Goal: Transaction & Acquisition: Purchase product/service

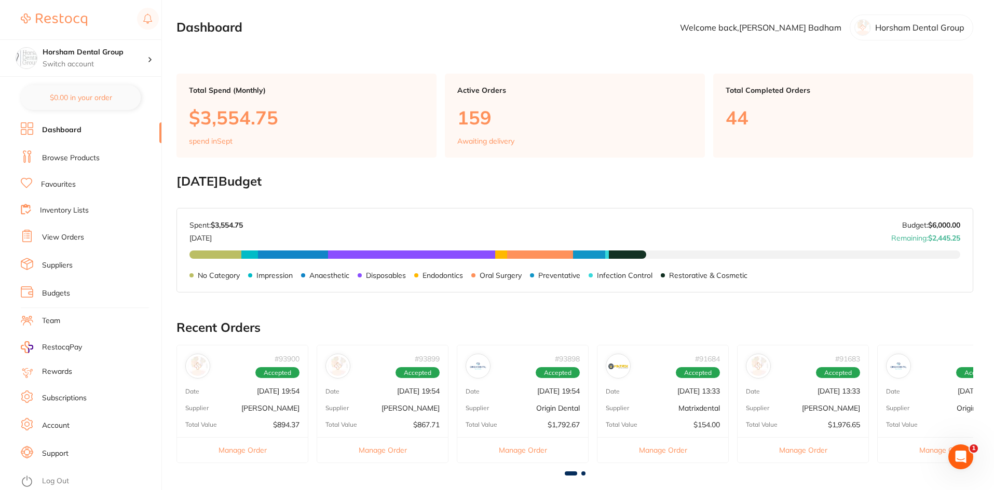
click at [70, 162] on link "Browse Products" at bounding box center [71, 158] width 58 height 10
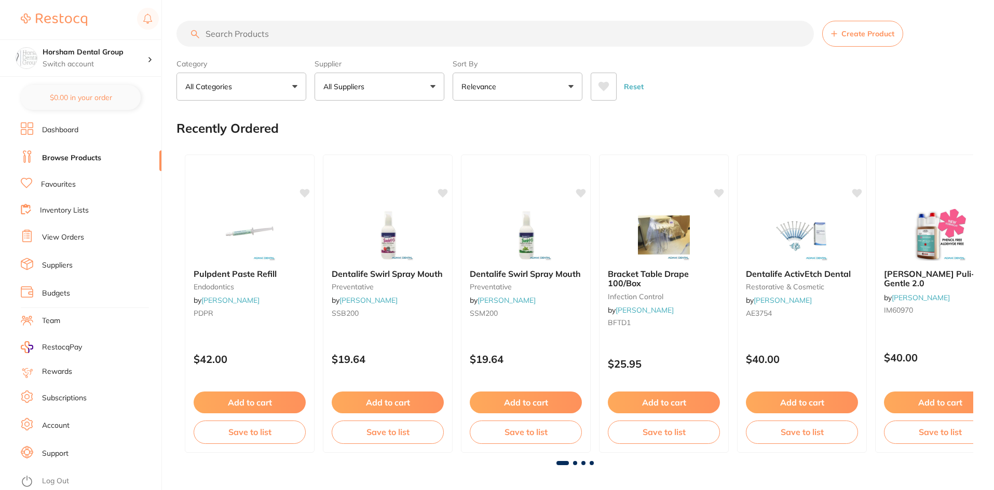
click at [242, 26] on input "search" at bounding box center [494, 34] width 637 height 26
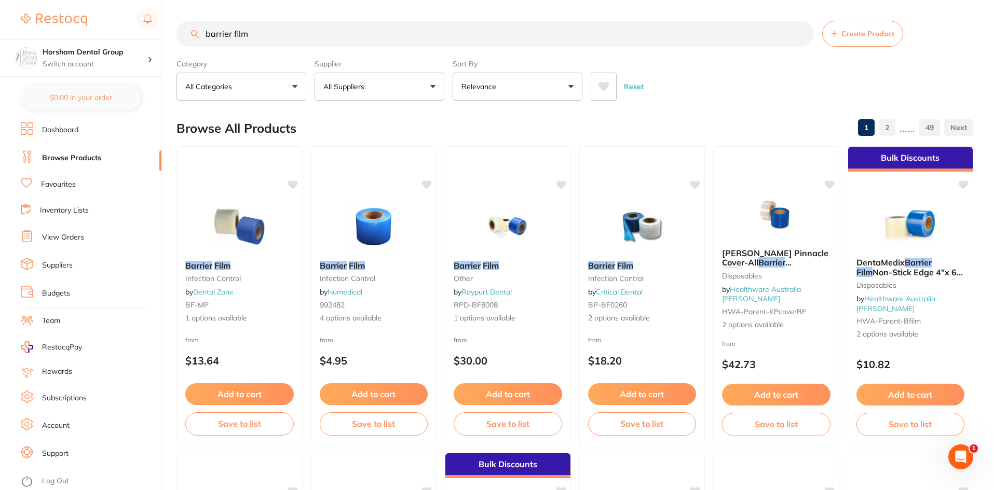
type input "barrier film"
click at [426, 85] on button "All Suppliers" at bounding box center [379, 87] width 130 height 28
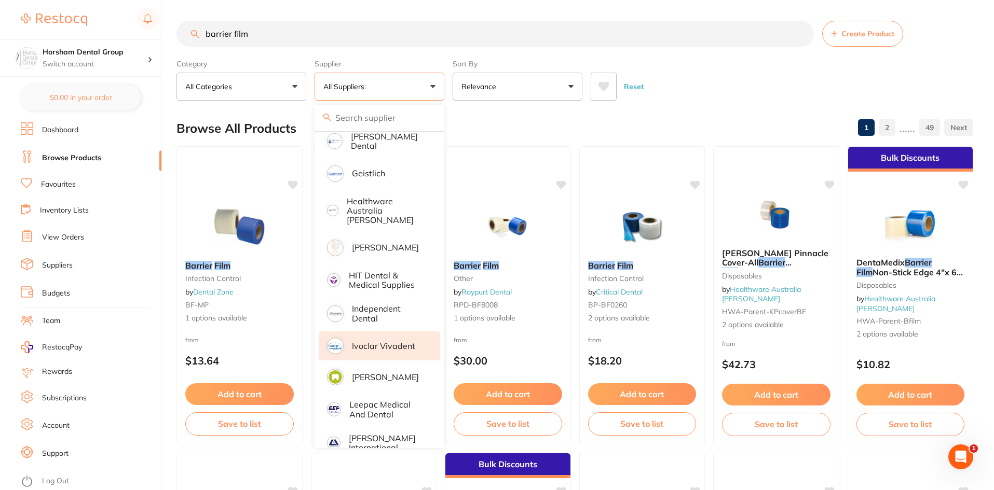
scroll to position [726, 0]
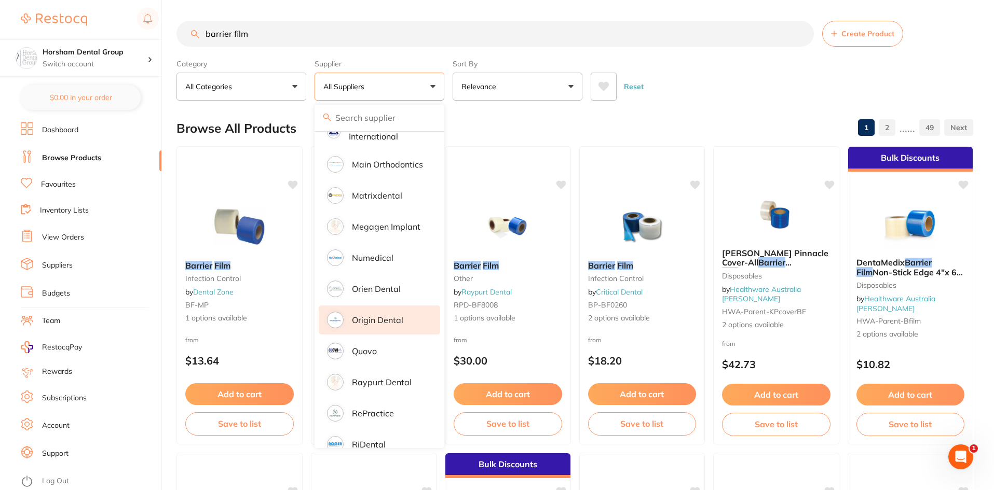
click at [377, 315] on p "Origin Dental" at bounding box center [377, 319] width 51 height 9
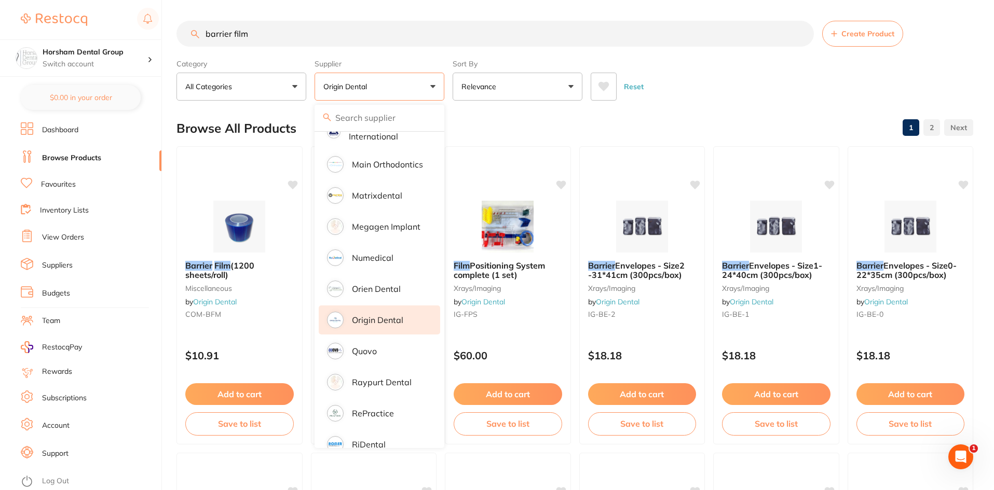
click at [680, 99] on div "Reset" at bounding box center [777, 82] width 374 height 36
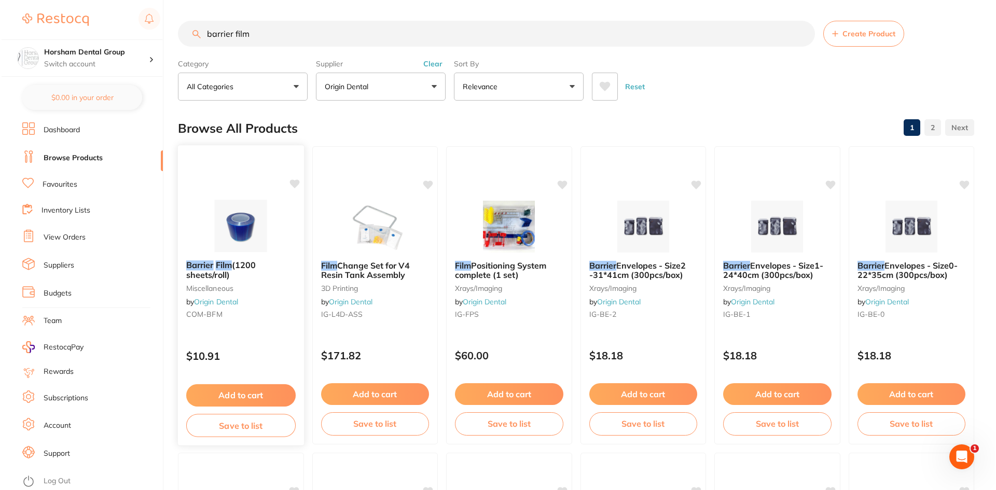
scroll to position [0, 0]
click at [237, 273] on b "Barrier Film (1200 sheets/roll)" at bounding box center [239, 269] width 109 height 19
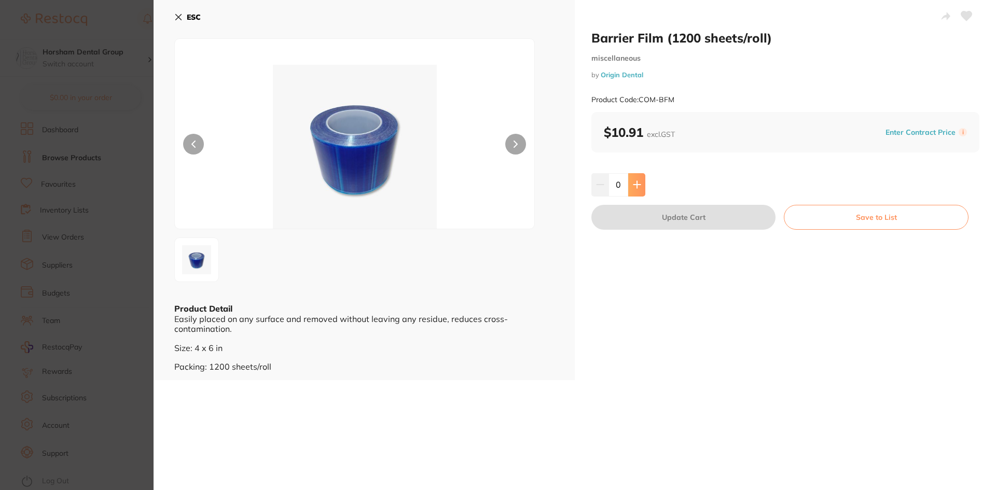
click at [628, 184] on button at bounding box center [636, 184] width 17 height 23
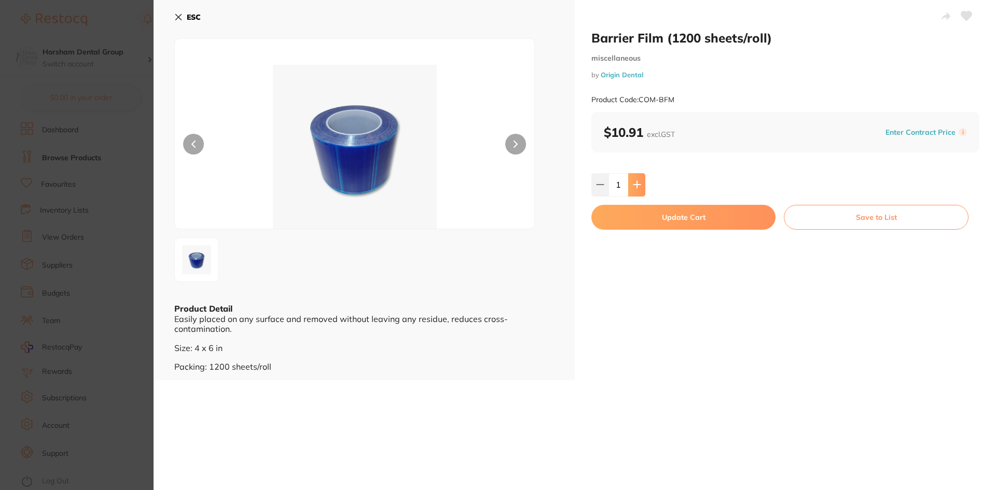
click at [628, 184] on button at bounding box center [636, 184] width 17 height 23
click at [633, 189] on icon at bounding box center [637, 185] width 8 height 8
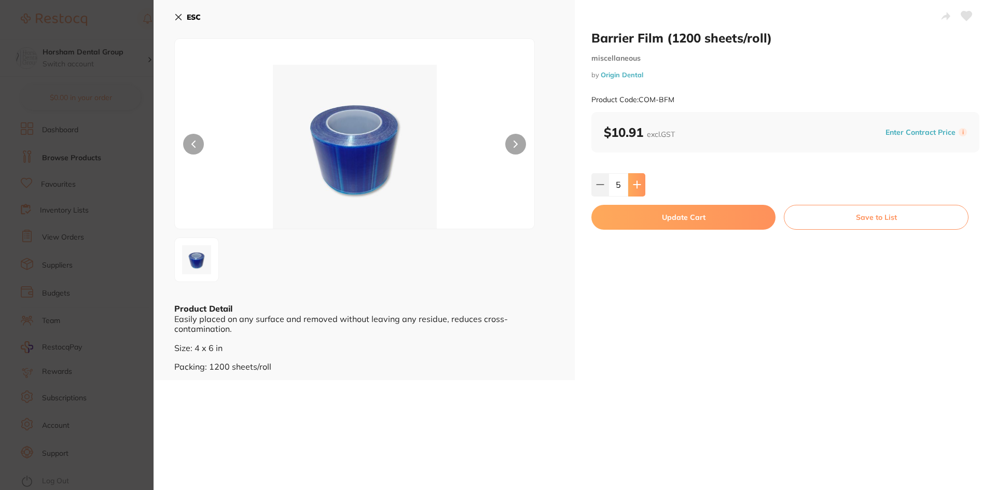
type input "6"
click at [625, 227] on button "Update Cart" at bounding box center [683, 217] width 184 height 25
checkbox input "false"
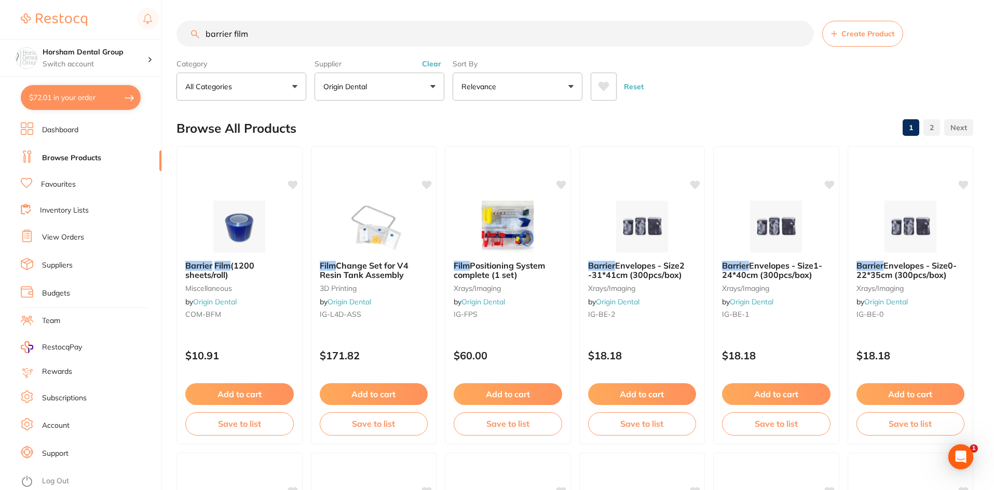
click at [44, 185] on link "Favourites" at bounding box center [58, 185] width 35 height 10
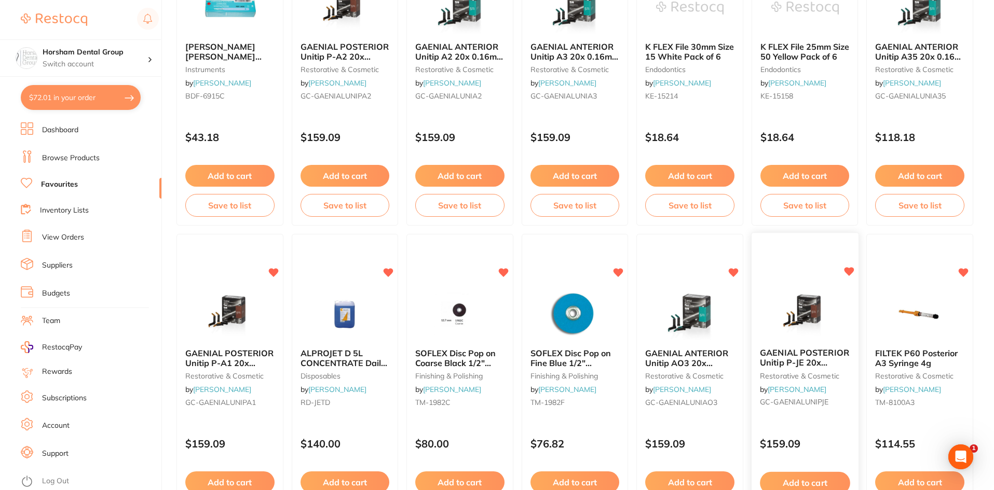
scroll to position [1193, 0]
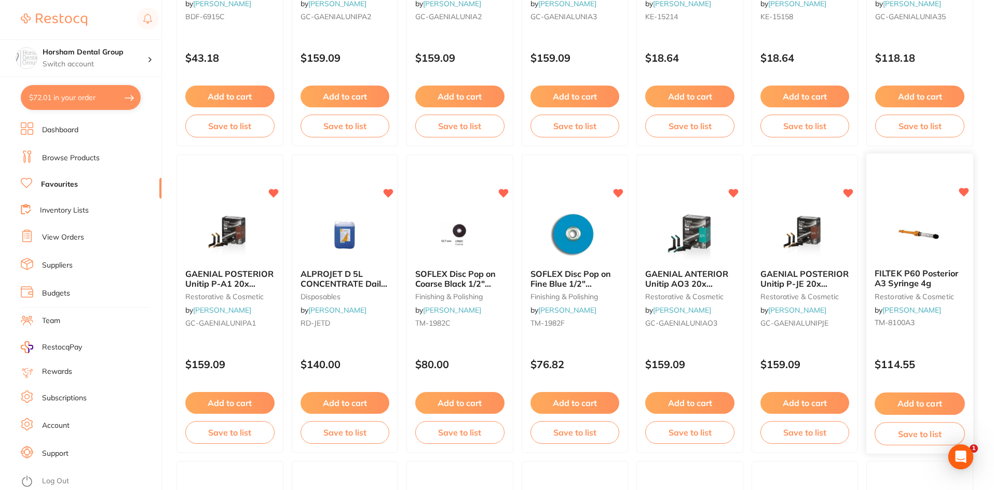
click at [892, 285] on span "FILTEK P60 Posterior A3 Syringe 4g" at bounding box center [917, 279] width 84 height 20
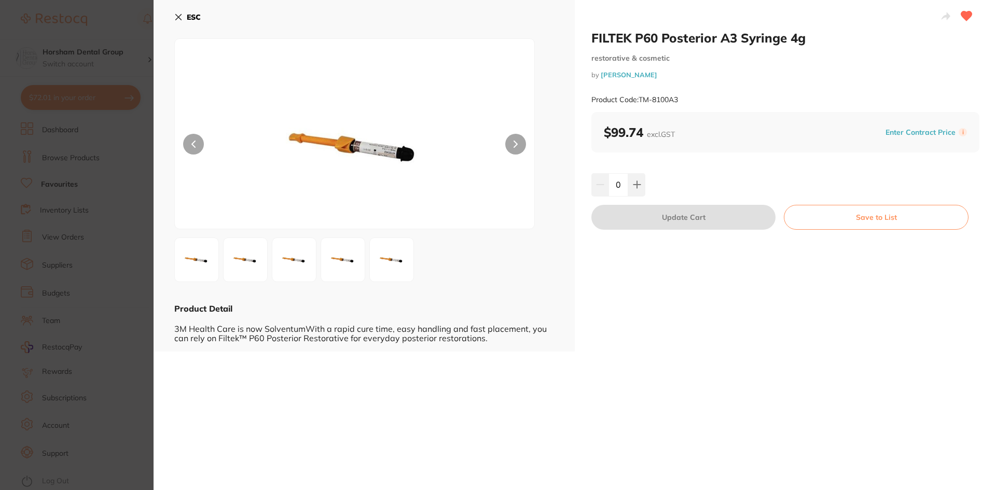
click at [167, 11] on div "ESC Product Detail 3M Health Care is now SolventumWith a rapid cure time, easy …" at bounding box center [364, 176] width 421 height 352
click at [196, 13] on b "ESC" at bounding box center [194, 16] width 14 height 9
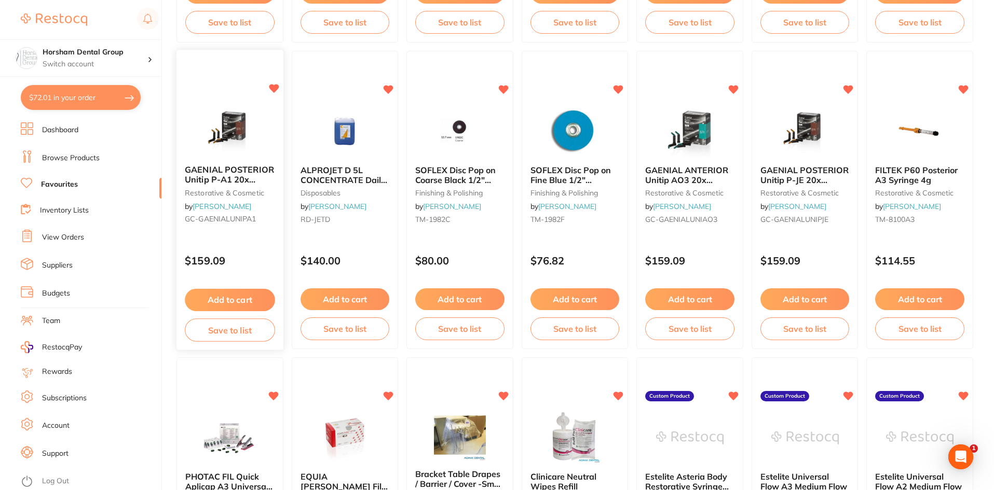
scroll to position [1453, 0]
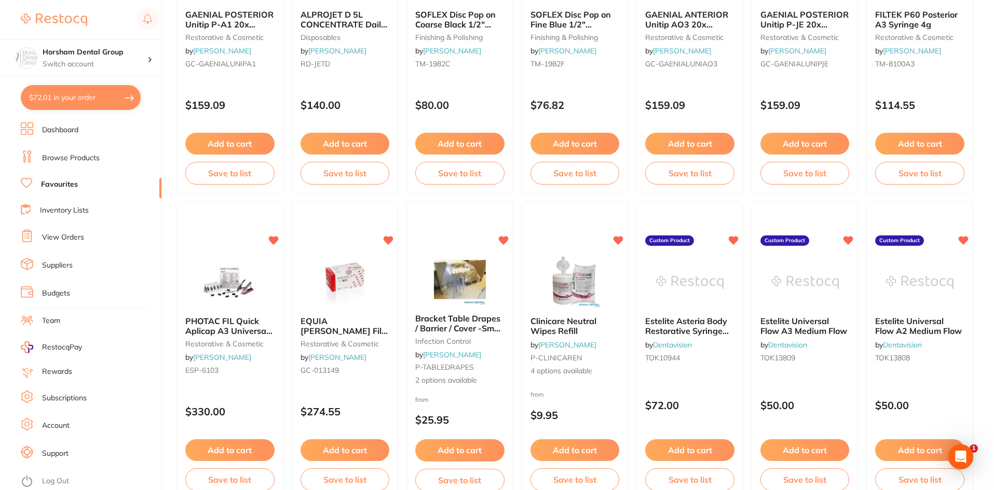
click at [34, 234] on li "View Orders" at bounding box center [91, 238] width 141 height 16
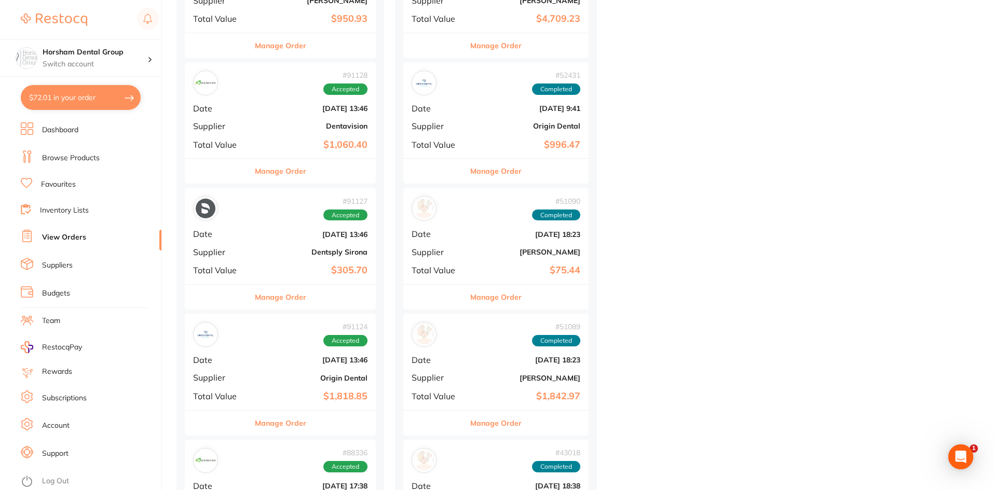
scroll to position [1245, 0]
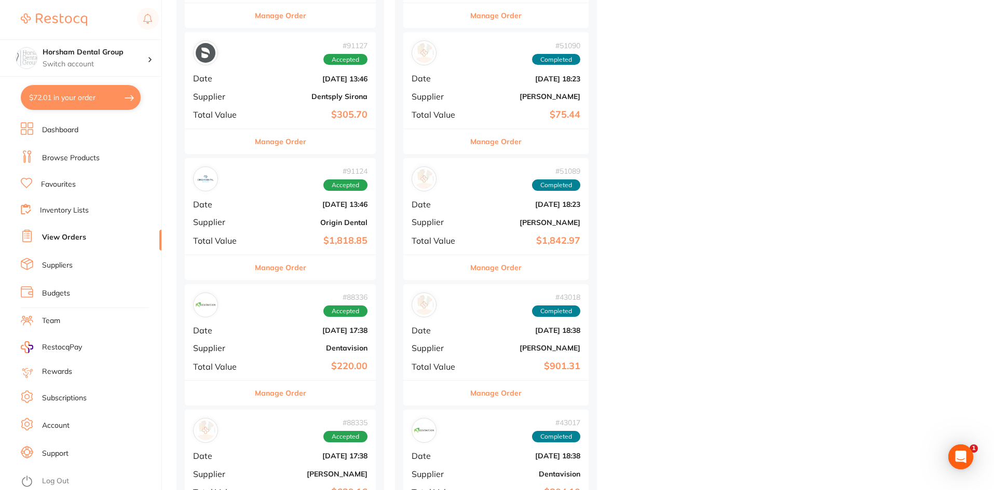
click at [290, 273] on button "Manage Order" at bounding box center [280, 267] width 51 height 25
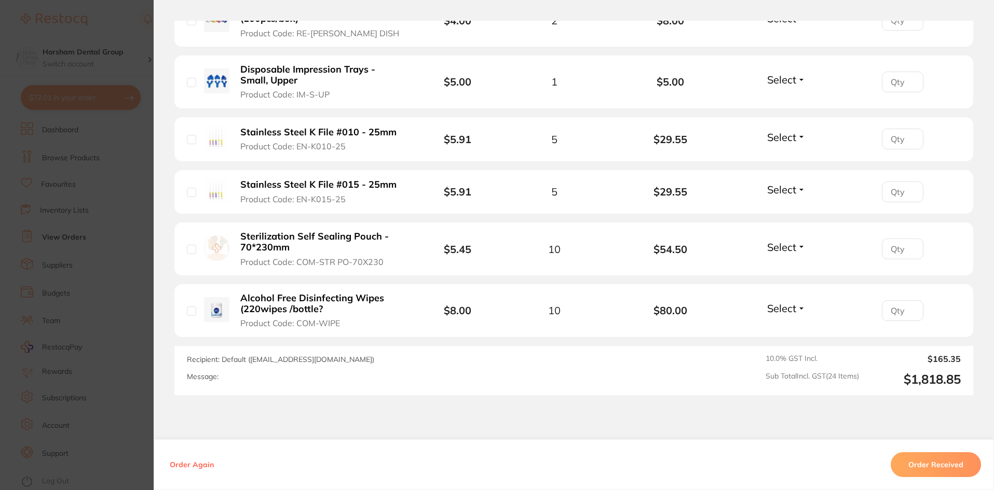
scroll to position [1545, 0]
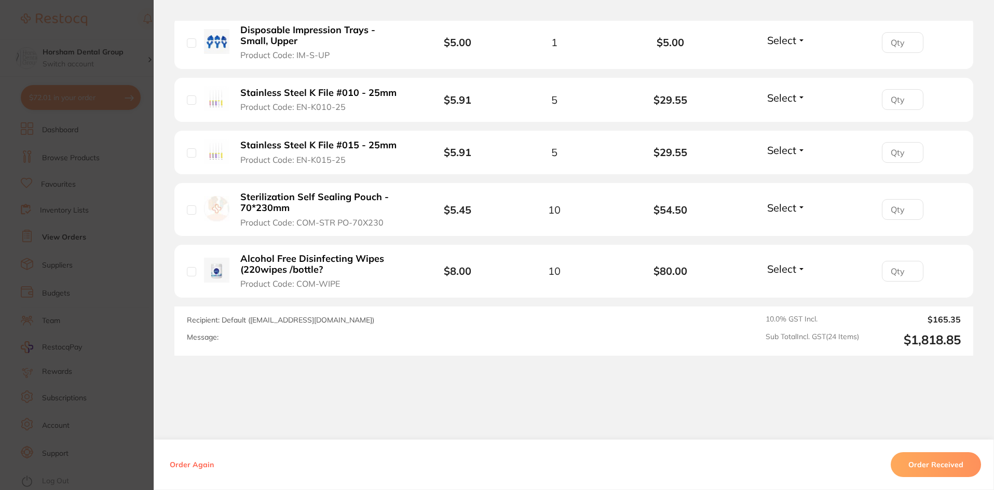
click at [37, 294] on section "Order ID: Restocq- 91124 Order Information Accepted Order Order Date Aug 22 202…" at bounding box center [497, 245] width 994 height 490
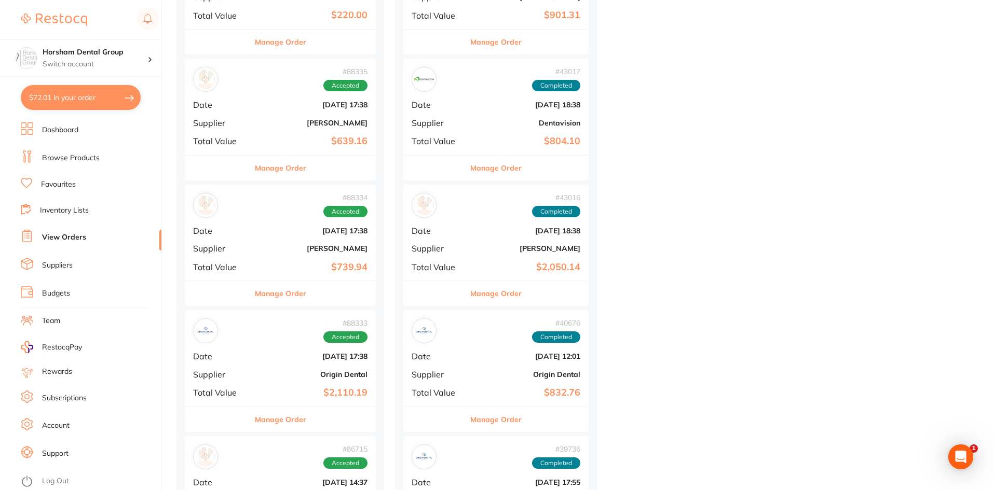
scroll to position [1660, 0]
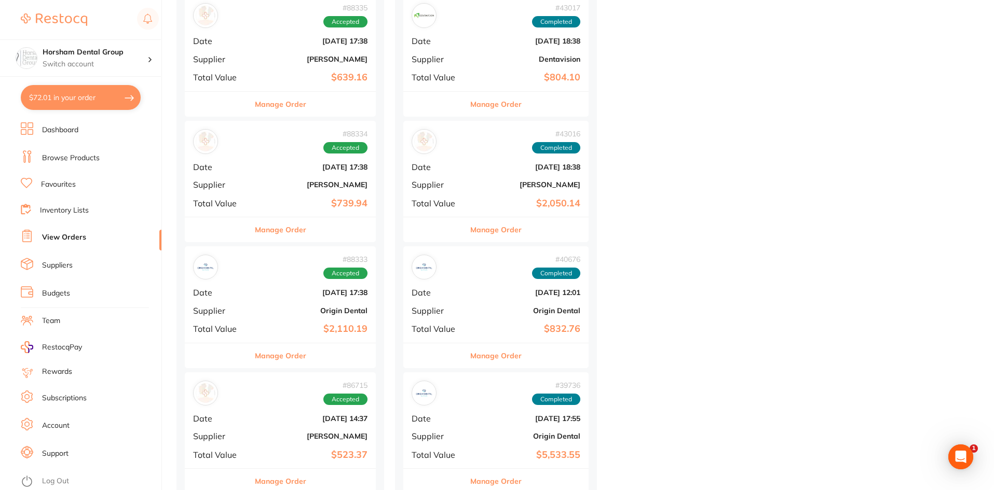
click at [299, 345] on button "Manage Order" at bounding box center [280, 355] width 51 height 25
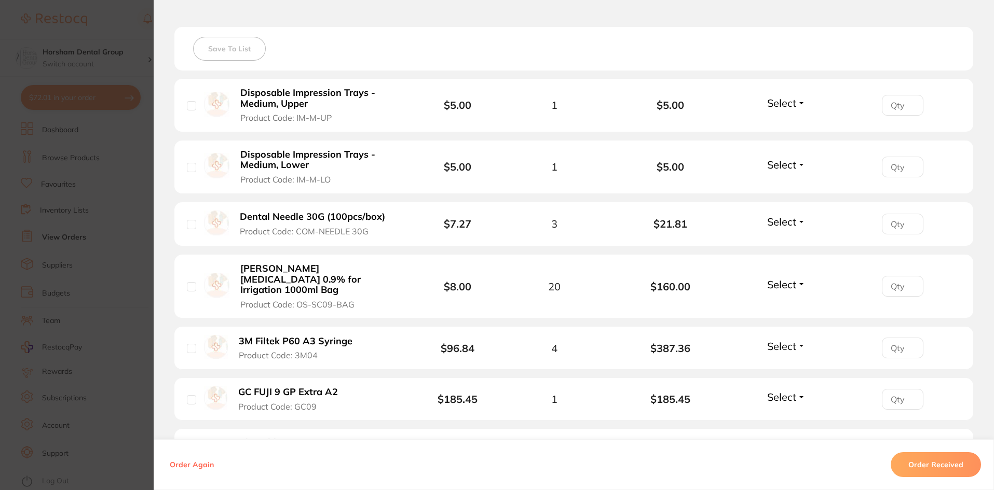
click at [252, 336] on b "3M Filtek P60 A3 Syringe" at bounding box center [296, 341] width 114 height 11
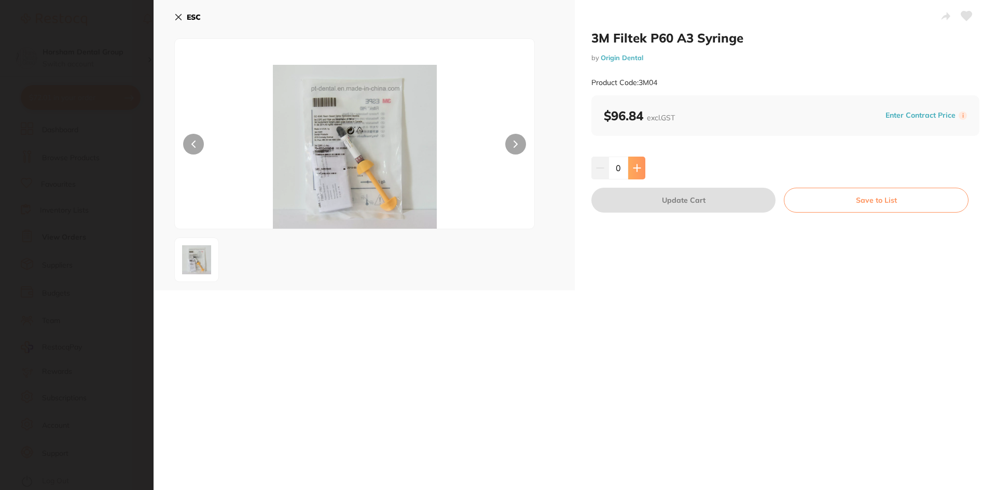
click at [637, 174] on button at bounding box center [636, 168] width 17 height 23
type input "2"
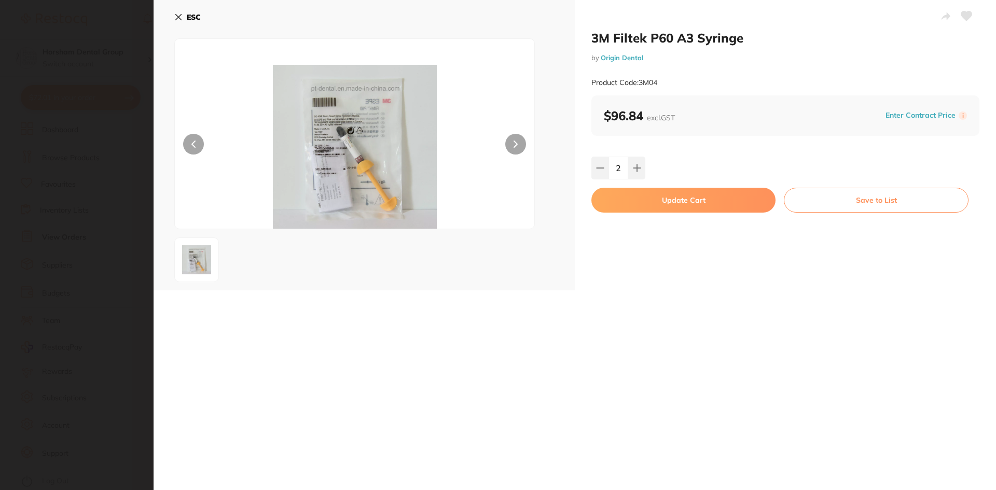
click at [633, 194] on button "Update Cart" at bounding box center [683, 200] width 184 height 25
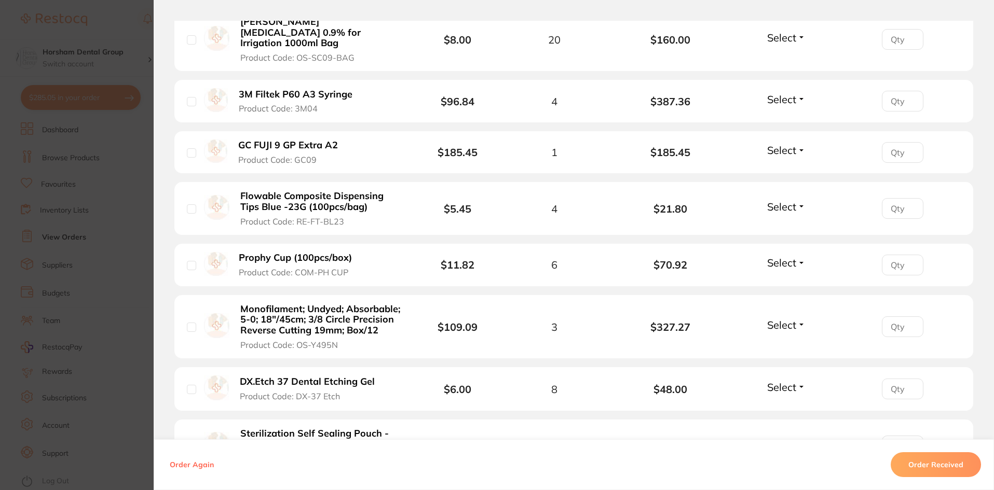
scroll to position [726, 0]
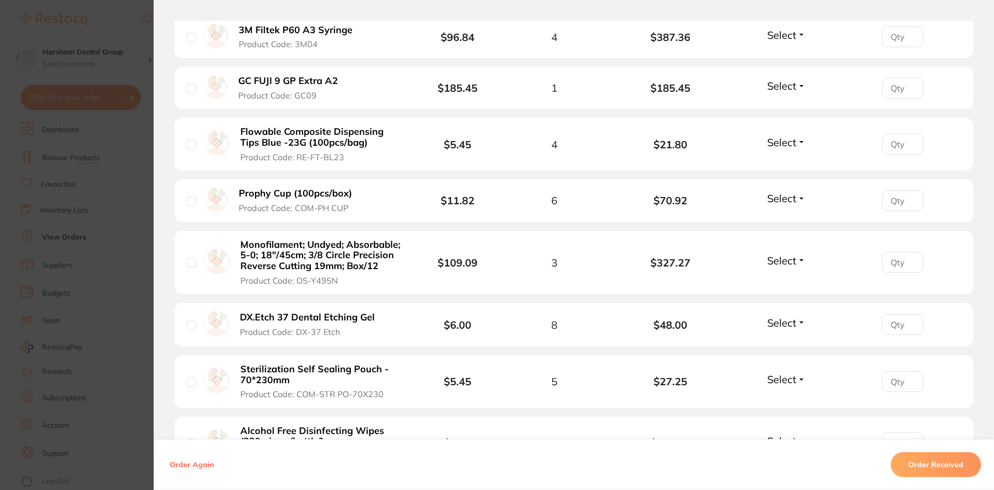
click at [101, 204] on section "Order ID: Restocq- 88333 Order Information Accepted Order Order Date Jul 31 202…" at bounding box center [497, 245] width 994 height 490
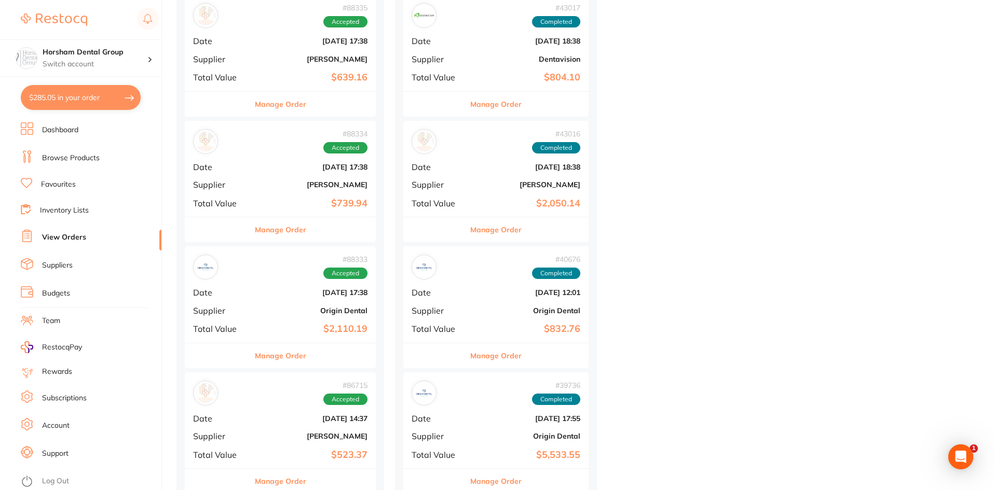
scroll to position [1816, 0]
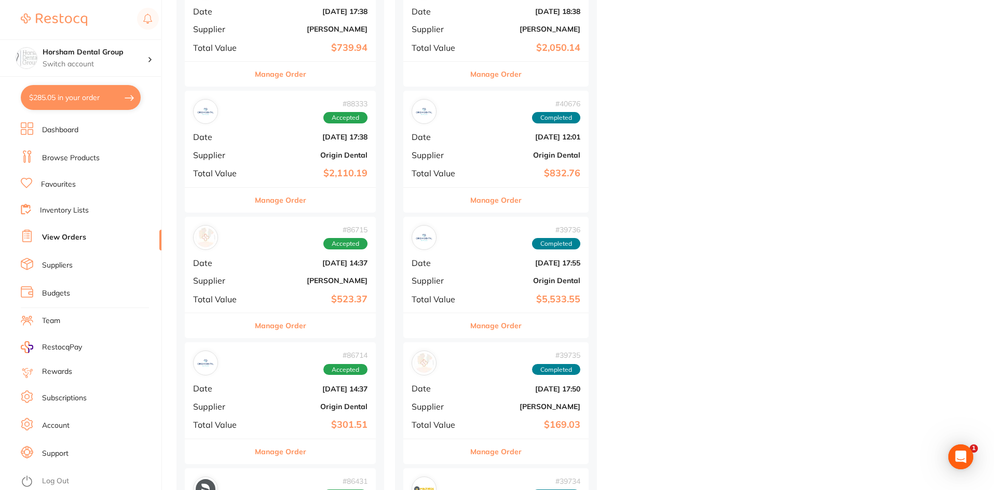
click at [86, 95] on button "$285.05 in your order" at bounding box center [81, 97] width 120 height 25
checkbox input "true"
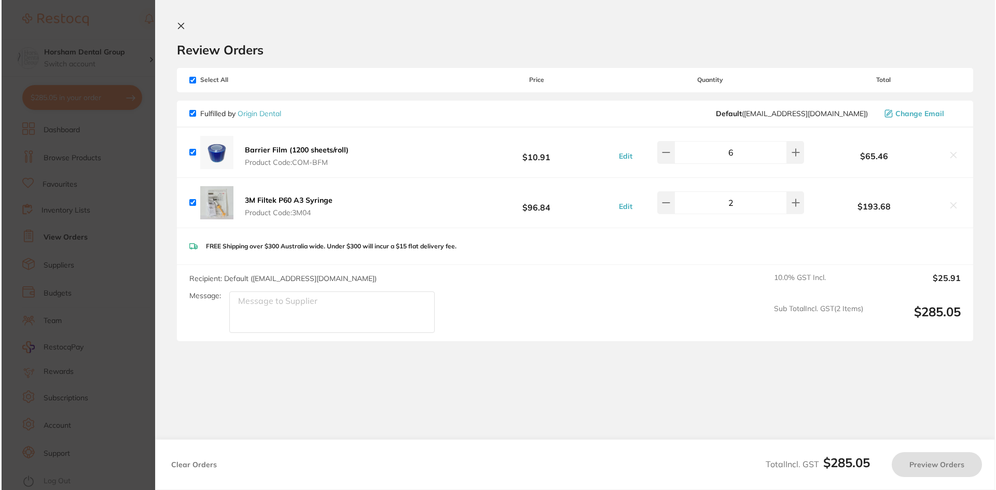
scroll to position [0, 0]
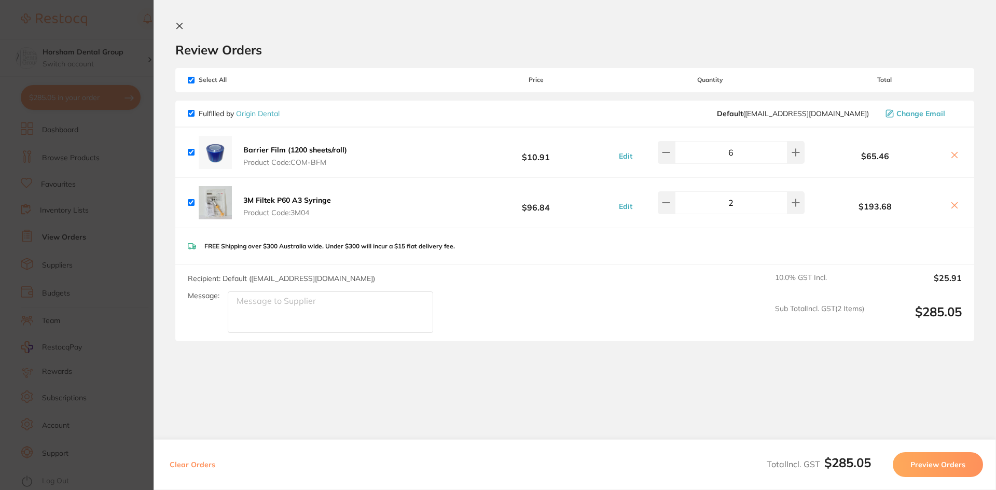
click at [111, 192] on section "Update RRP Set your pre negotiated price for this item. Item Agreed RRP (excl. …" at bounding box center [498, 245] width 996 height 490
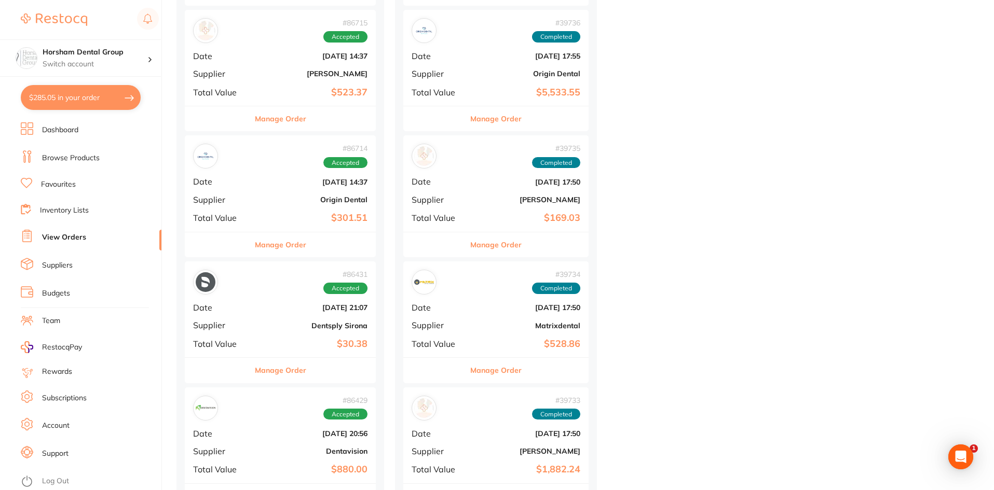
scroll to position [1972, 0]
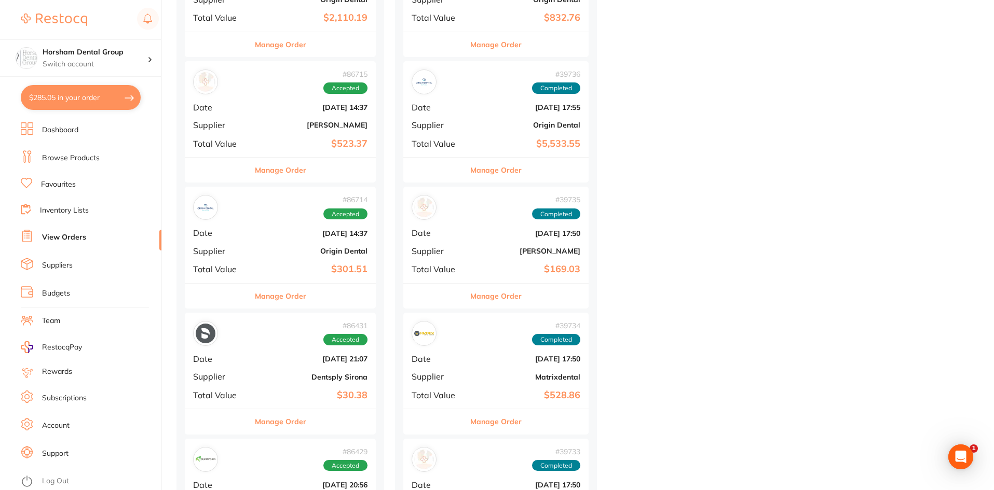
click at [301, 316] on div "# 86431 Accepted Date Jul 13 2025, 21:07 Supplier Dentsply Sirona Total Value $…" at bounding box center [280, 361] width 191 height 96
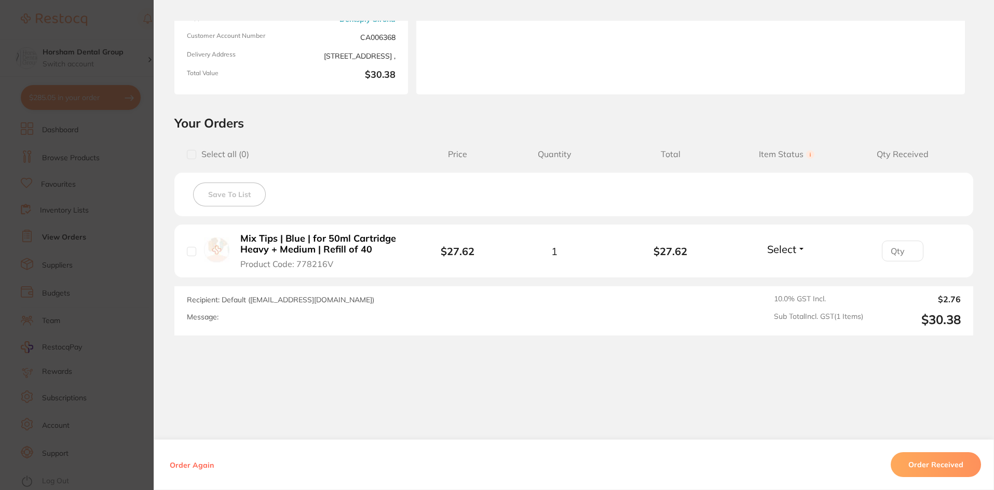
click at [109, 252] on section "Order ID: Restocq- 86431 Order Information Accepted Order Order Date Jul 13 202…" at bounding box center [497, 245] width 994 height 490
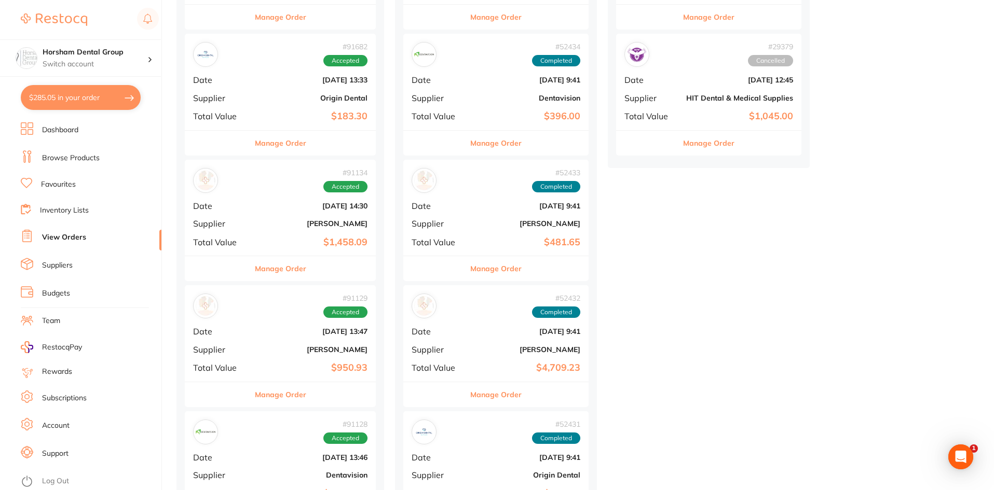
scroll to position [674, 0]
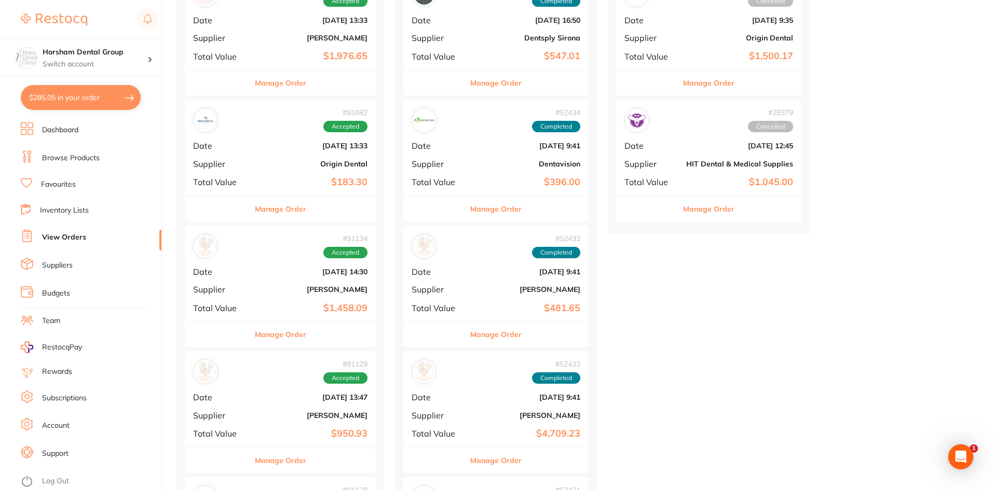
click at [281, 216] on button "Manage Order" at bounding box center [280, 209] width 51 height 25
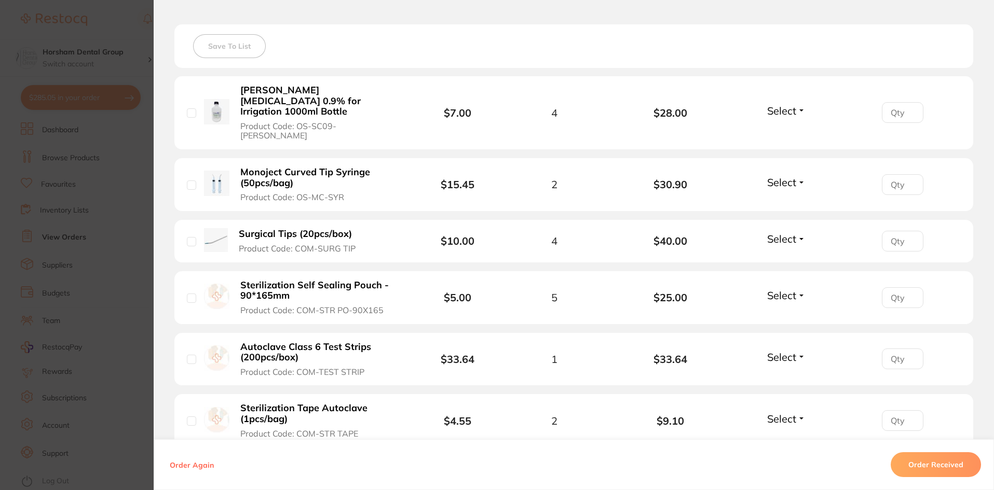
scroll to position [519, 0]
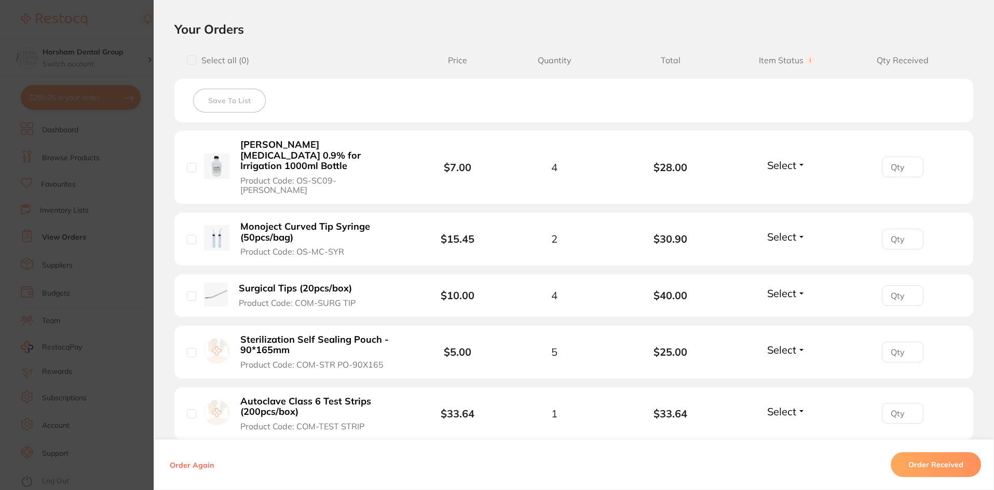
click at [109, 79] on section "Order ID: Restocq- 91682 Order Information Accepted Order Order Date Aug 28 202…" at bounding box center [497, 245] width 994 height 490
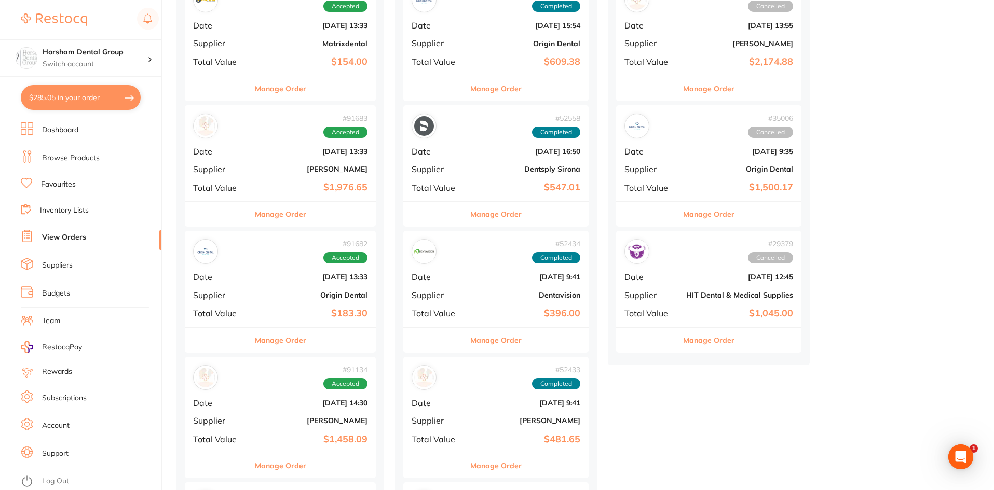
scroll to position [415, 0]
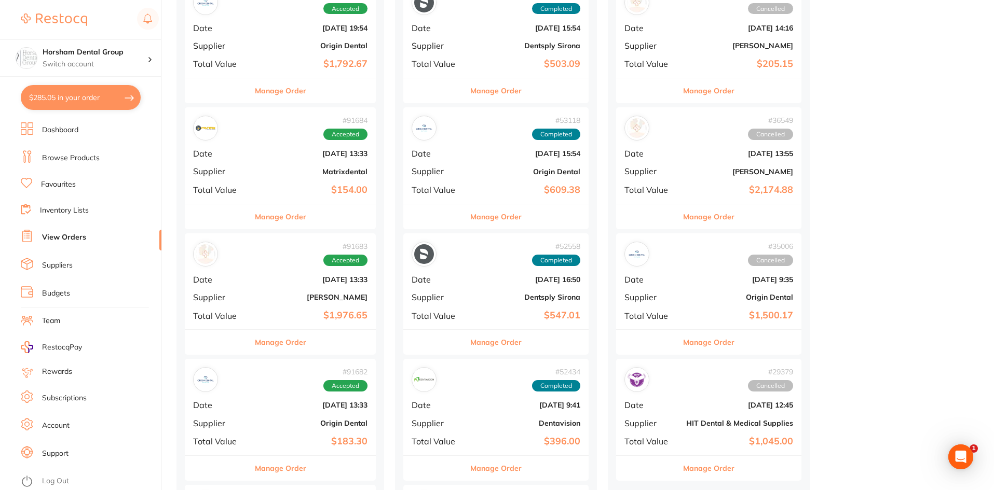
click at [316, 99] on div "Manage Order" at bounding box center [280, 90] width 191 height 25
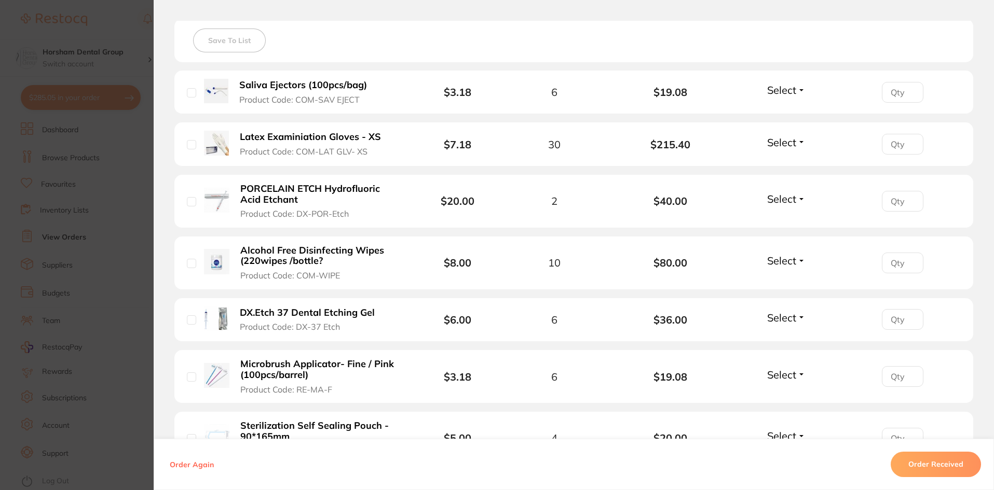
scroll to position [467, 0]
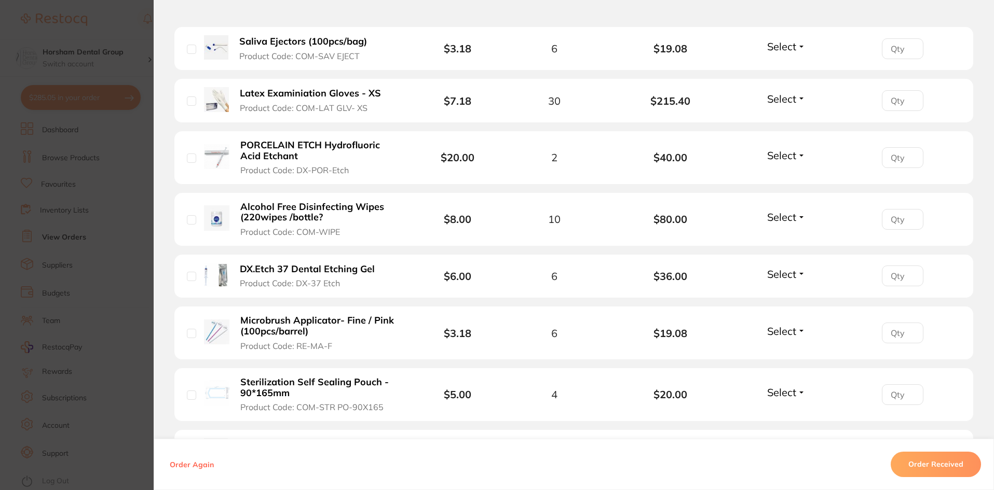
click at [326, 315] on b "Microbrush Applicator- Fine / Pink (100pcs/barrel)" at bounding box center [320, 325] width 160 height 21
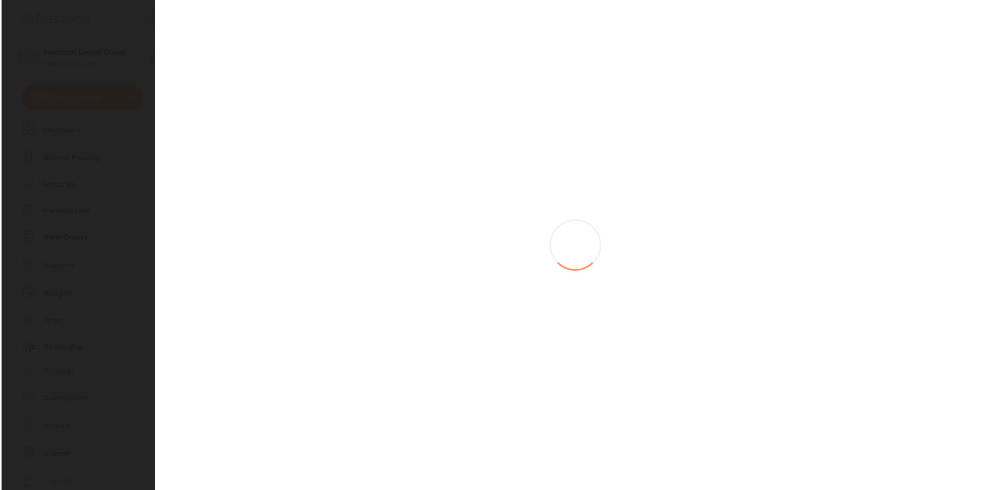
scroll to position [0, 0]
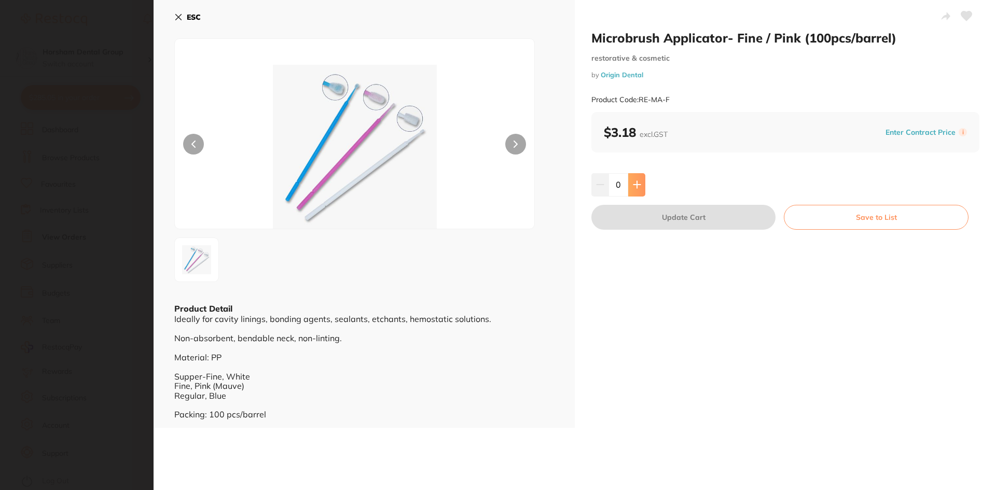
click at [637, 181] on icon at bounding box center [637, 185] width 8 height 8
type input "2"
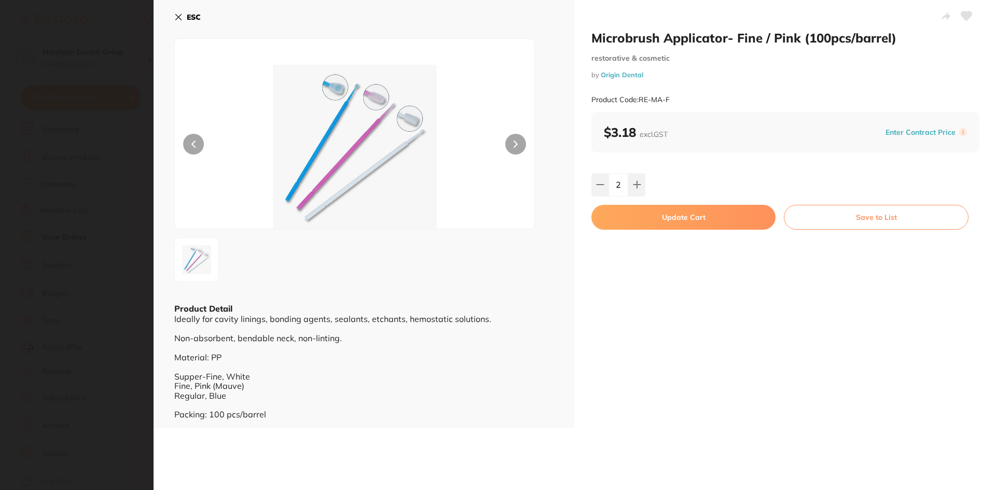
click at [640, 224] on button "Update Cart" at bounding box center [683, 217] width 184 height 25
checkbox input "false"
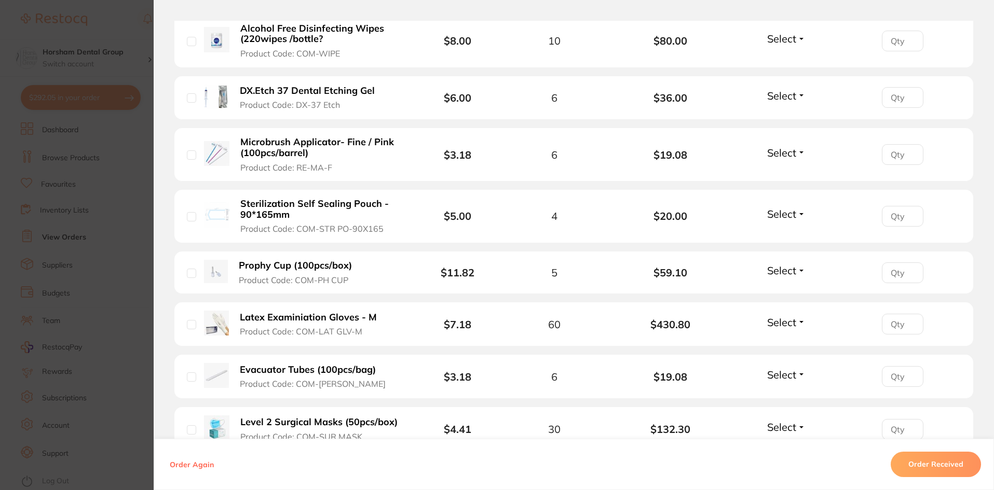
scroll to position [726, 0]
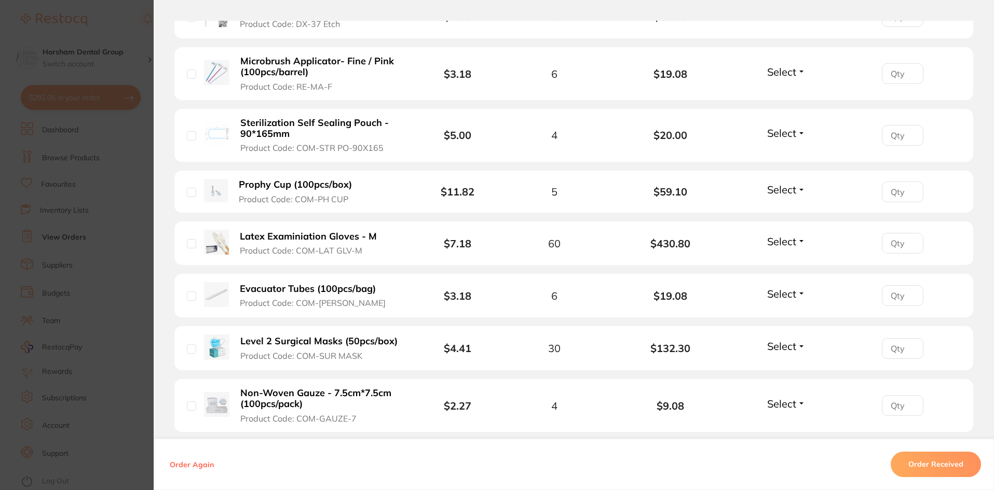
click at [134, 315] on section "Order ID: Restocq- 93898 Order Information Accepted Order Order Date Sept 16 20…" at bounding box center [497, 245] width 994 height 490
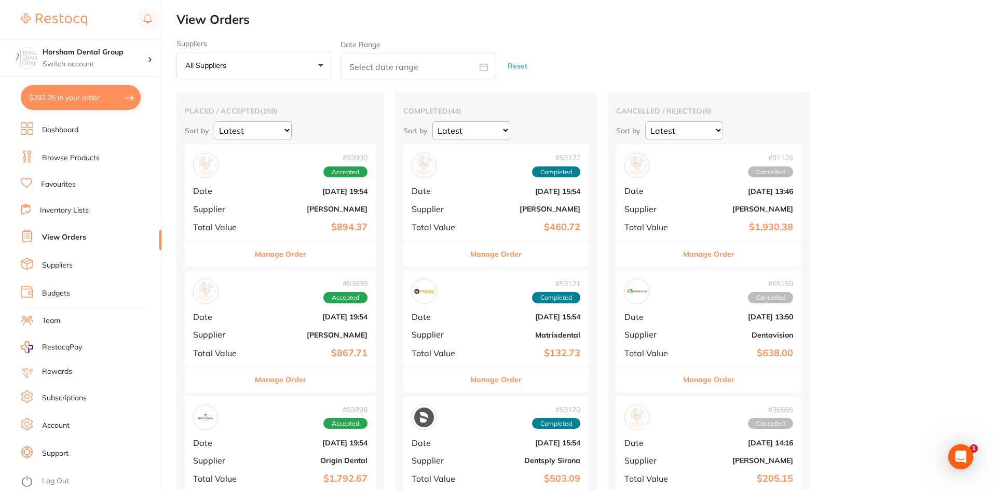
click at [305, 264] on button "Manage Order" at bounding box center [280, 254] width 51 height 25
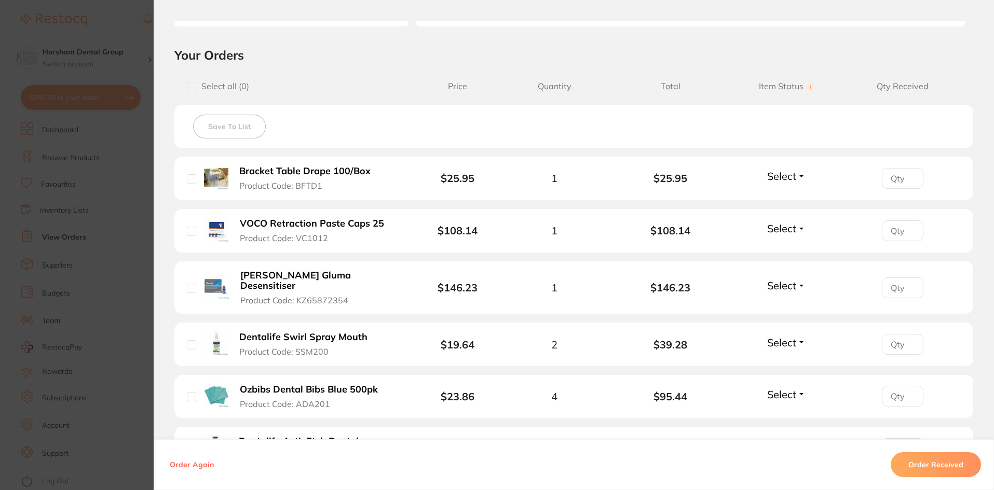
click at [314, 384] on b "Ozbibs Dental Bibs Blue 500pk" at bounding box center [309, 389] width 138 height 11
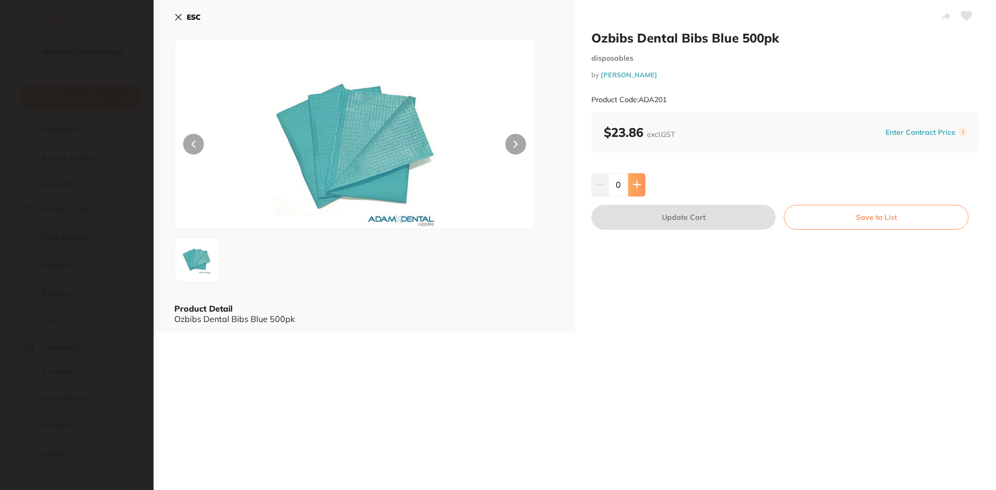
click at [633, 181] on icon at bounding box center [637, 185] width 8 height 8
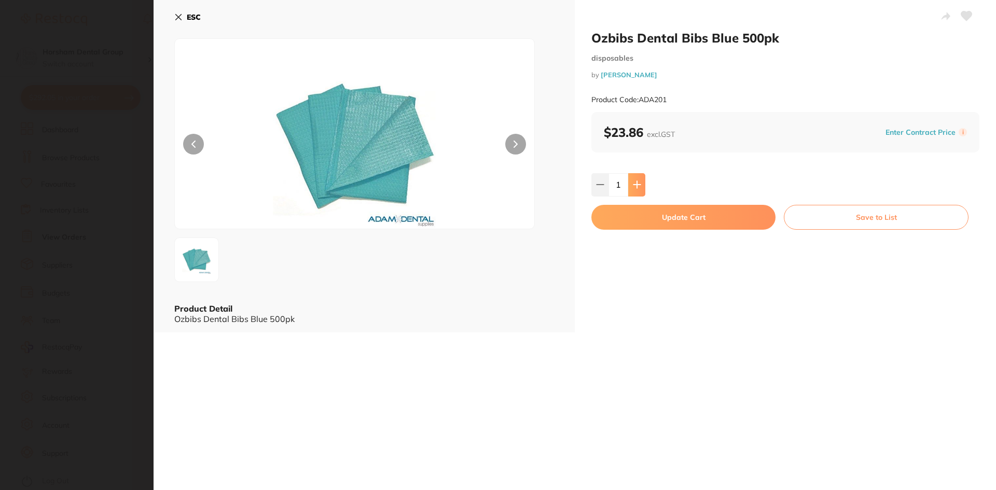
click at [633, 181] on icon at bounding box center [637, 185] width 8 height 8
type input "2"
click at [647, 208] on button "Update Cart" at bounding box center [683, 217] width 184 height 25
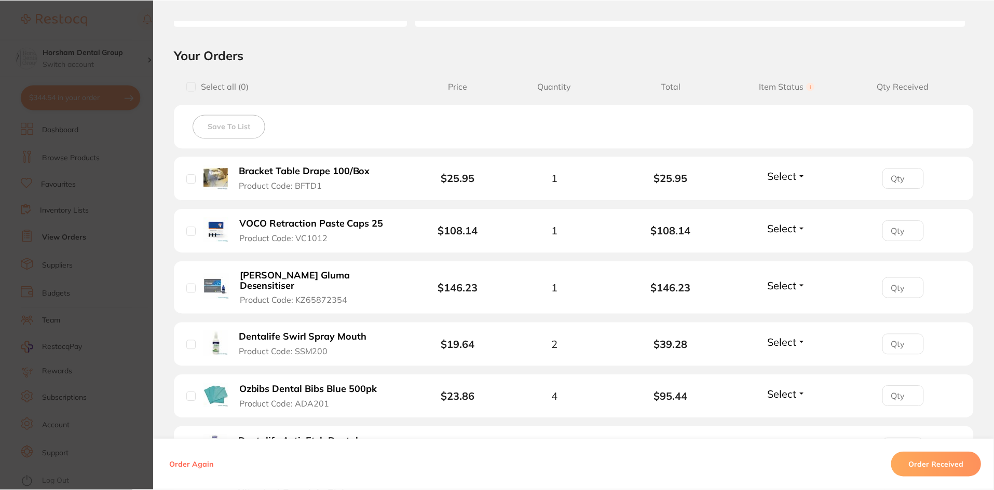
scroll to position [3, 0]
click at [89, 231] on section "Order ID: Restocq- 93900 Order Information Accepted Order Order Date Sept 16 20…" at bounding box center [497, 245] width 994 height 490
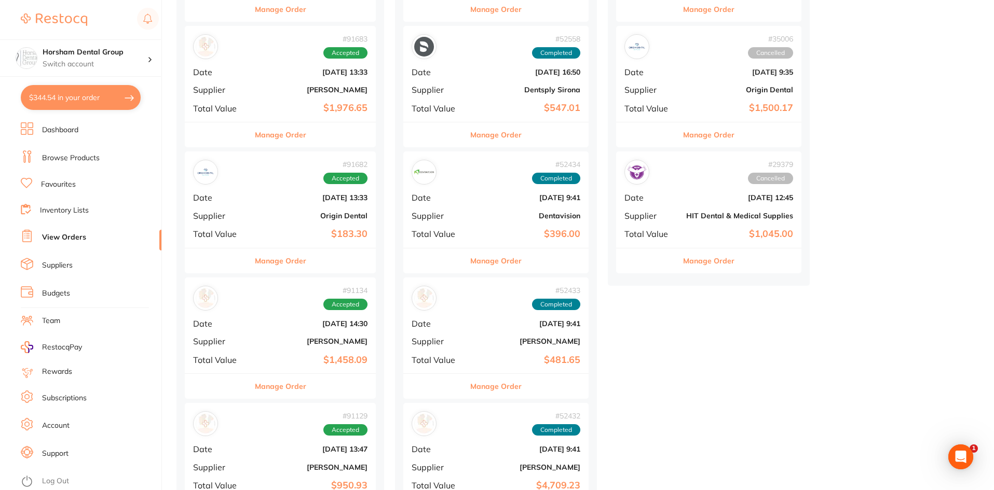
scroll to position [778, 0]
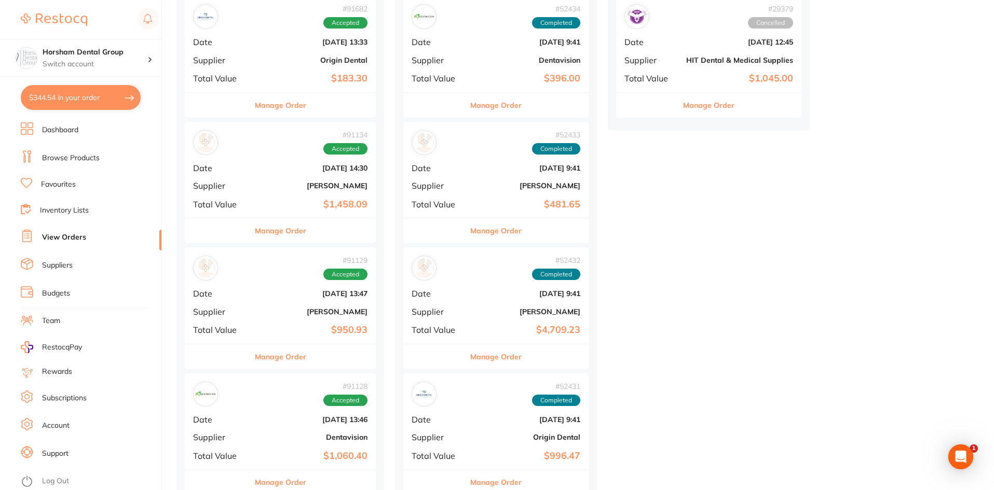
click at [295, 342] on div "# 91129 Accepted Date Aug 22 2025, 13:47 Supplier Adam Dental Total Value $950.…" at bounding box center [280, 295] width 191 height 96
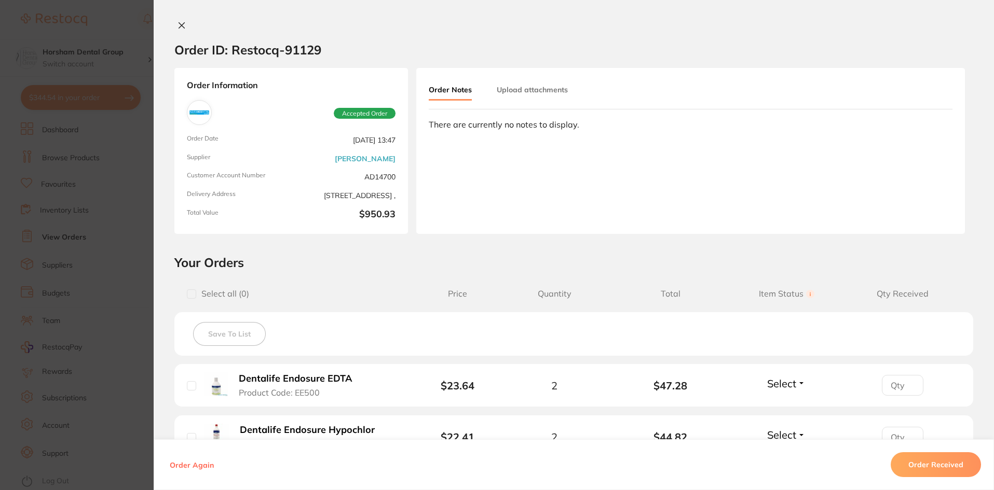
scroll to position [311, 0]
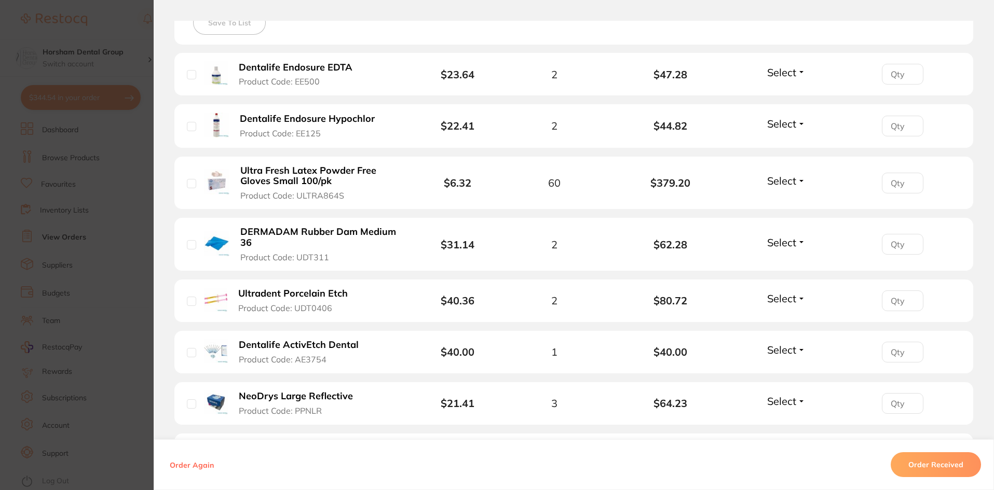
click at [115, 314] on section "Order ID: Restocq- 91129 Order Information Accepted Order Order Date Aug 22 202…" at bounding box center [497, 245] width 994 height 490
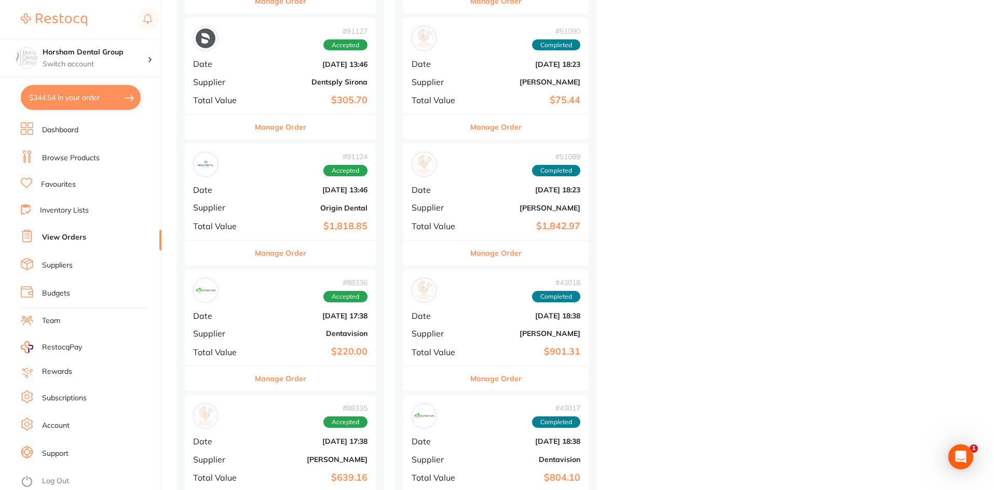
scroll to position [1349, 0]
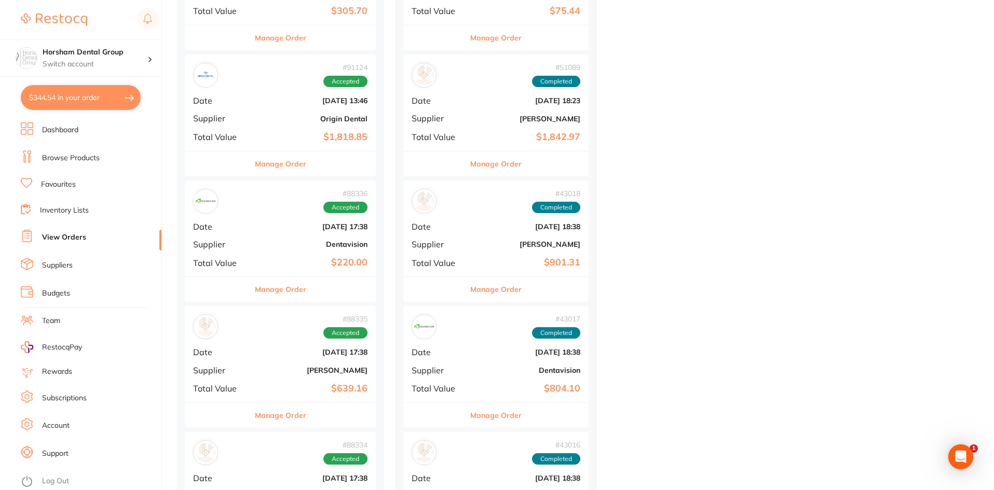
click at [264, 412] on button "Manage Order" at bounding box center [280, 415] width 51 height 25
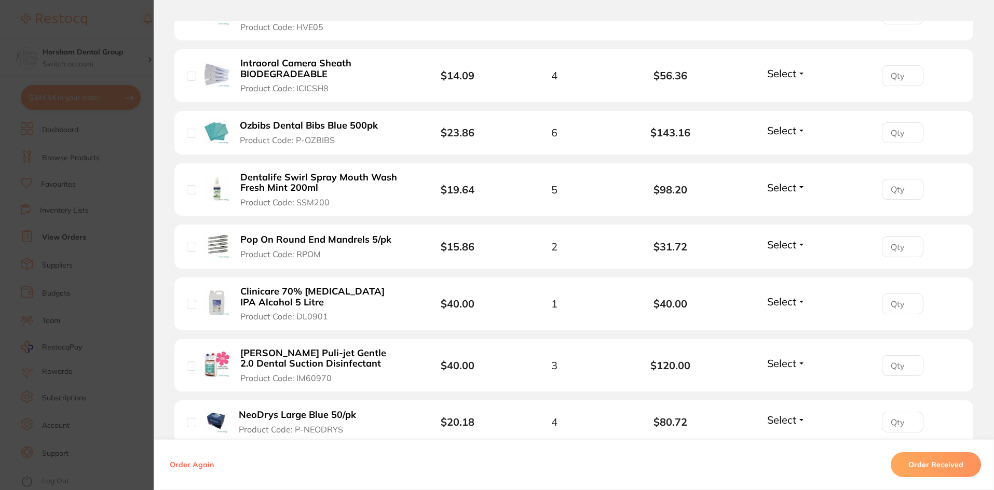
scroll to position [467, 0]
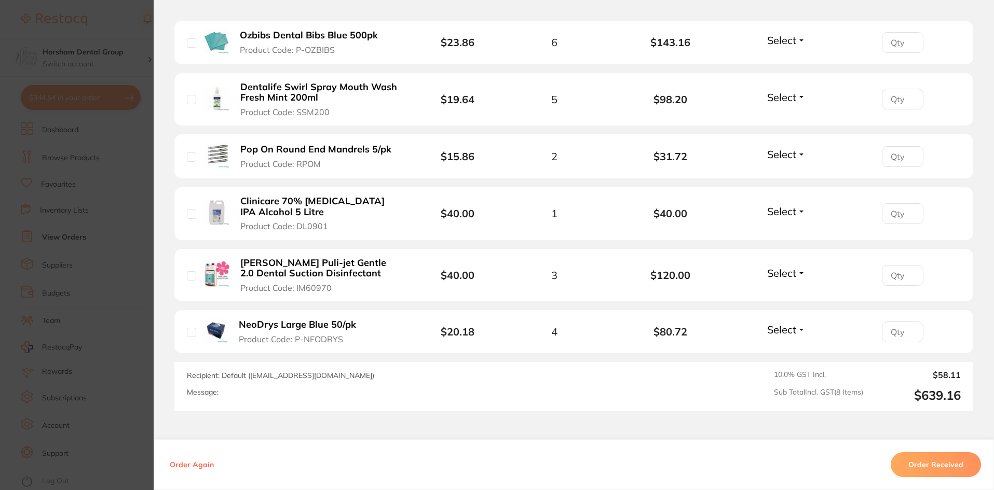
click at [145, 320] on section "Order ID: Restocq- 88335 Order Information Accepted Order Order Date [DATE] 17:…" at bounding box center [497, 245] width 994 height 490
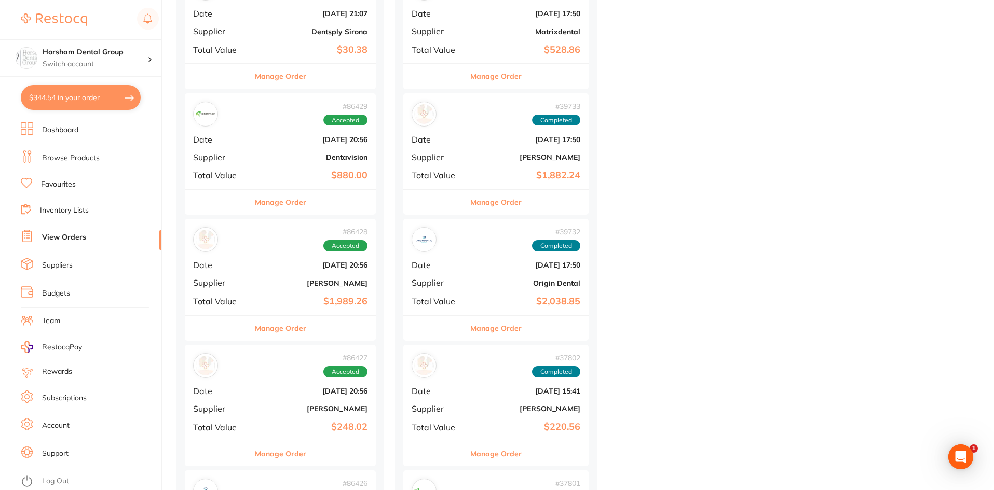
scroll to position [2387, 0]
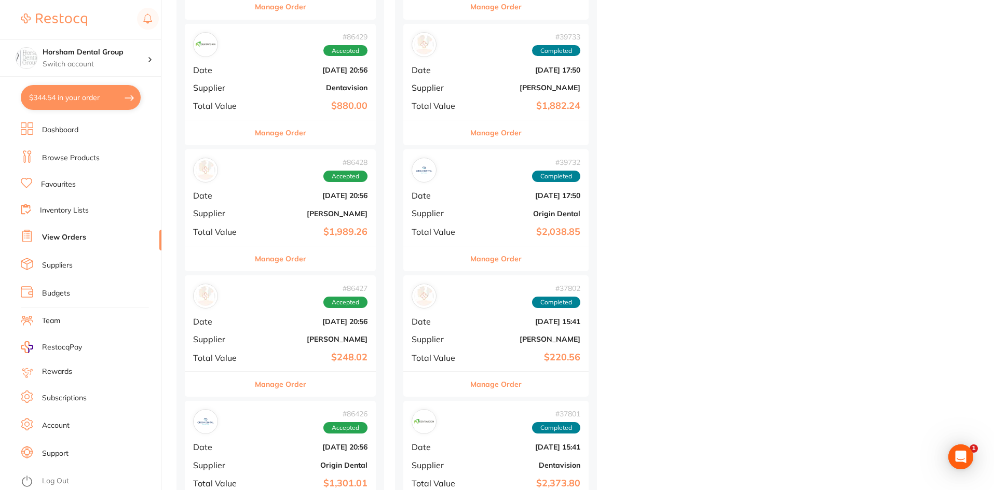
click at [292, 382] on button "Manage Order" at bounding box center [280, 384] width 51 height 25
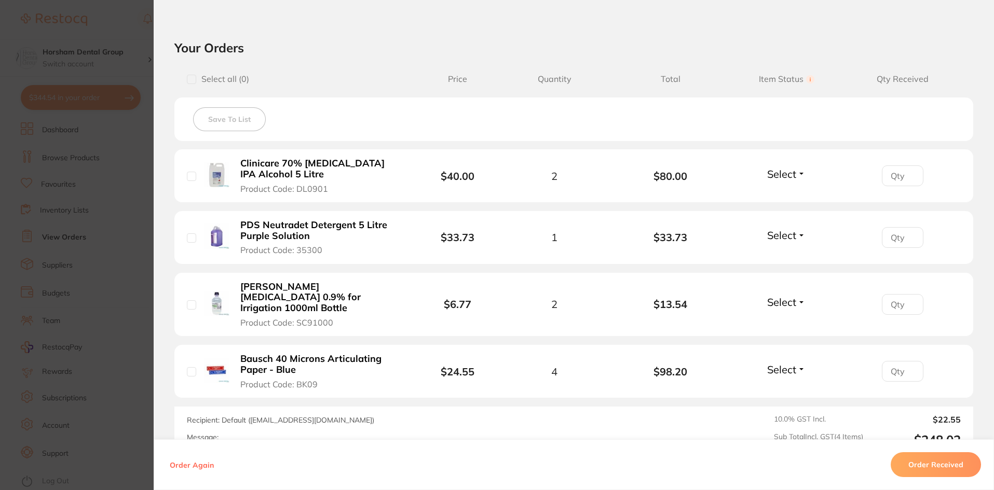
scroll to position [325, 0]
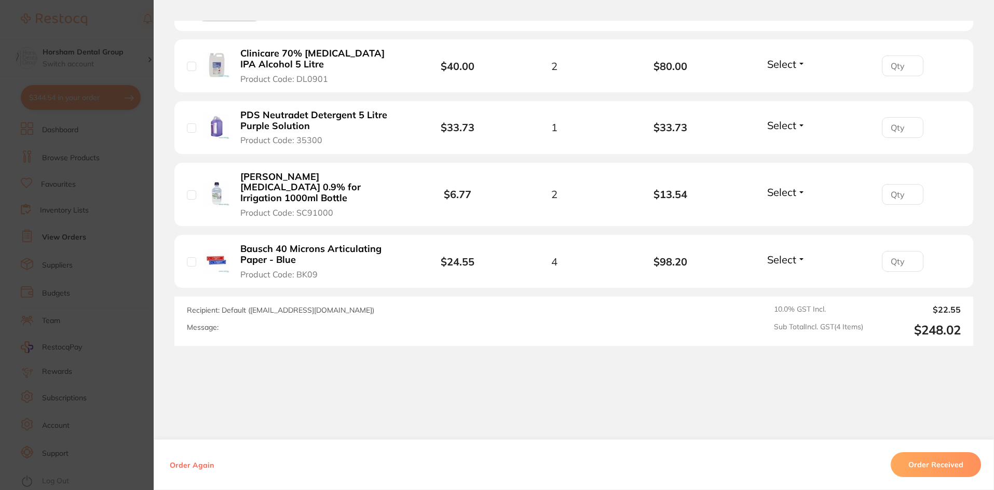
click at [131, 346] on section "Order ID: Restocq- 86427 Order Information Accepted Order Order Date Jul 13 202…" at bounding box center [497, 245] width 994 height 490
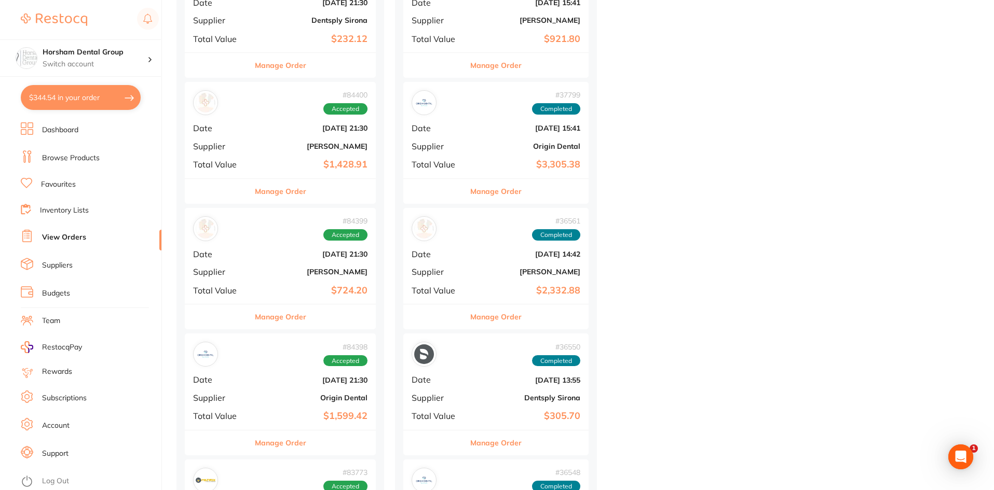
scroll to position [3165, 0]
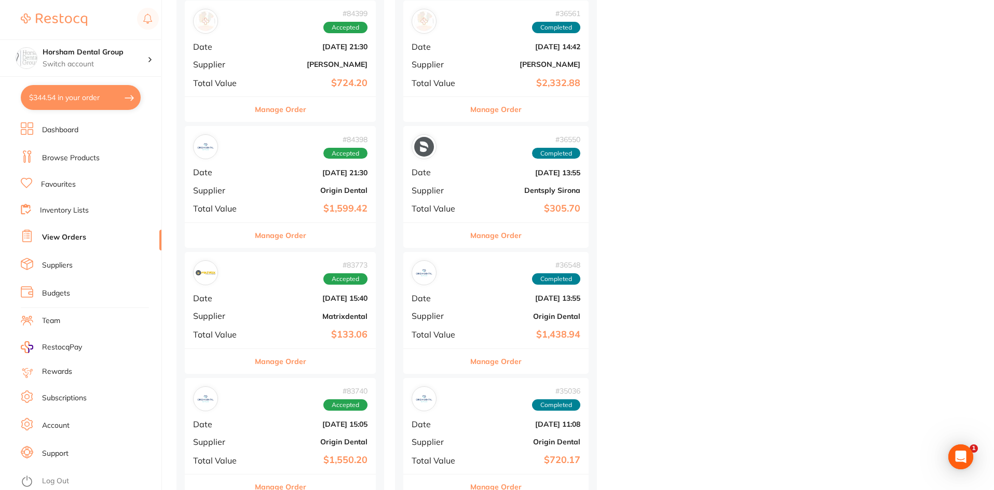
click at [308, 114] on div "Manage Order" at bounding box center [280, 109] width 191 height 25
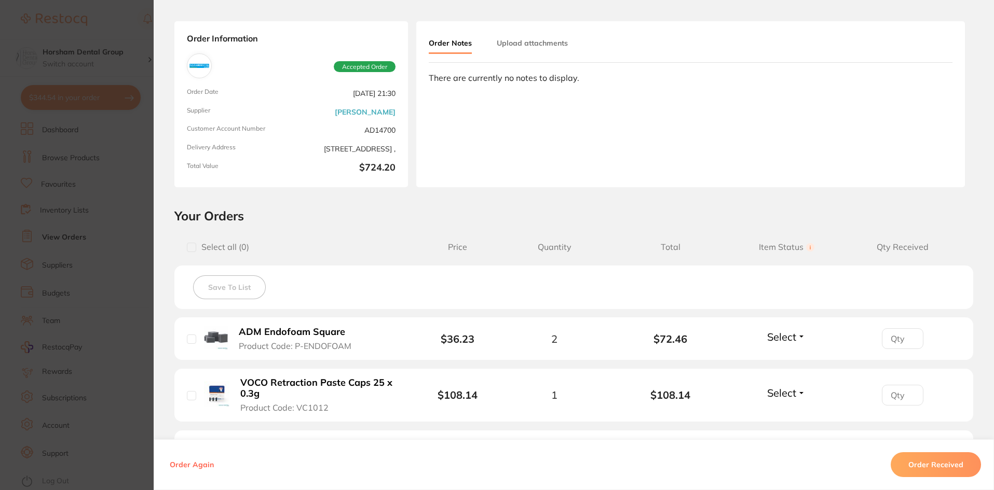
scroll to position [259, 0]
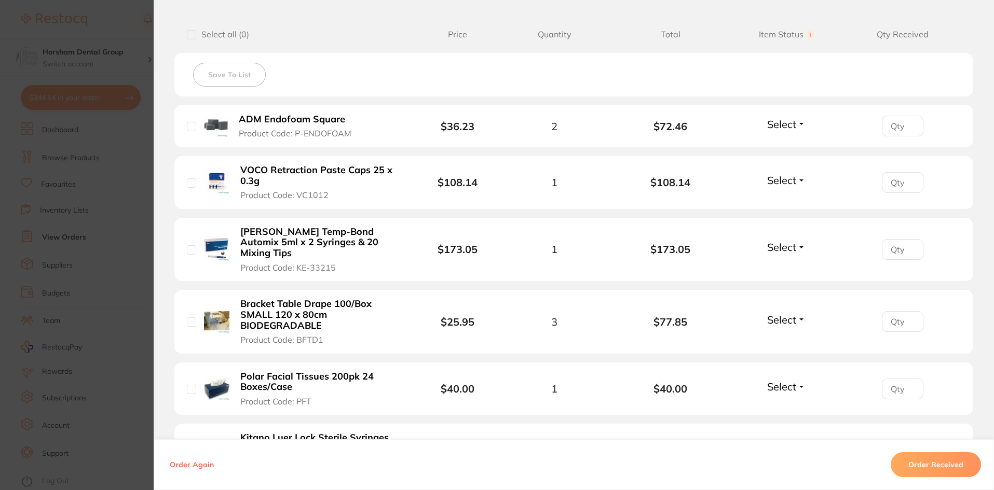
click at [282, 122] on b "ADM Endofoam Square" at bounding box center [292, 119] width 106 height 11
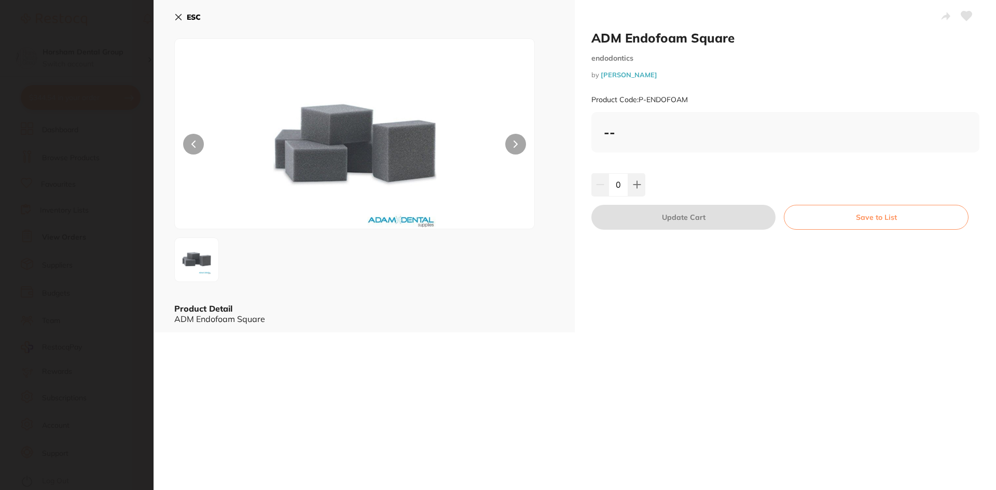
scroll to position [0, 0]
click at [186, 15] on button "ESC" at bounding box center [187, 17] width 26 height 18
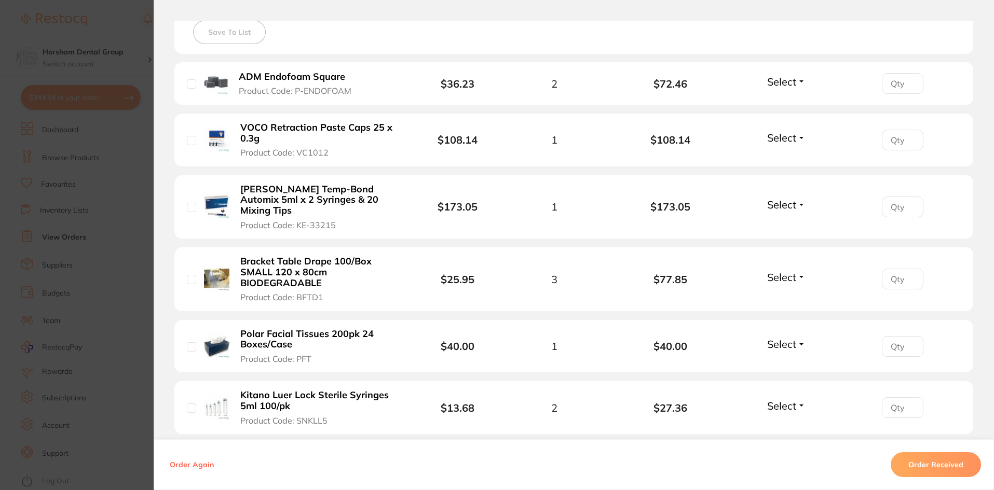
scroll to position [198, 0]
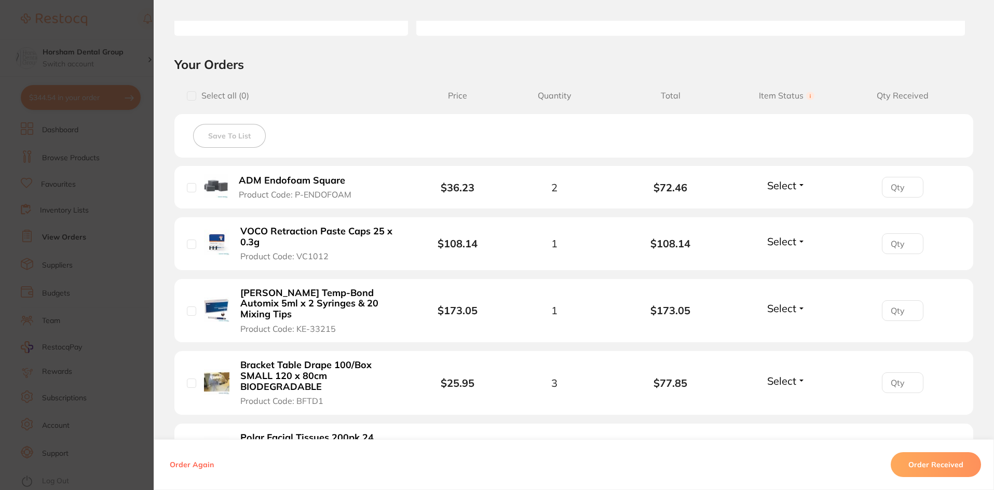
click at [320, 170] on li "ADM Endofoam Square Product Code: P-ENDOFOAM $36.23 2 $72.46 Select Received Ba…" at bounding box center [573, 187] width 798 height 43
click at [321, 178] on b "ADM Endofoam Square" at bounding box center [292, 180] width 106 height 11
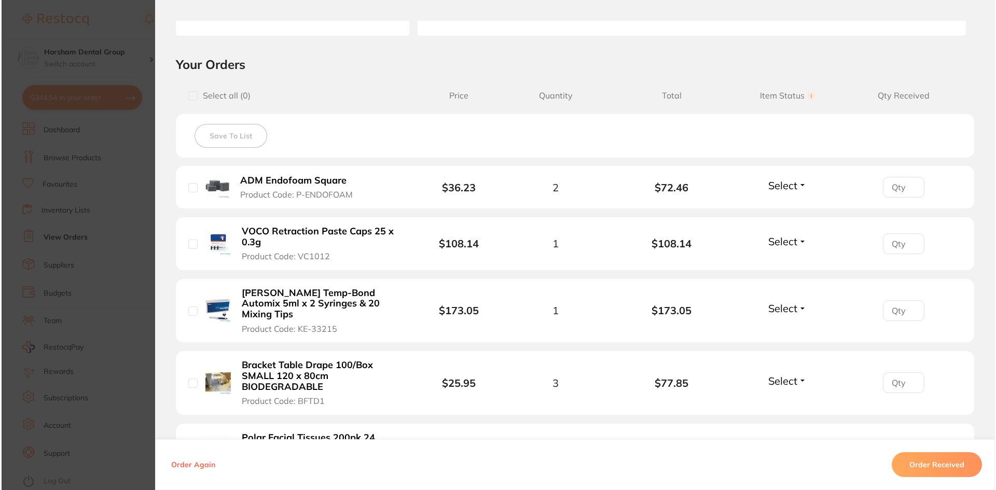
scroll to position [0, 0]
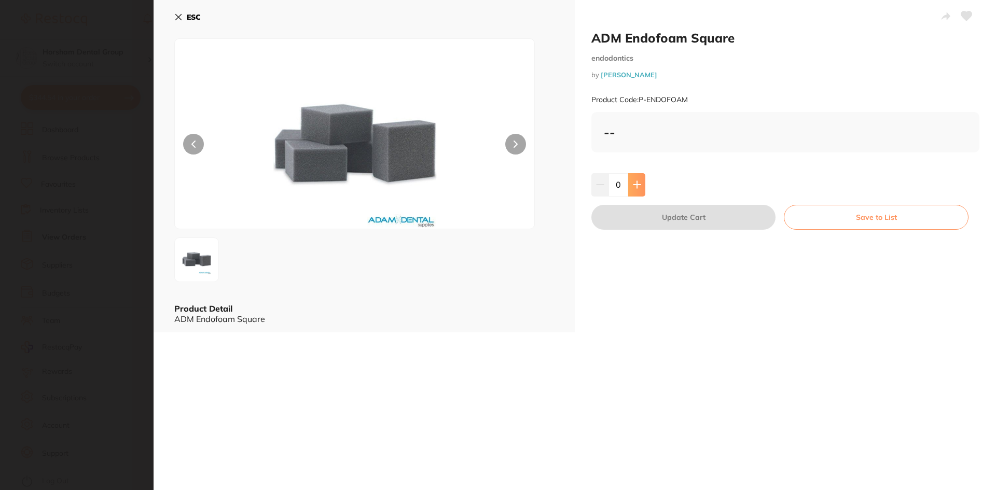
click at [630, 181] on button at bounding box center [636, 184] width 17 height 23
type input "1"
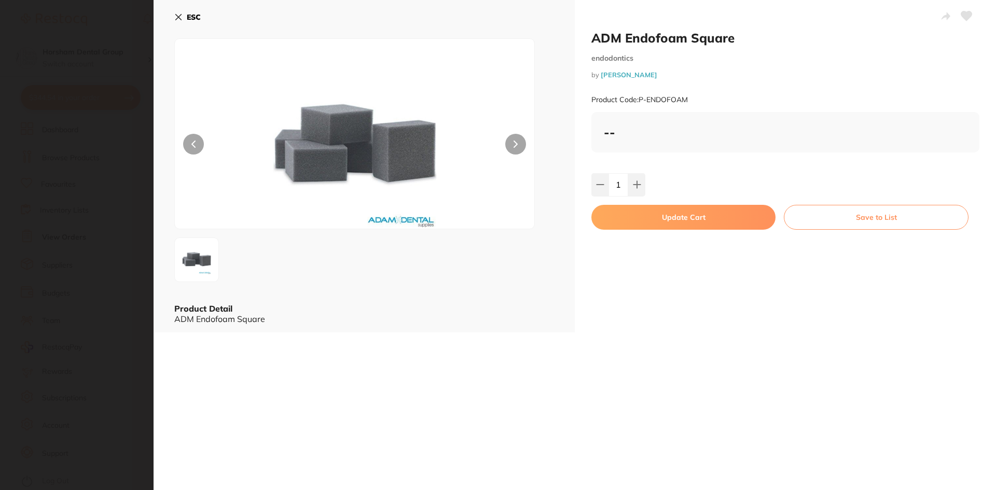
click at [629, 217] on button "Update Cart" at bounding box center [683, 217] width 184 height 25
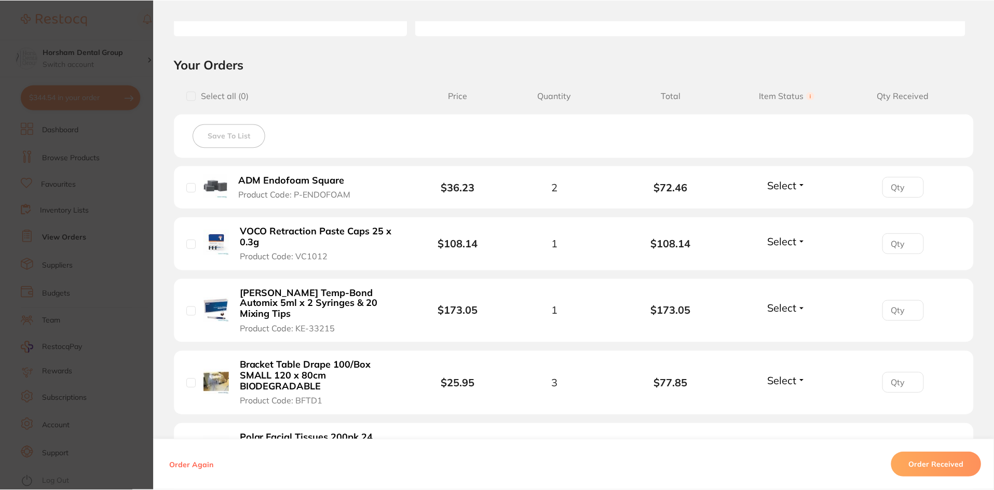
scroll to position [3165, 0]
click at [154, 391] on section "Your Orders Select all ( 0 ) Price Quantity Total Item Status You can use this …" at bounding box center [574, 363] width 840 height 612
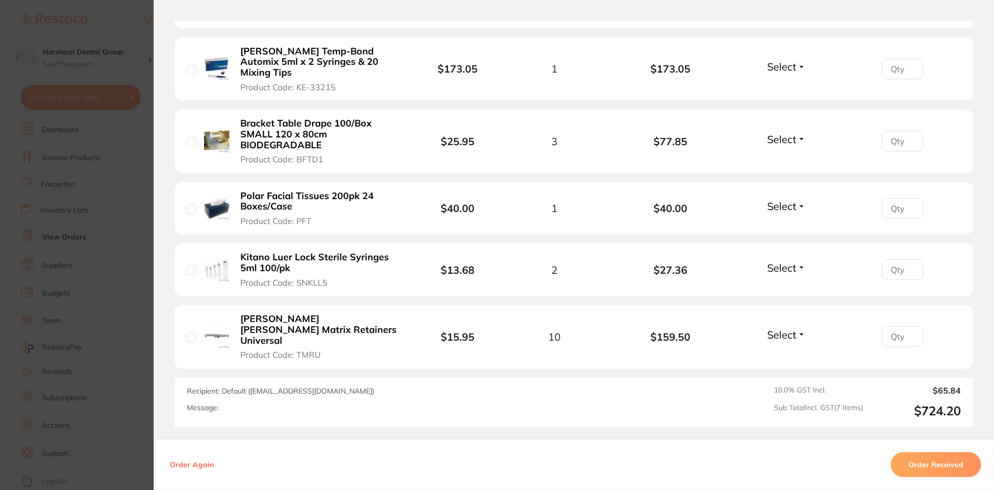
scroll to position [458, 0]
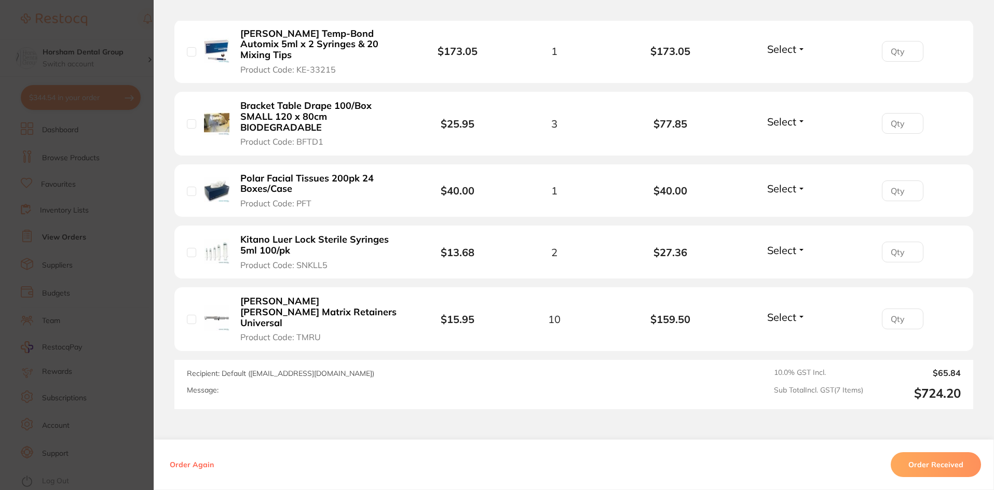
click at [62, 373] on section "Order ID: Restocq- 84399 Order Information Accepted Order Order Date Jun 25 202…" at bounding box center [497, 245] width 994 height 490
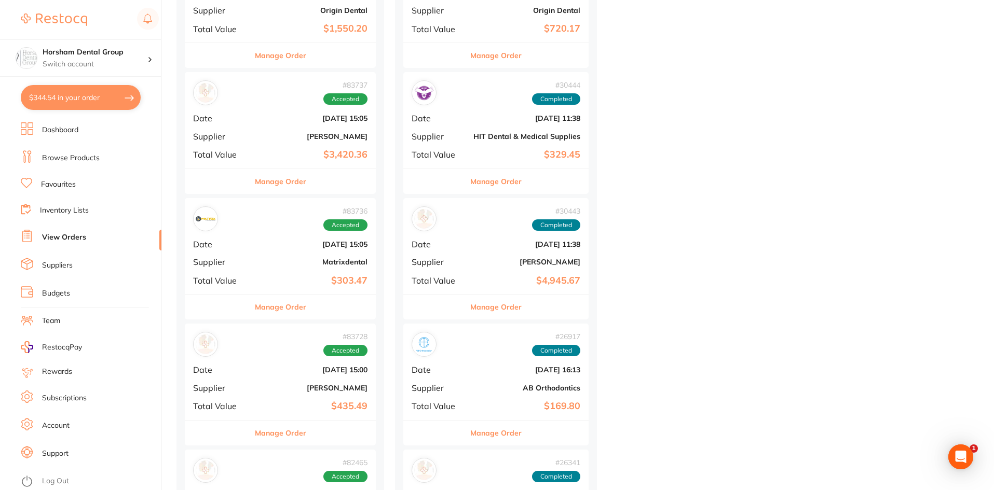
scroll to position [3684, 0]
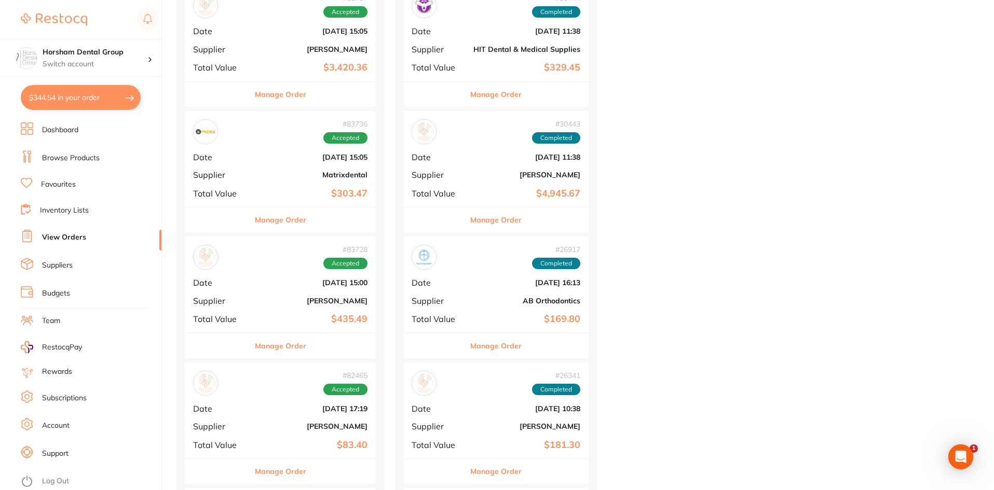
click at [335, 342] on div "Manage Order" at bounding box center [280, 345] width 191 height 25
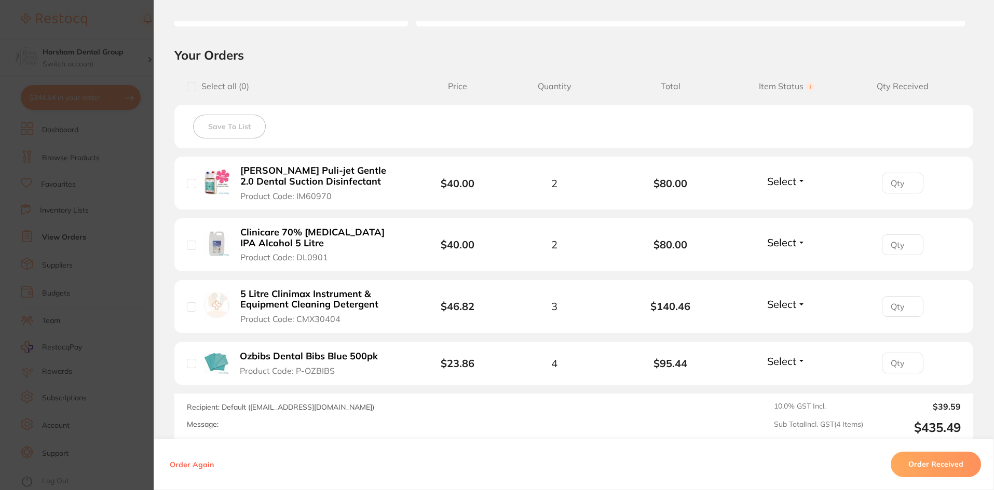
click at [115, 381] on section "Order ID: Restocq- 83728 Order Information Accepted Order Order Date Jun 18 202…" at bounding box center [497, 245] width 994 height 490
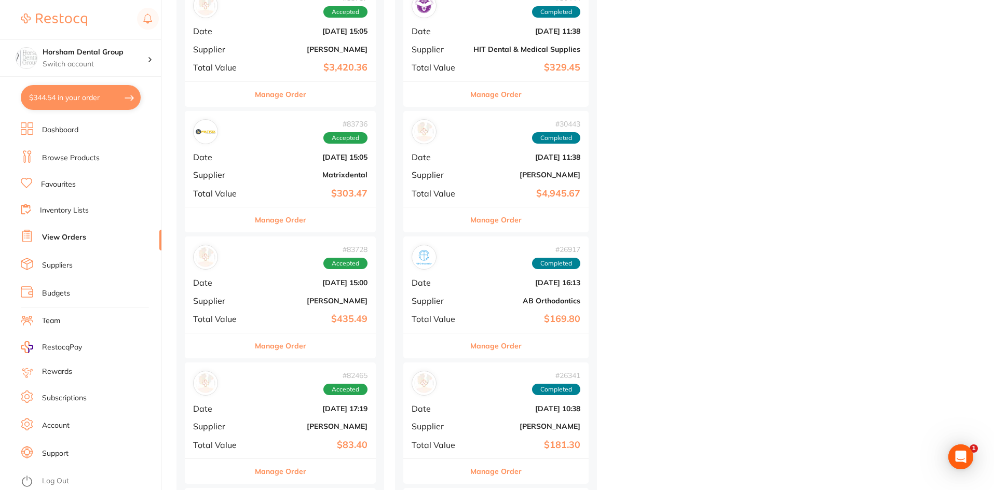
scroll to position [3891, 0]
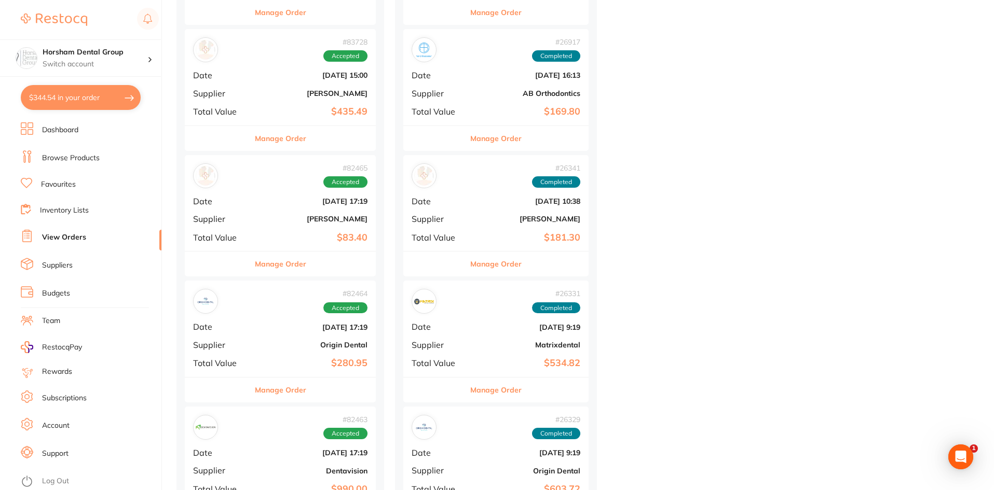
click at [268, 386] on button "Manage Order" at bounding box center [280, 390] width 51 height 25
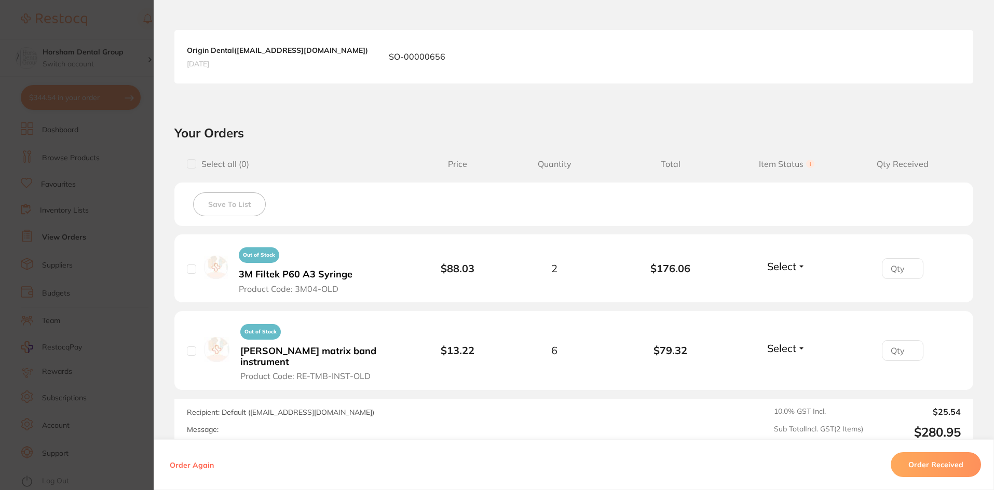
click at [105, 356] on section "Order ID: Restocq- 82464 Order Information Accepted Order Order Date Jun 5 2025…" at bounding box center [497, 245] width 994 height 490
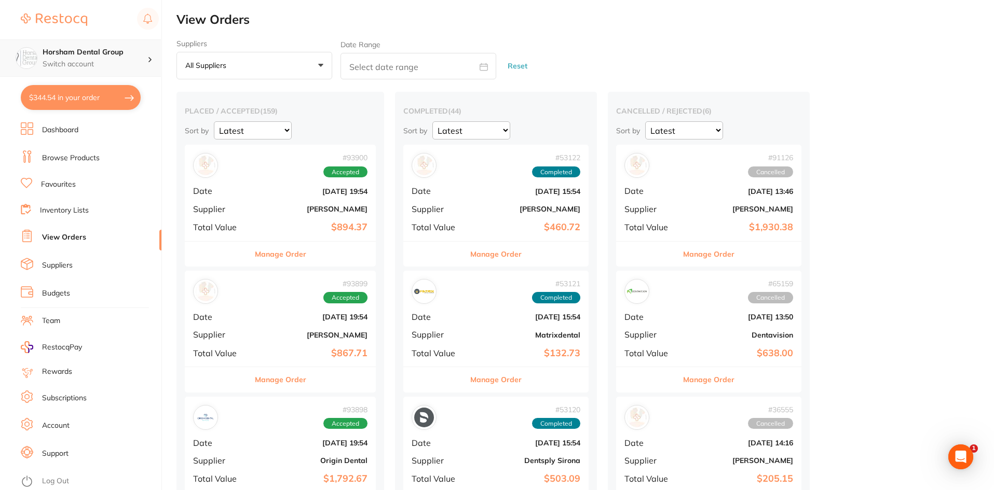
click at [123, 52] on h4 "Horsham Dental Group" at bounding box center [95, 52] width 105 height 10
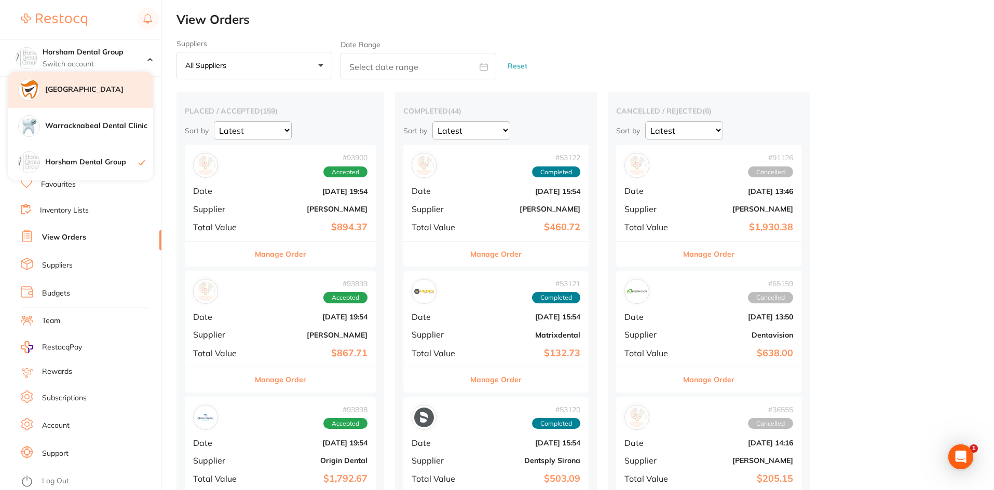
click at [113, 94] on h4 "[GEOGRAPHIC_DATA]" at bounding box center [99, 90] width 108 height 10
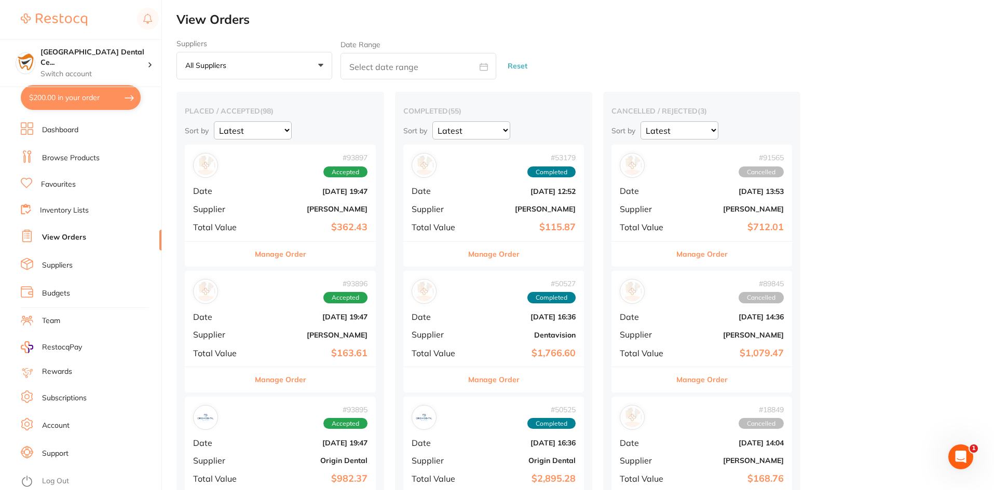
click at [77, 160] on link "Browse Products" at bounding box center [71, 158] width 58 height 10
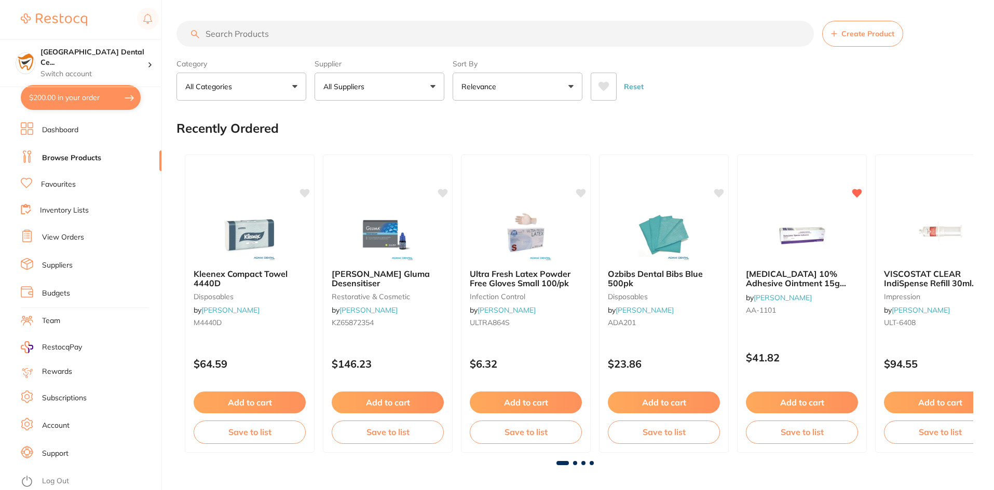
click at [66, 234] on link "View Orders" at bounding box center [63, 237] width 42 height 10
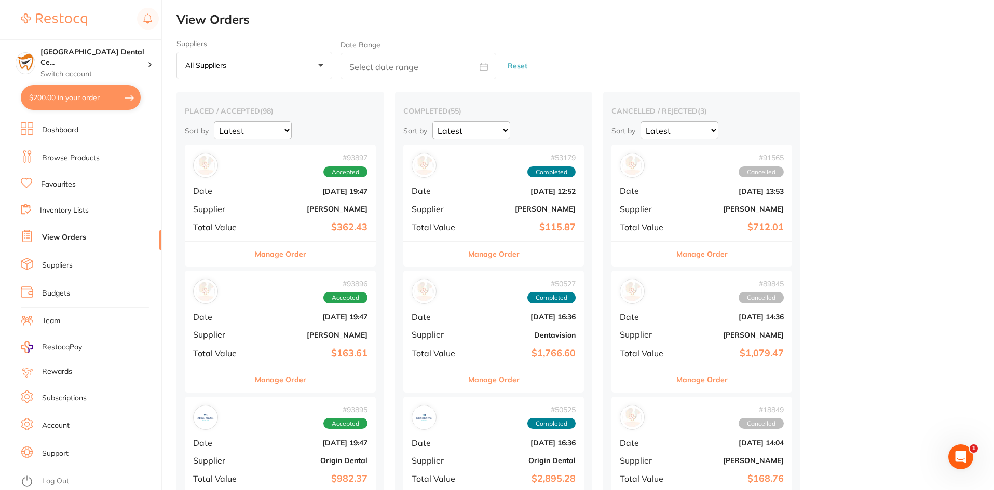
click at [492, 237] on div "# 53179 Completed Date Sept 15 2024, 12:52 Supplier Adam Dental Total Value $11…" at bounding box center [493, 193] width 181 height 96
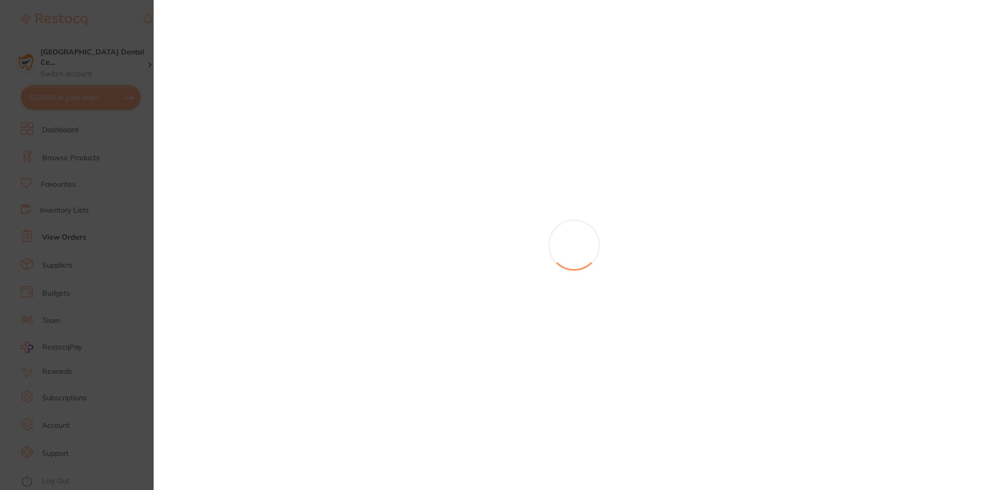
click at [492, 254] on div at bounding box center [574, 245] width 840 height 490
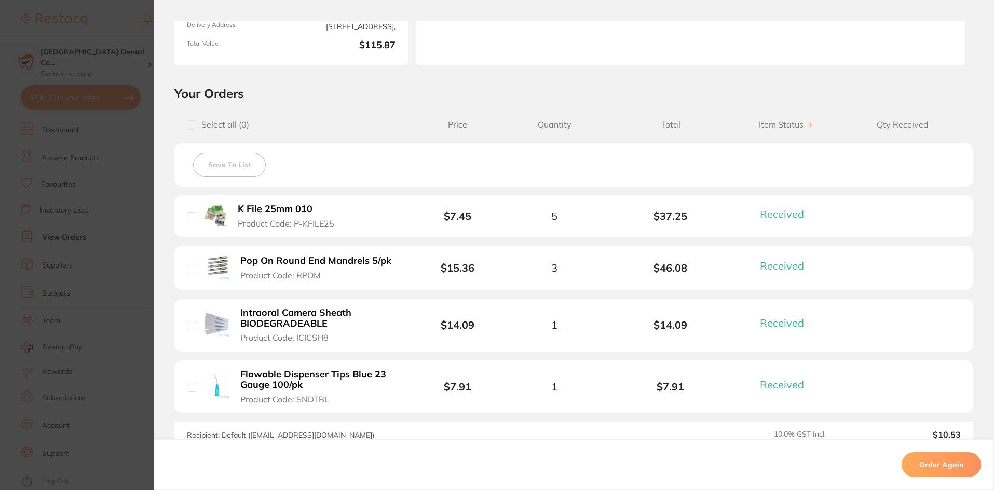
scroll to position [259, 0]
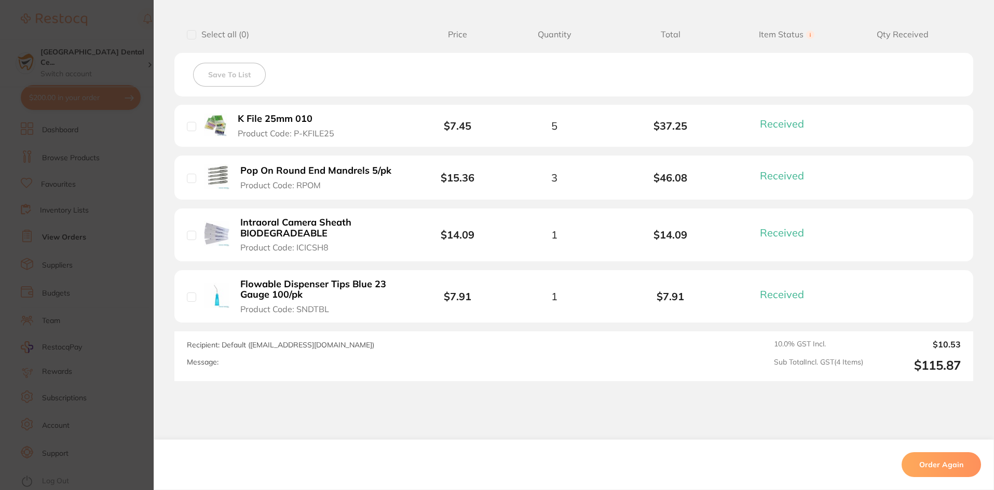
click at [170, 361] on section "Your Orders Select all ( 0 ) Price Quantity Total Item Status You can use this …" at bounding box center [574, 188] width 840 height 386
click at [133, 364] on section "Order ID: Restocq- 53179 Order Information 4 Received Completed Order Order Dat…" at bounding box center [497, 245] width 994 height 490
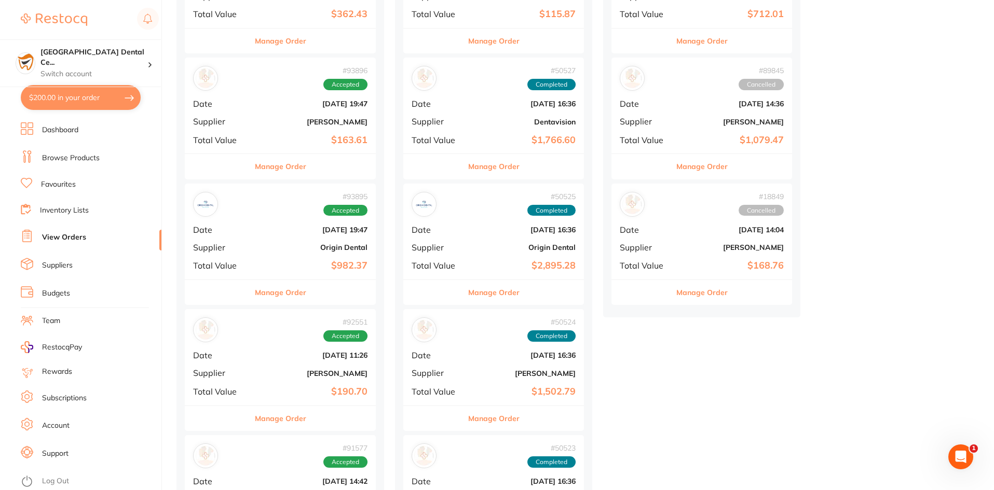
scroll to position [363, 0]
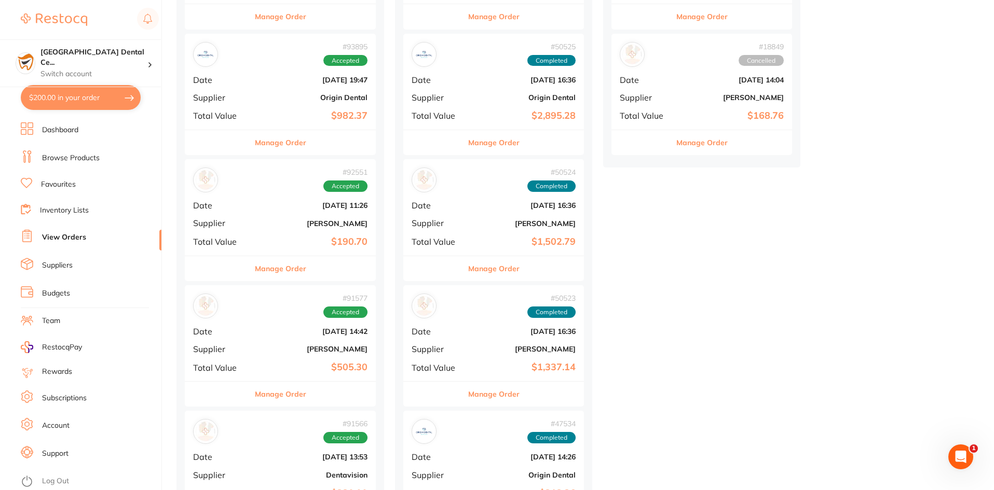
click at [507, 267] on button "Manage Order" at bounding box center [493, 268] width 51 height 25
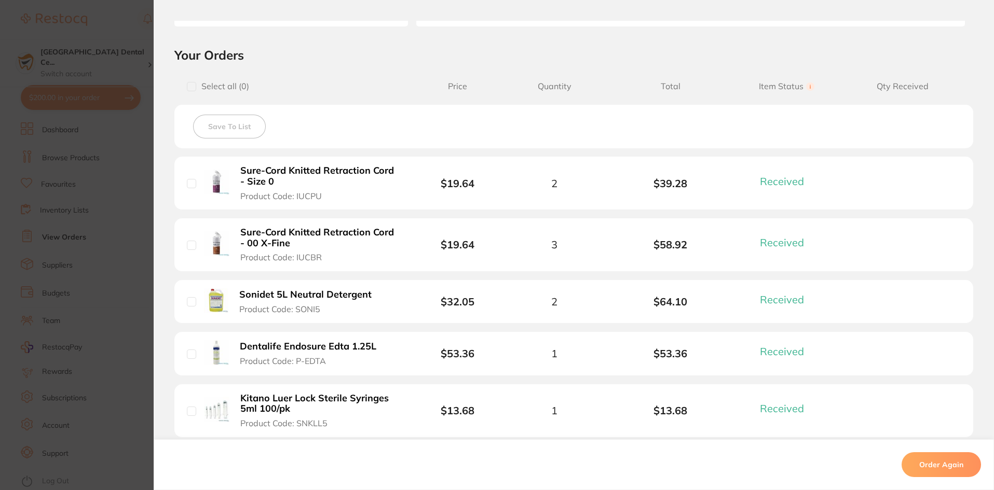
scroll to position [415, 0]
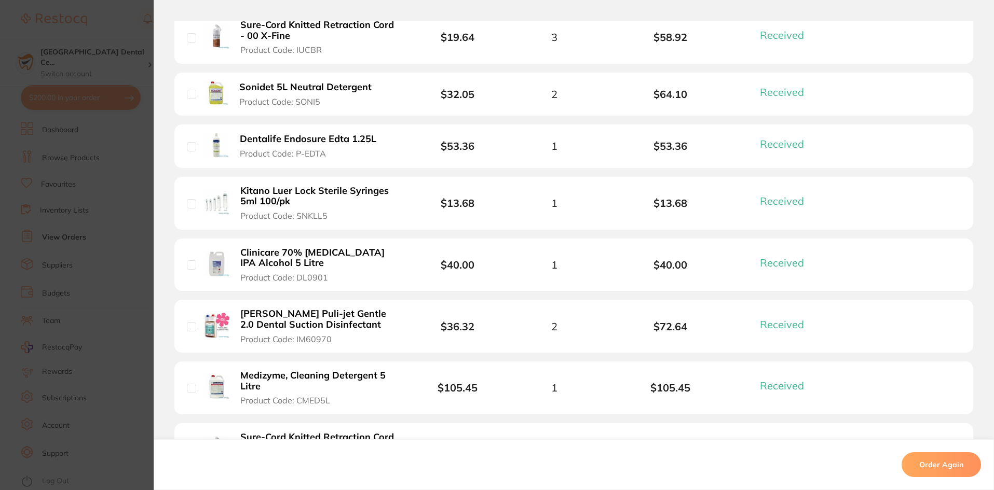
click at [21, 194] on section "Order ID: Restocq- 50524 Order Information 22 Received Completed Order Order Da…" at bounding box center [497, 245] width 994 height 490
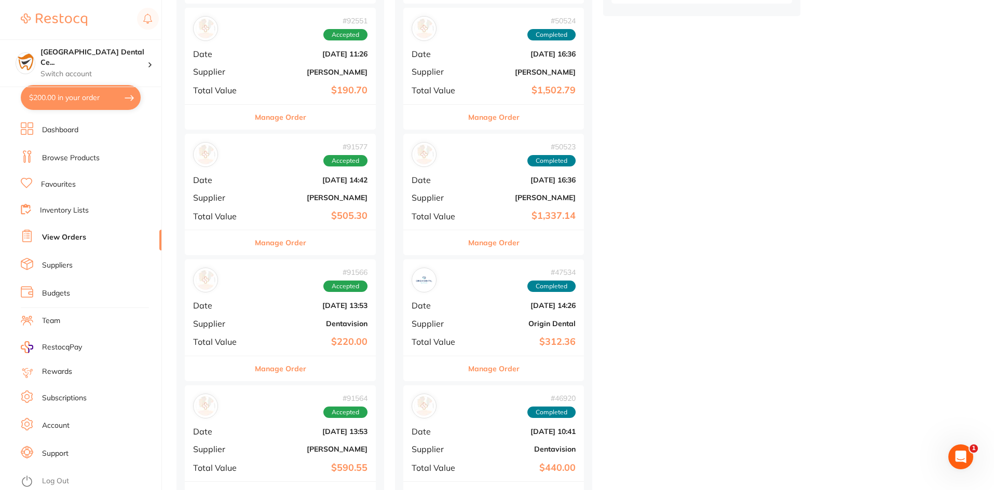
scroll to position [571, 0]
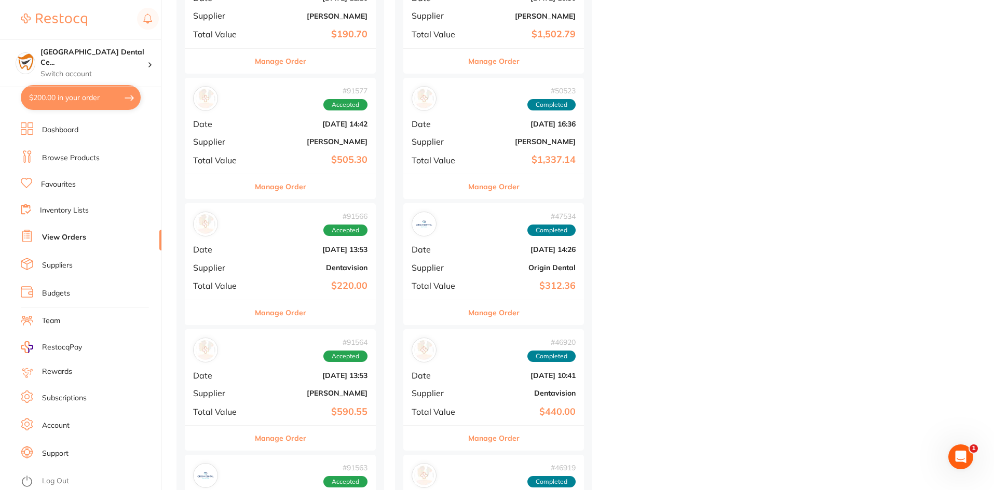
click at [288, 288] on b "$220.00" at bounding box center [312, 286] width 111 height 11
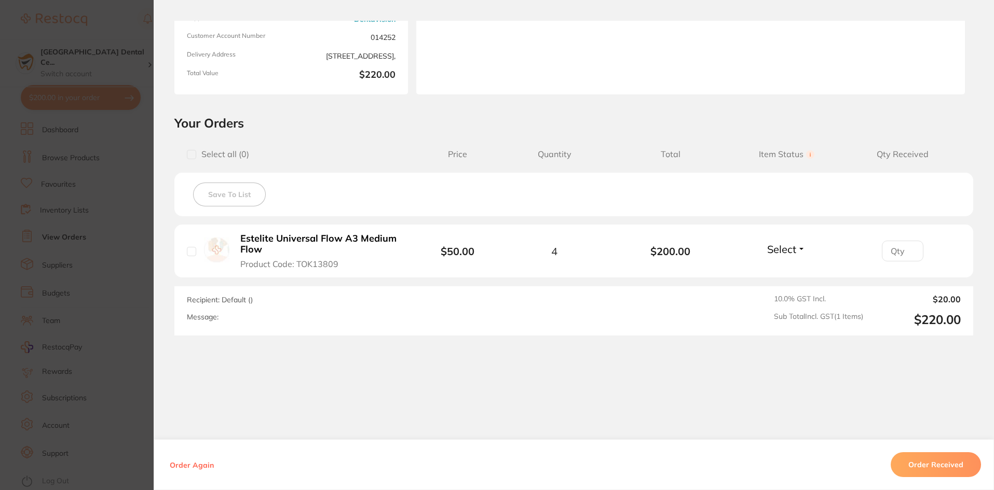
click at [306, 249] on b "Estelite Universal Flow A3 Medium Flow" at bounding box center [320, 243] width 160 height 21
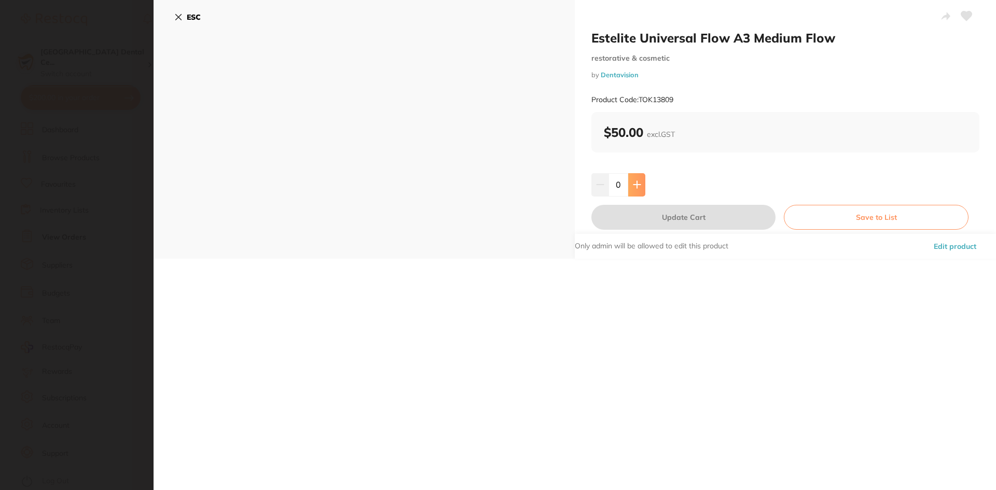
click at [630, 188] on button at bounding box center [636, 184] width 17 height 23
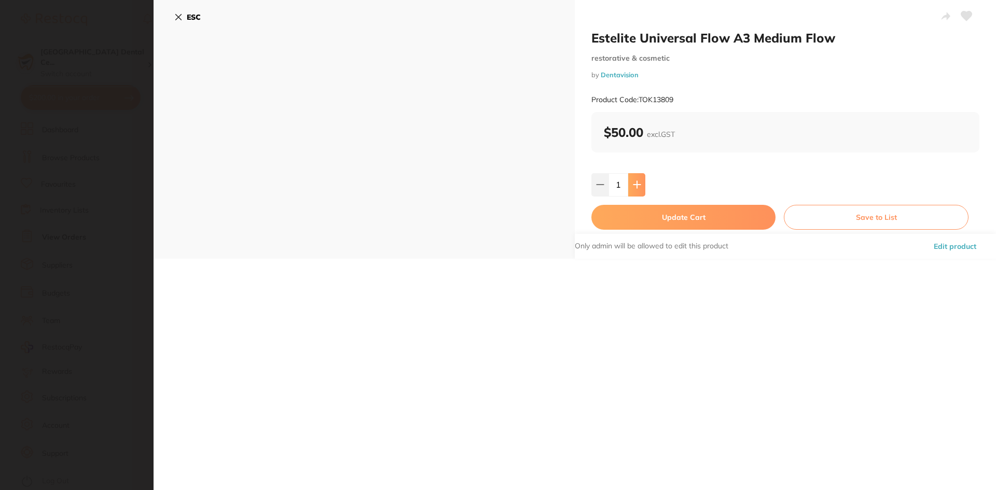
click at [630, 188] on button at bounding box center [636, 184] width 17 height 23
type input "2"
click at [40, 271] on section "Estelite Universal Flow A3 Medium Flow restorative & cosmetic by Dentavision Pr…" at bounding box center [498, 245] width 996 height 490
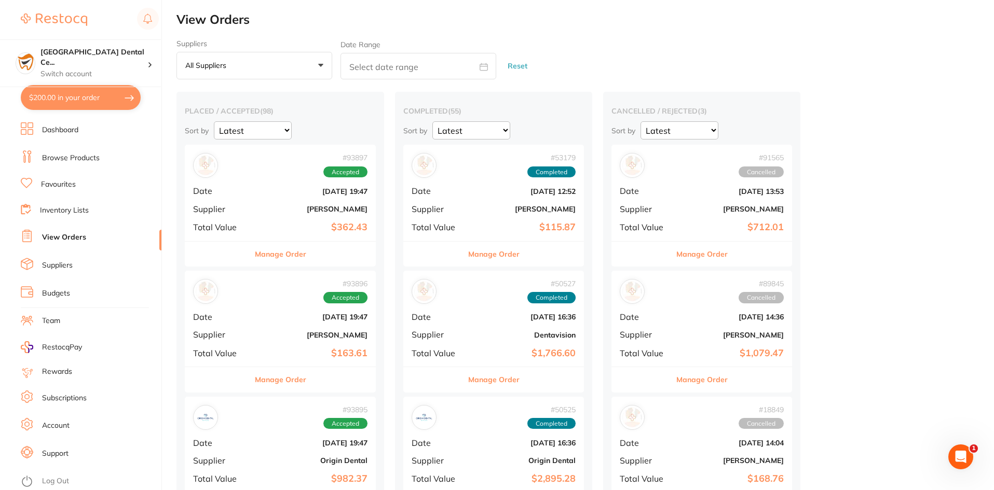
click at [491, 382] on button "Manage Order" at bounding box center [493, 379] width 51 height 25
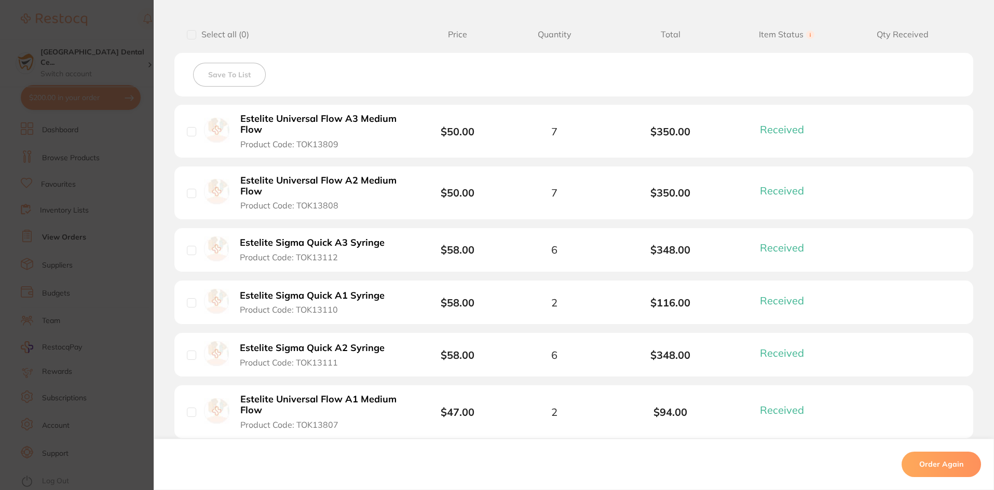
click at [265, 182] on b "Estelite Universal Flow A2 Medium Flow" at bounding box center [320, 185] width 160 height 21
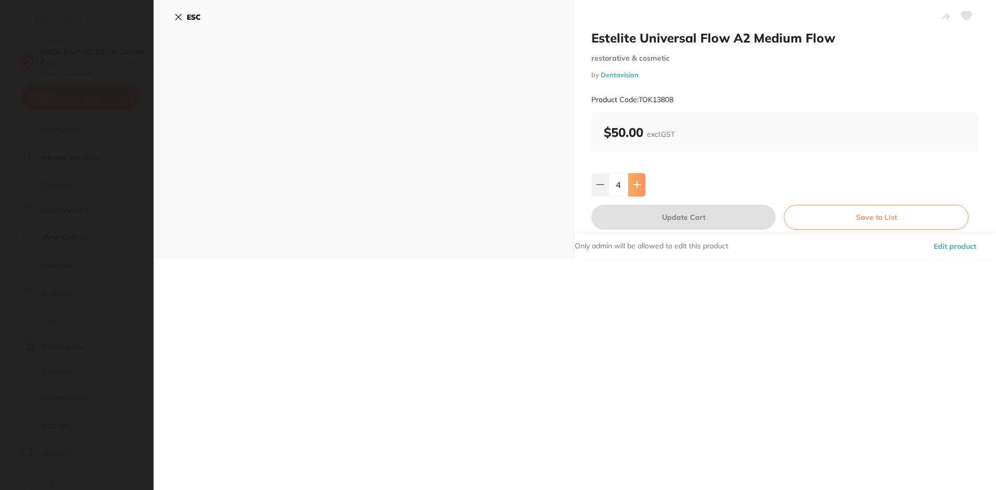
click at [633, 190] on button at bounding box center [636, 184] width 17 height 23
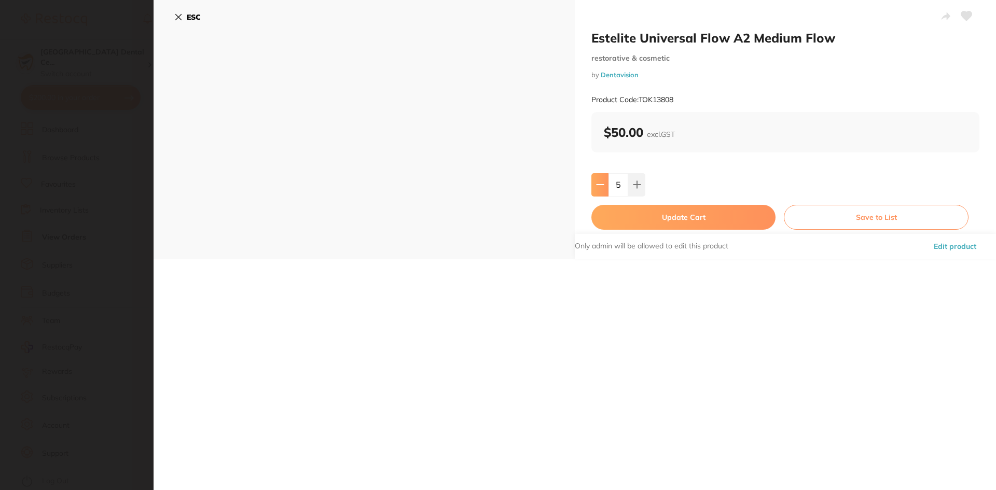
click at [596, 180] on button at bounding box center [599, 184] width 17 height 23
type input "4"
click at [621, 214] on button "Update Cart" at bounding box center [683, 217] width 184 height 25
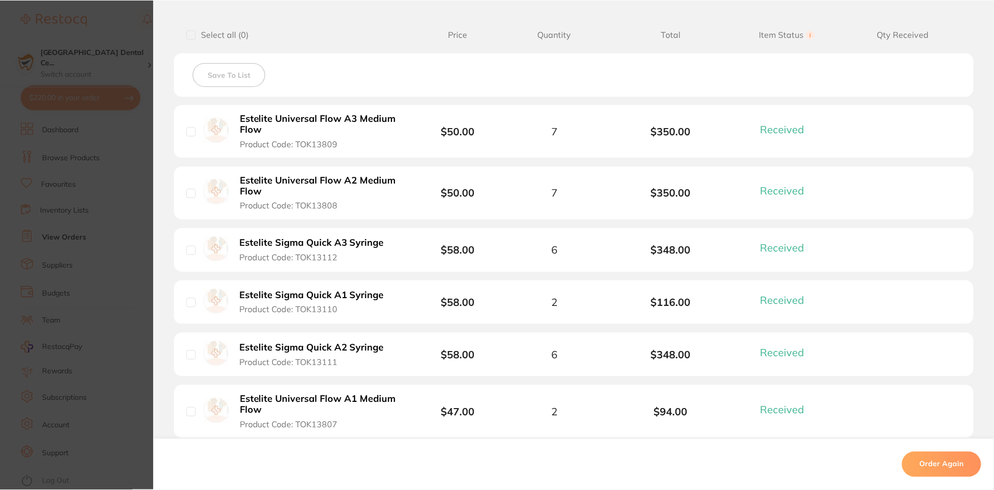
scroll to position [320, 0]
click at [101, 161] on section "Order ID: Restocq- 50527 Order Information 6 Received Completed Order Order Dat…" at bounding box center [497, 245] width 994 height 490
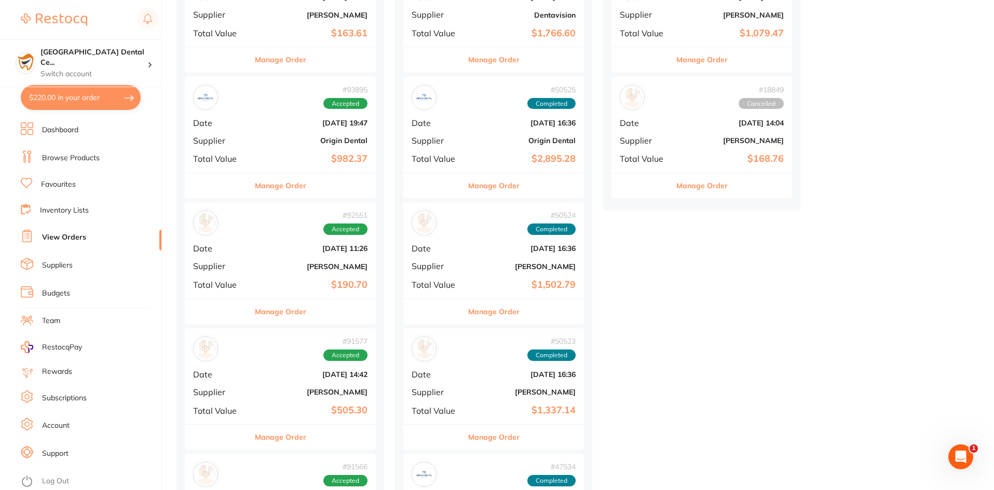
click at [121, 100] on button "$220.00 in your order" at bounding box center [81, 97] width 120 height 25
checkbox input "true"
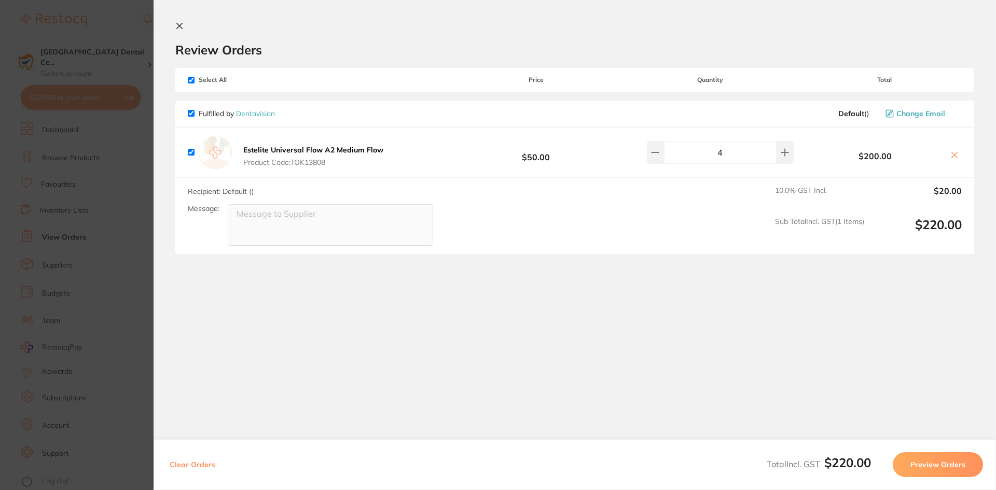
click at [122, 201] on section "Update RRP Set your pre negotiated price for this item. Item Agreed RRP (excl. …" at bounding box center [498, 245] width 996 height 490
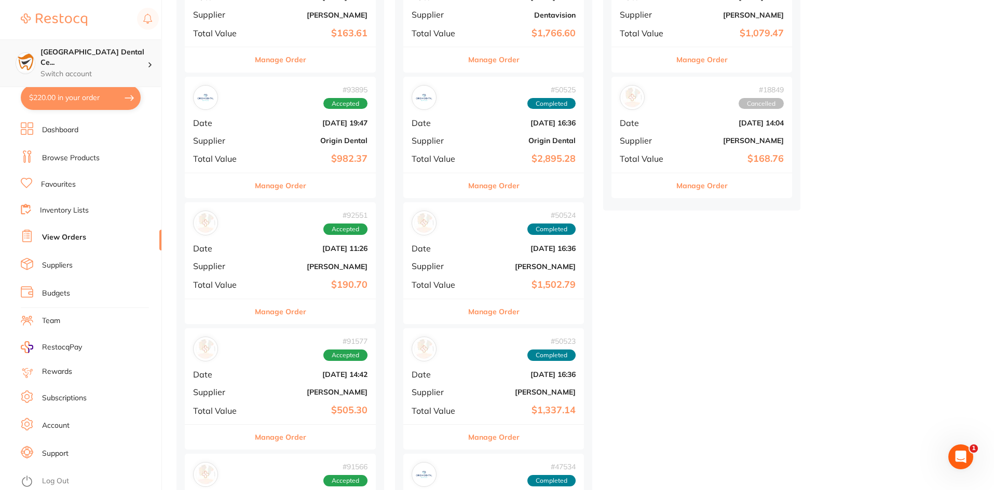
click at [128, 69] on p "Switch account" at bounding box center [93, 74] width 107 height 10
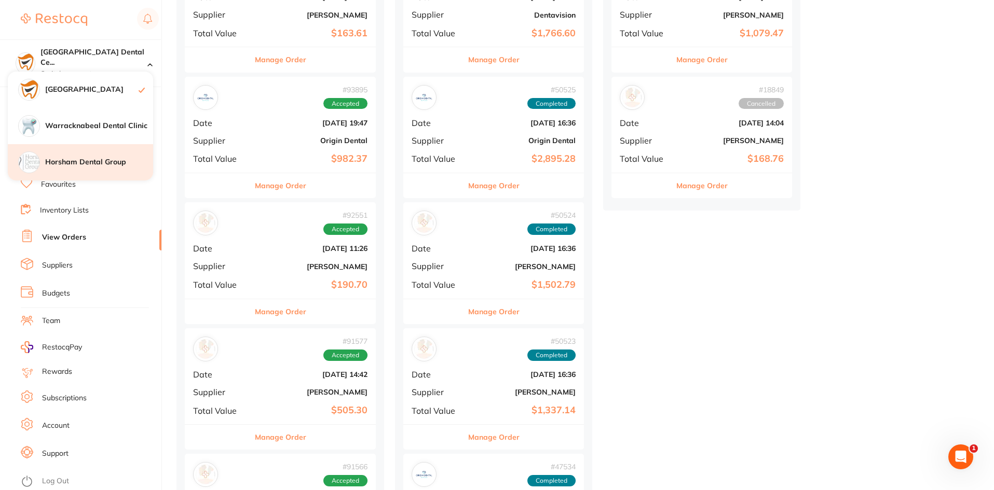
click at [98, 156] on div "Horsham Dental Group" at bounding box center [80, 162] width 145 height 36
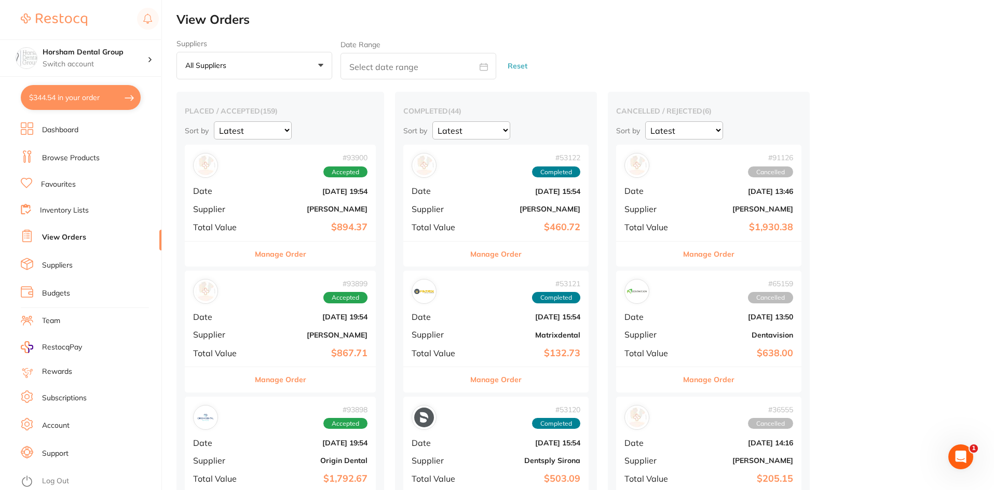
scroll to position [311, 0]
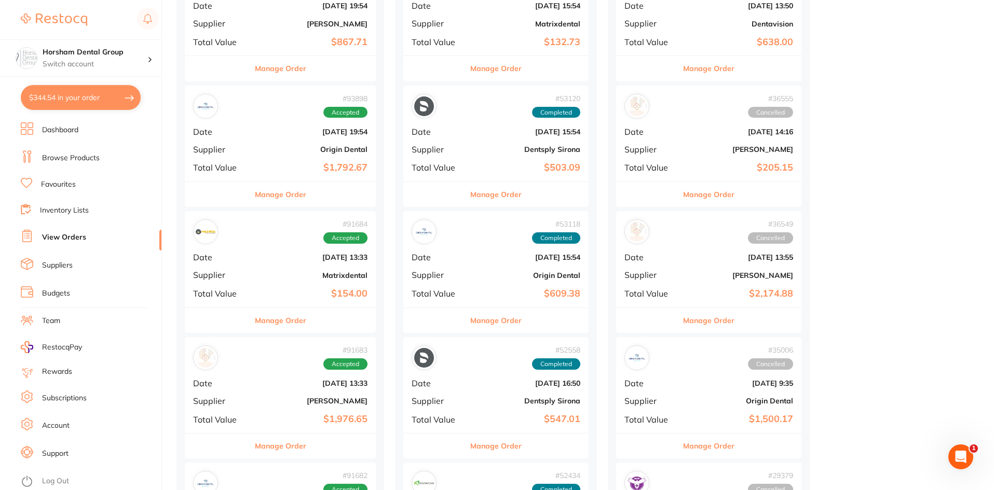
click at [327, 333] on div "Manage Order" at bounding box center [280, 320] width 191 height 25
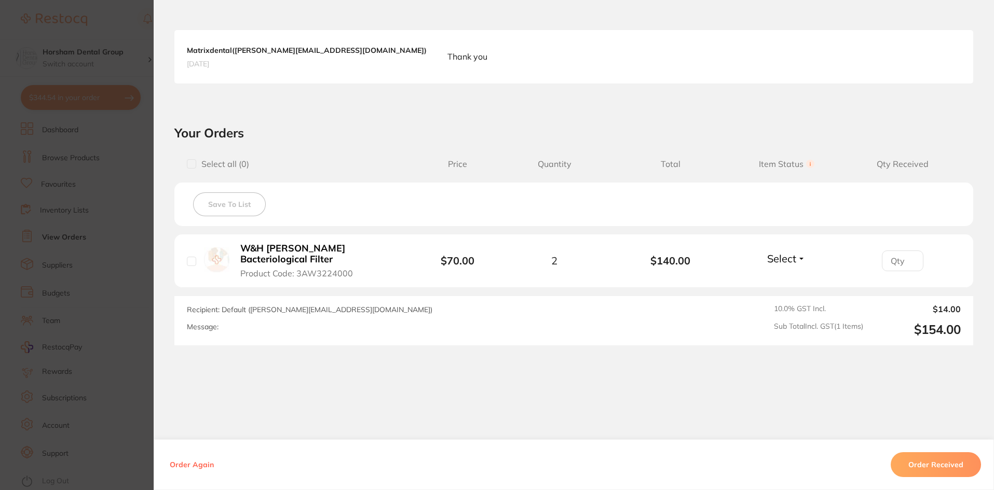
click at [141, 347] on section "Order ID: Restocq- 91684 Order Information Accepted Order Order Date [DATE] 13:…" at bounding box center [497, 245] width 994 height 490
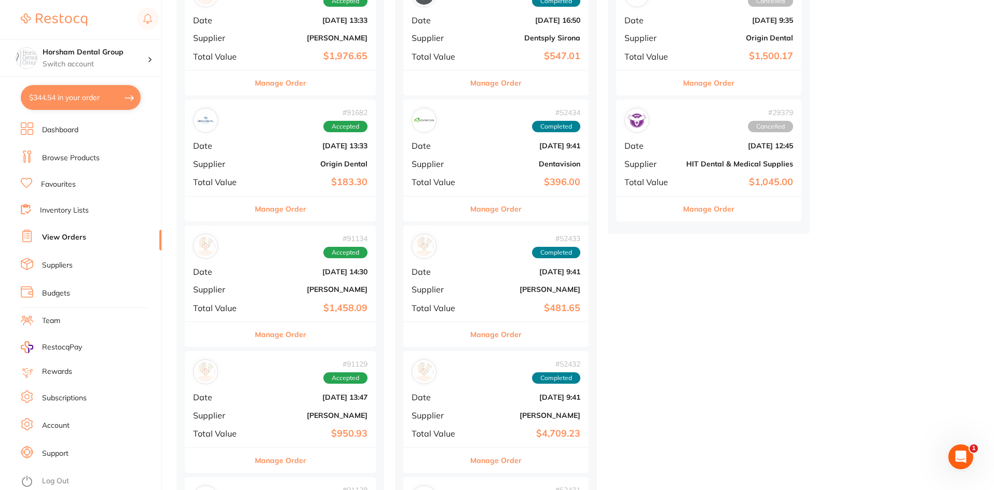
scroll to position [882, 0]
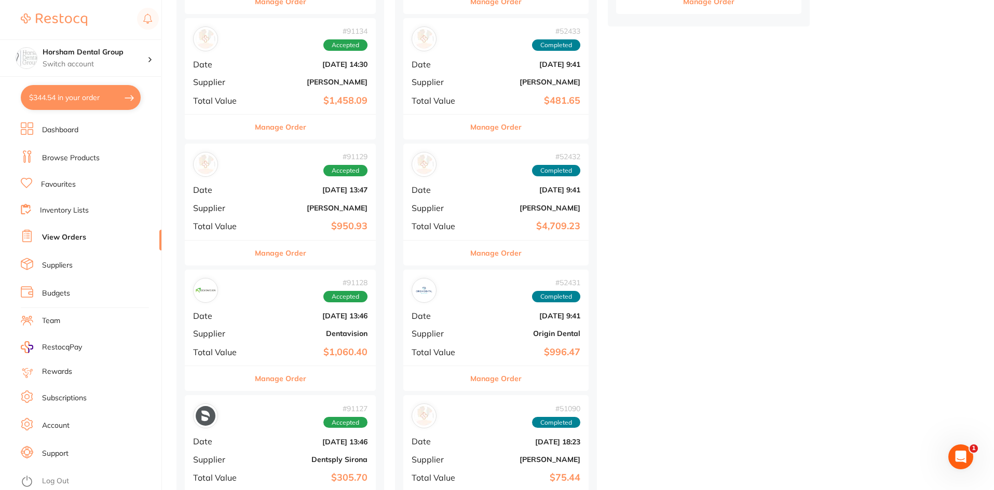
click at [304, 372] on button "Manage Order" at bounding box center [280, 378] width 51 height 25
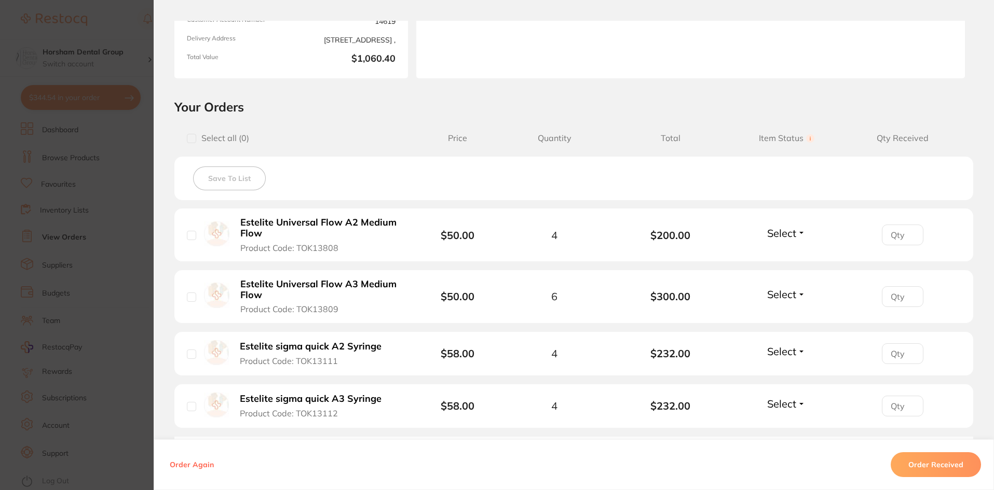
click at [294, 219] on b "Estelite Universal Flow A2 Medium Flow" at bounding box center [320, 227] width 160 height 21
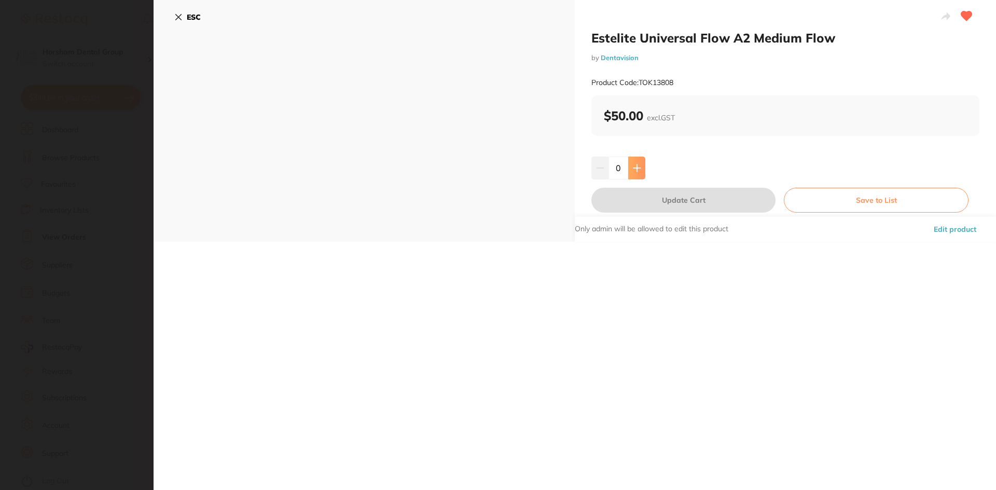
click at [642, 171] on button at bounding box center [636, 168] width 17 height 23
type input "2"
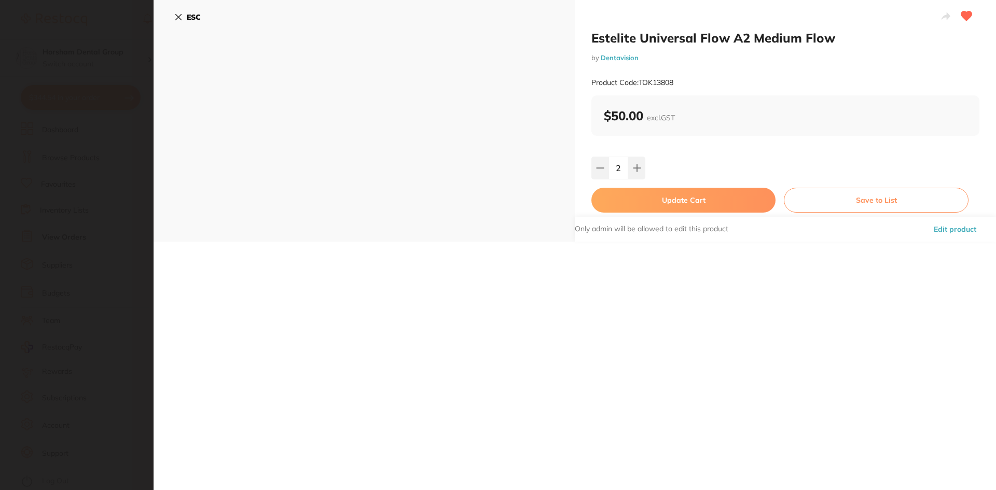
click at [638, 217] on div "Only admin will be allowed to edit this product Edit product" at bounding box center [785, 229] width 421 height 25
click at [641, 204] on button "Update Cart" at bounding box center [683, 200] width 184 height 25
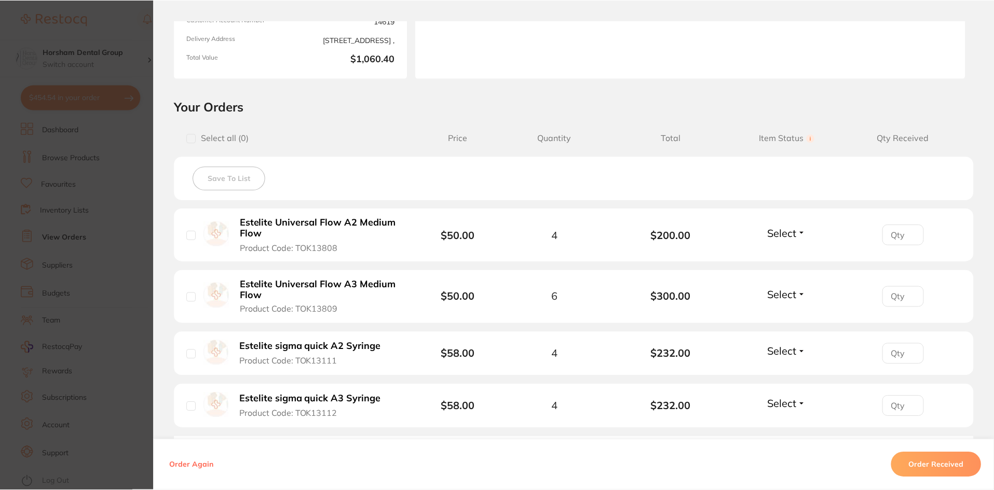
scroll to position [882, 0]
click at [337, 291] on b "Estelite Universal Flow A3 Medium Flow" at bounding box center [320, 289] width 160 height 21
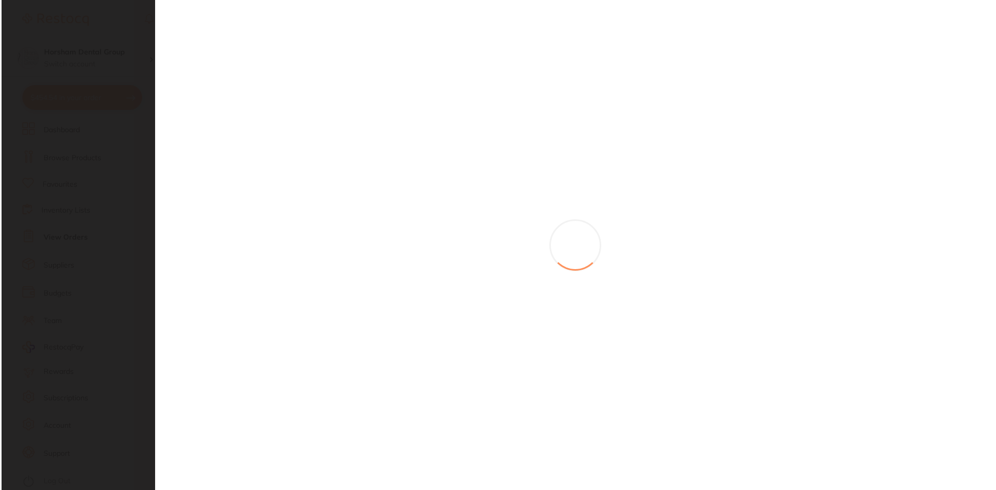
scroll to position [0, 0]
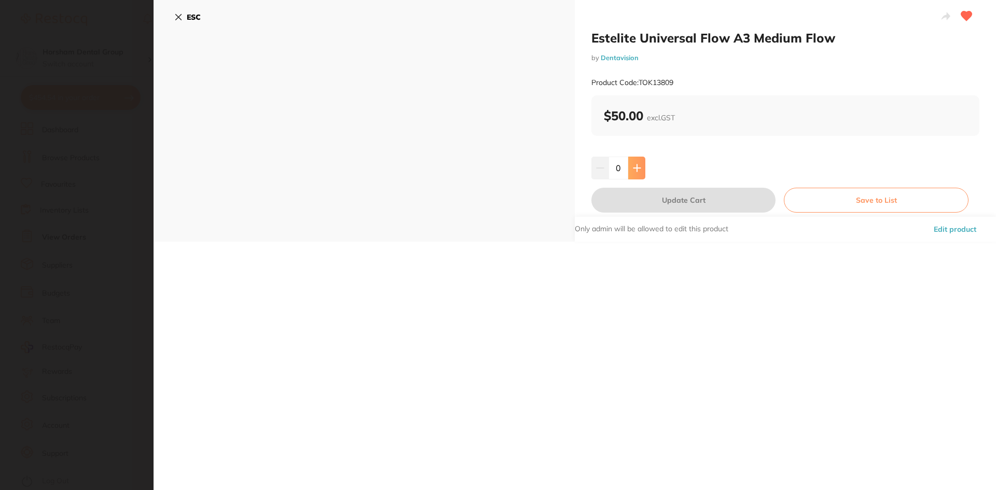
click at [644, 164] on button at bounding box center [636, 168] width 17 height 23
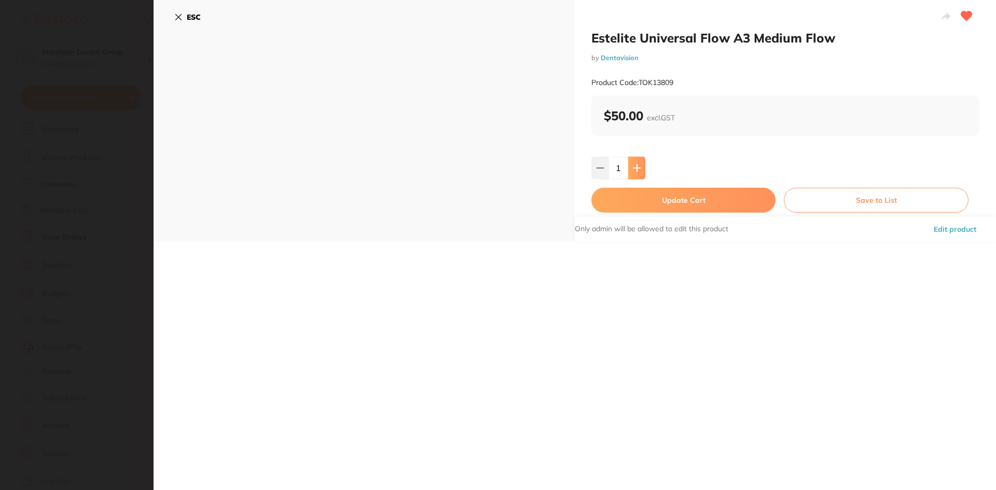
click at [644, 164] on button at bounding box center [636, 168] width 17 height 23
type input "4"
click at [670, 204] on button "Update Cart" at bounding box center [683, 200] width 184 height 25
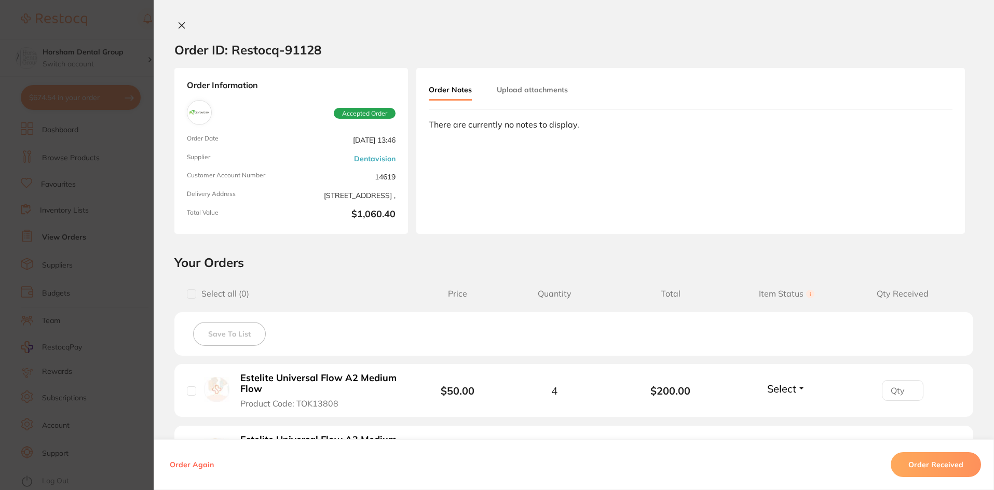
click at [71, 167] on section "Order ID: Restocq- 91128 Order Information Accepted Order Order Date Aug 22 202…" at bounding box center [497, 245] width 994 height 490
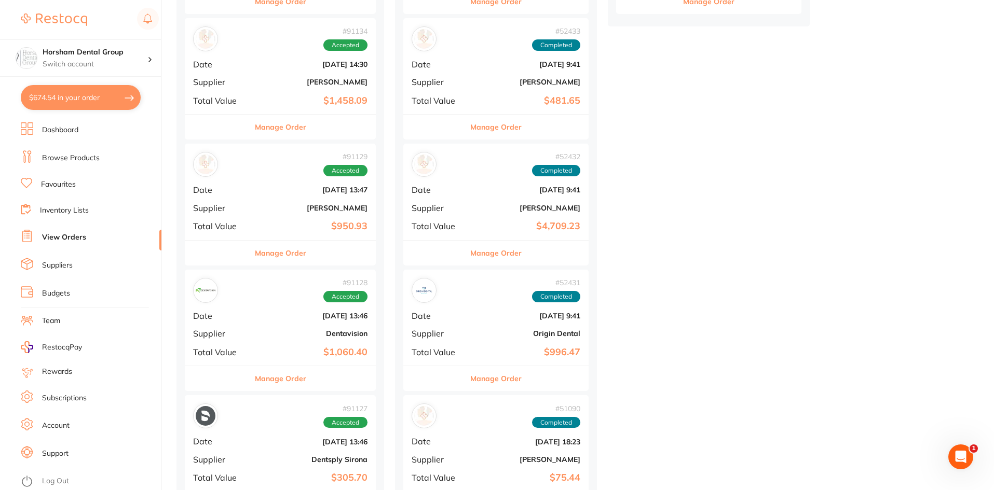
click at [110, 104] on button "$674.54 in your order" at bounding box center [81, 97] width 120 height 25
checkbox input "true"
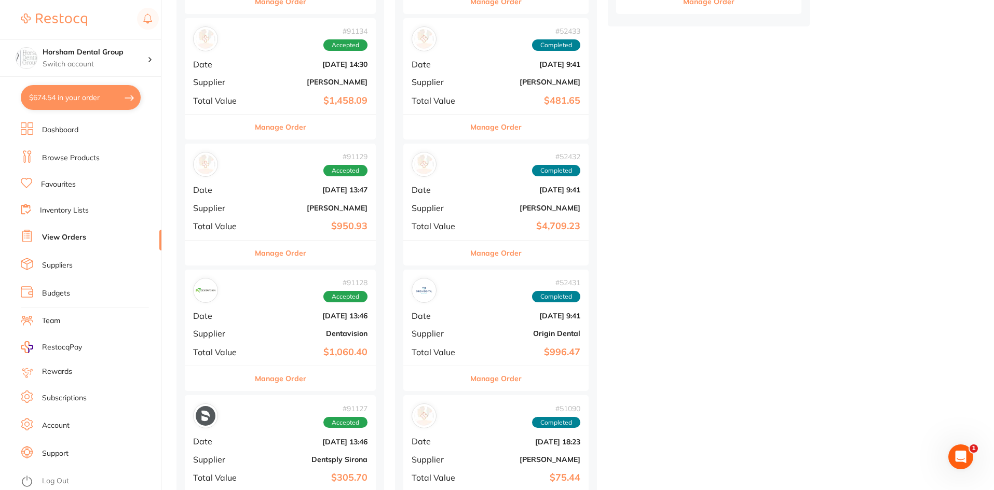
checkbox input "true"
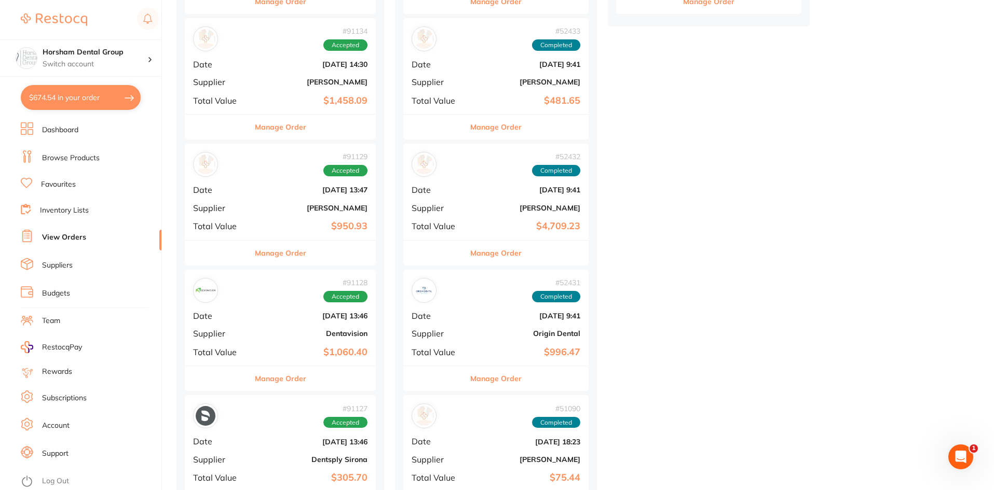
checkbox input "true"
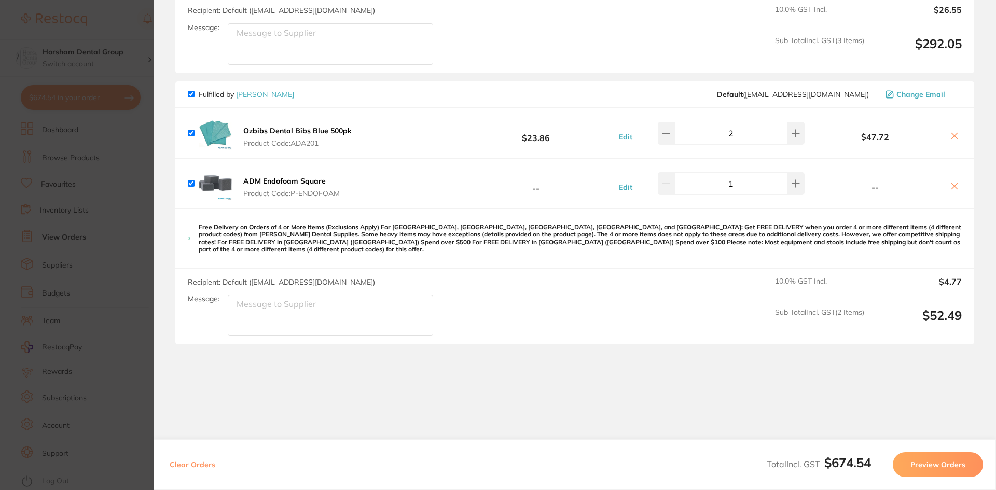
scroll to position [546, 0]
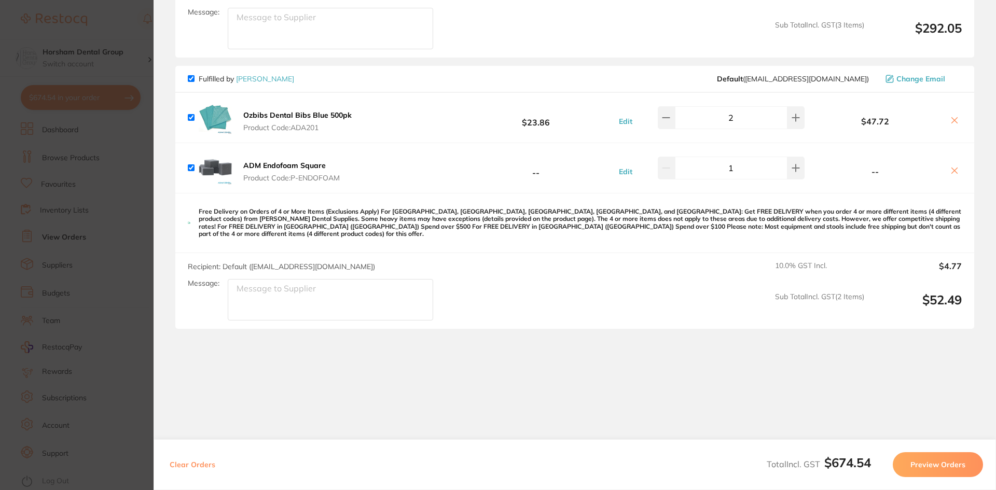
click at [110, 229] on section "Update RRP Set your pre negotiated price for this item. Item Agreed RRP (excl. …" at bounding box center [498, 245] width 996 height 490
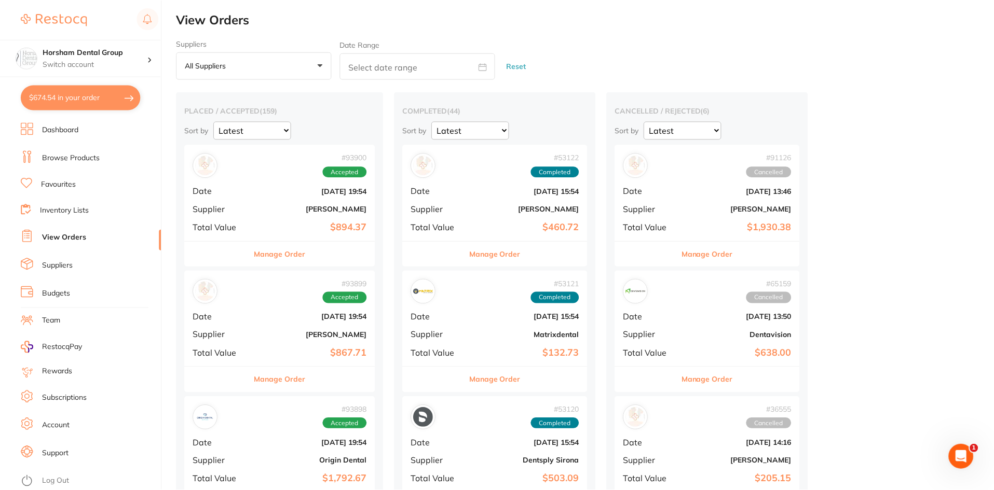
scroll to position [882, 0]
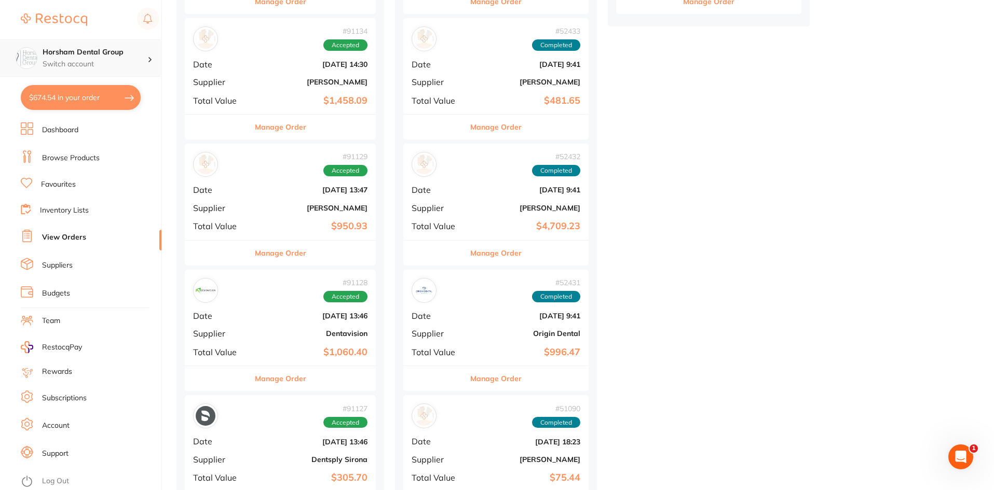
click at [108, 58] on div "Horsham Dental Group Switch account" at bounding box center [95, 58] width 105 height 22
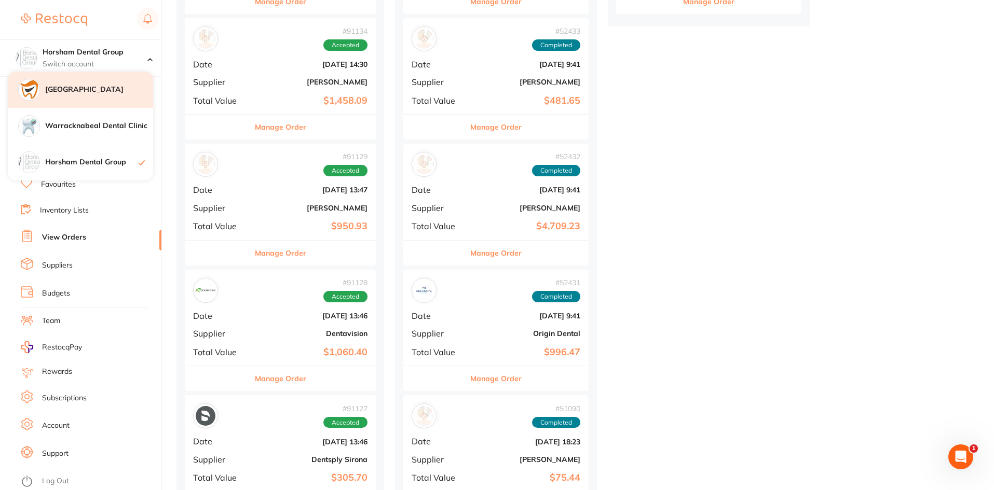
click at [119, 93] on h4 "[GEOGRAPHIC_DATA]" at bounding box center [99, 90] width 108 height 10
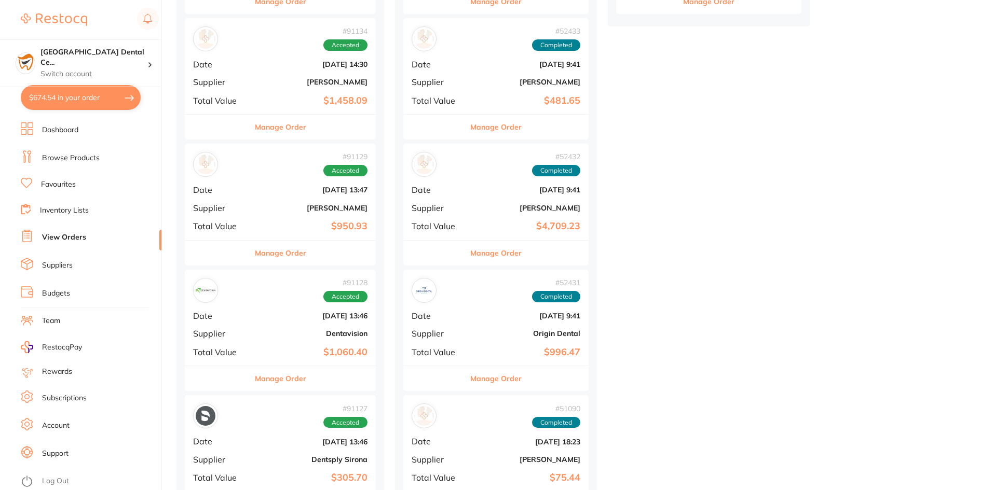
checkbox input "false"
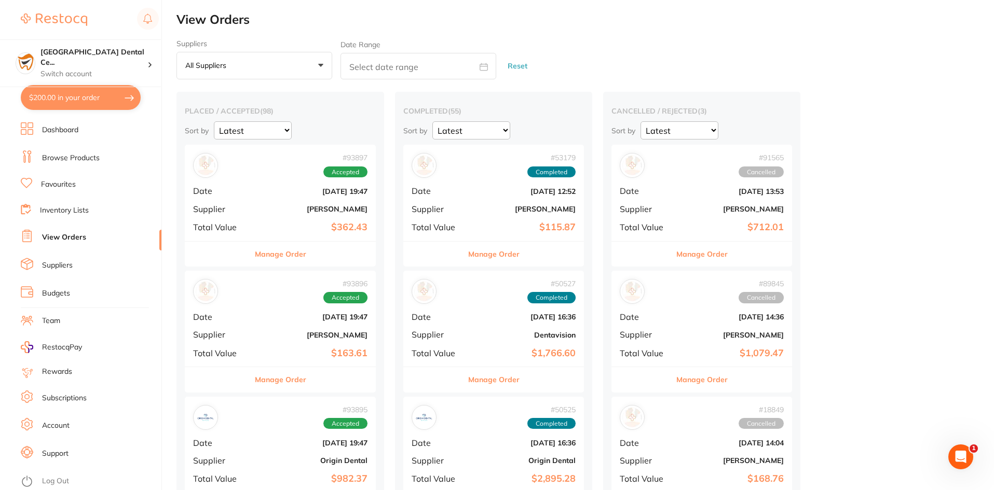
click at [93, 156] on link "Browse Products" at bounding box center [71, 158] width 58 height 10
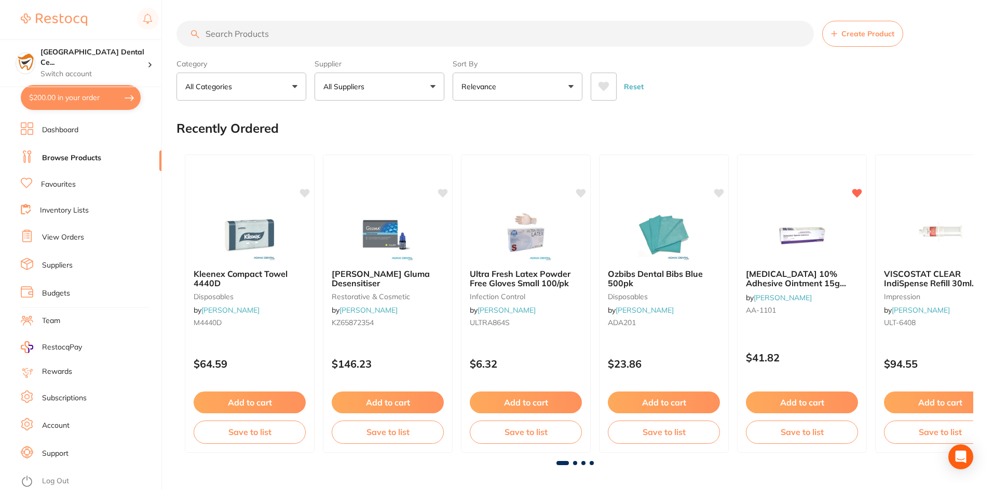
click at [302, 34] on input "search" at bounding box center [494, 34] width 637 height 26
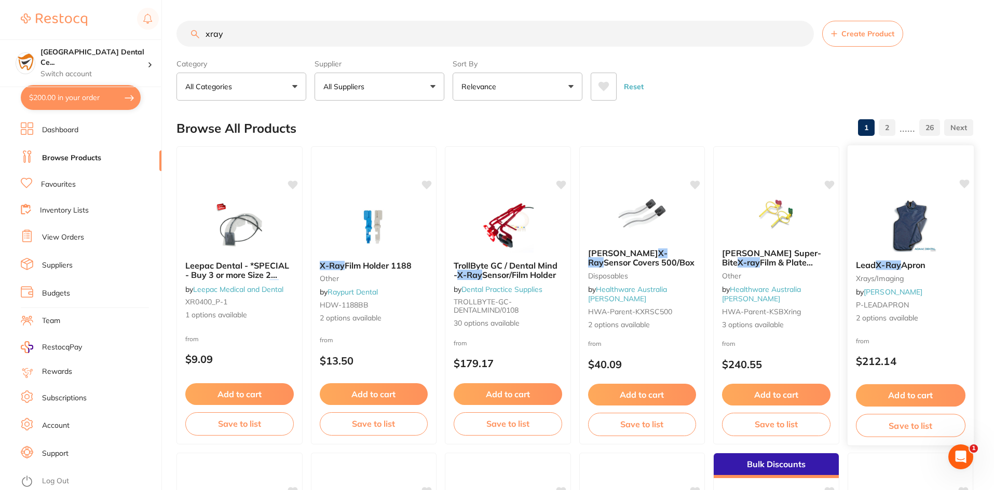
type input "xray"
click at [747, 280] on small "other" at bounding box center [775, 275] width 109 height 8
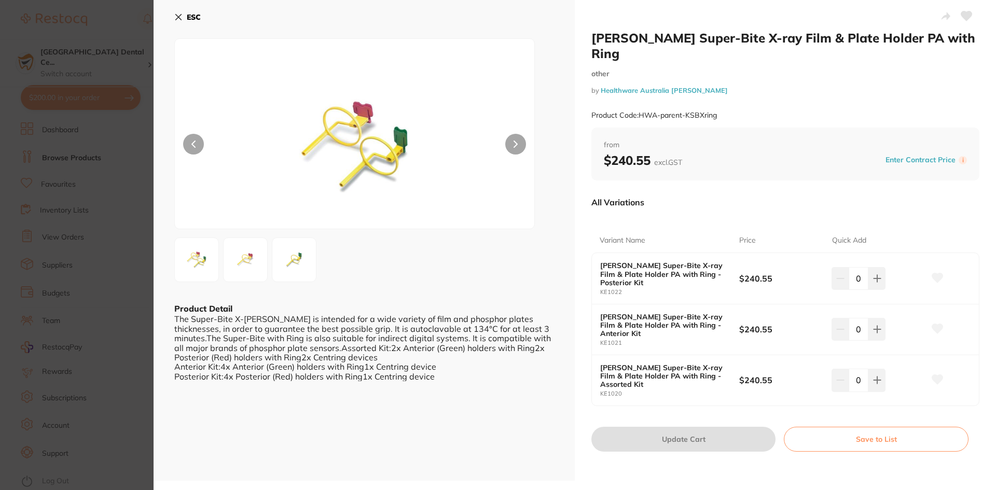
click at [643, 261] on b "[PERSON_NAME] Super-Bite X-ray Film & Plate Holder PA with Ring - Posterior Kit" at bounding box center [662, 273] width 125 height 25
click at [247, 252] on img at bounding box center [245, 259] width 37 height 37
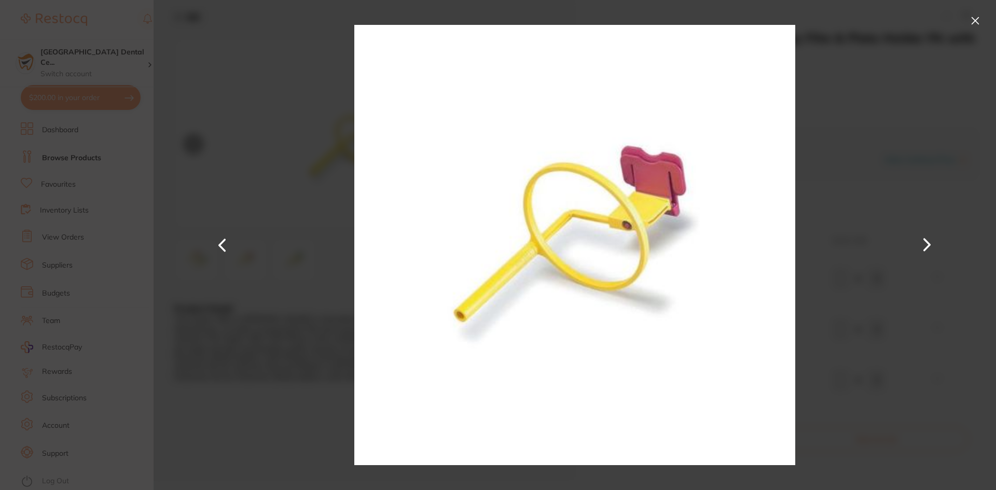
click at [969, 26] on button at bounding box center [975, 20] width 17 height 17
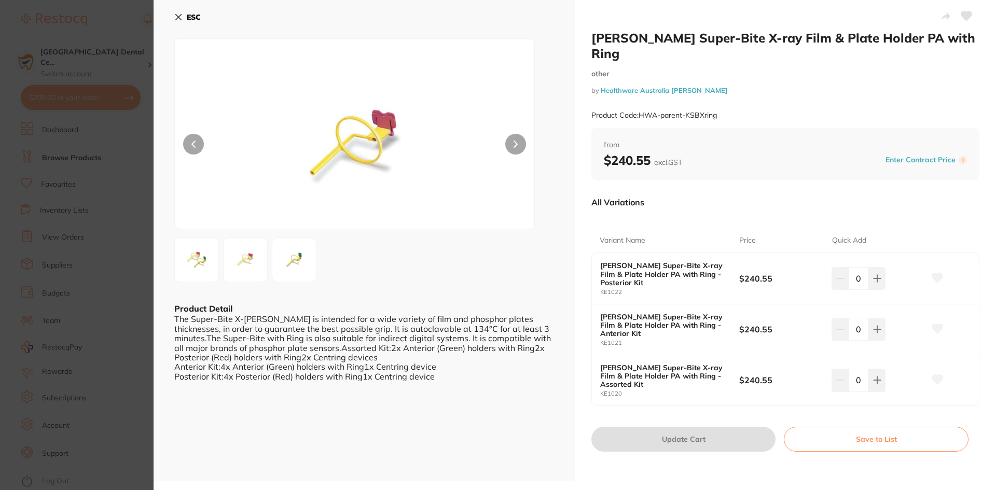
click at [679, 261] on b "[PERSON_NAME] Super-Bite X-ray Film & Plate Holder PA with Ring - Posterior Kit" at bounding box center [662, 273] width 125 height 25
click at [322, 153] on img at bounding box center [355, 147] width 216 height 164
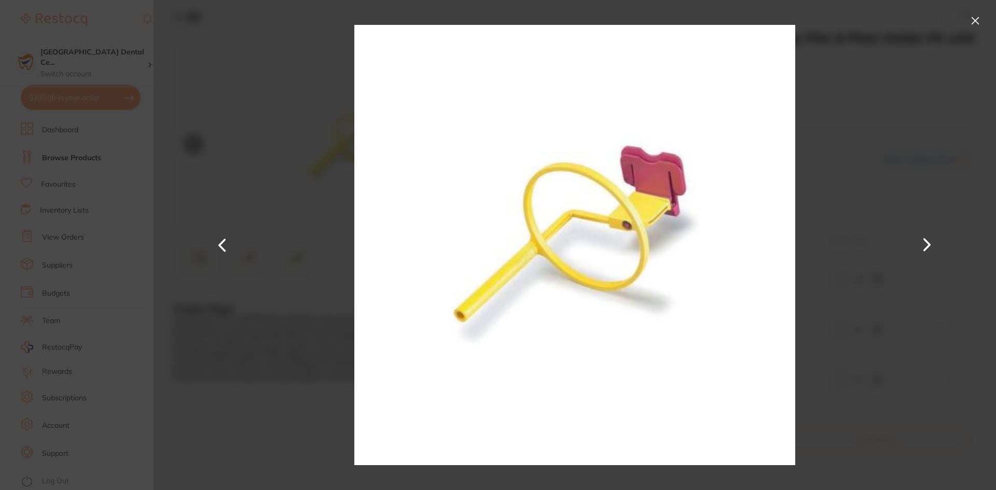
click at [732, 93] on img at bounding box center [574, 245] width 440 height 490
click at [985, 21] on div at bounding box center [575, 245] width 843 height 490
click at [969, 19] on button at bounding box center [975, 20] width 17 height 17
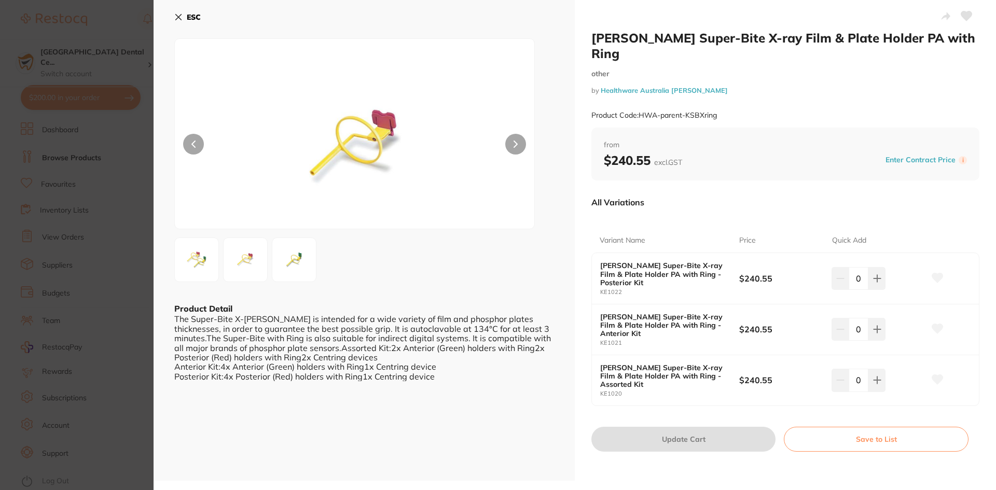
click at [78, 274] on section "[PERSON_NAME] Super-Bite X-ray Film & Plate Holder PA with Ring other by Health…" at bounding box center [498, 245] width 996 height 490
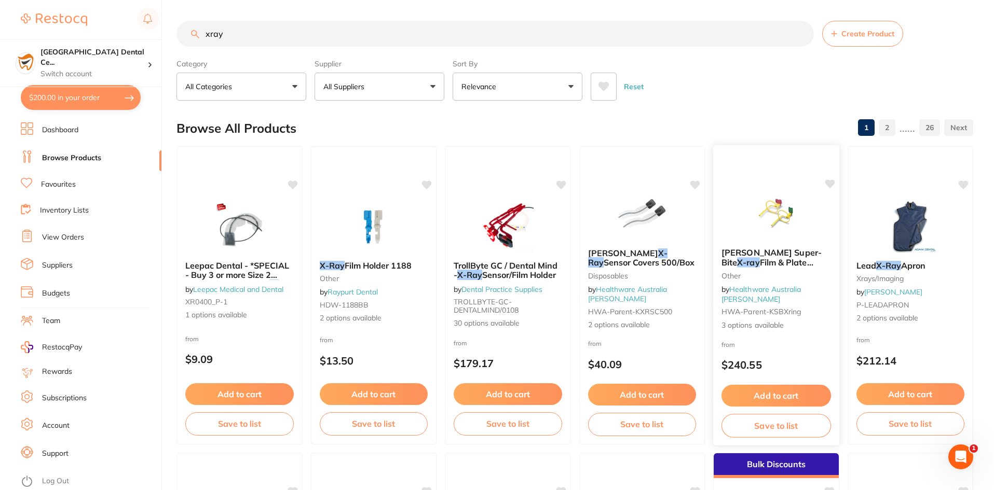
click at [777, 267] on span "Film & Plate Holder PA with Ring" at bounding box center [767, 267] width 92 height 20
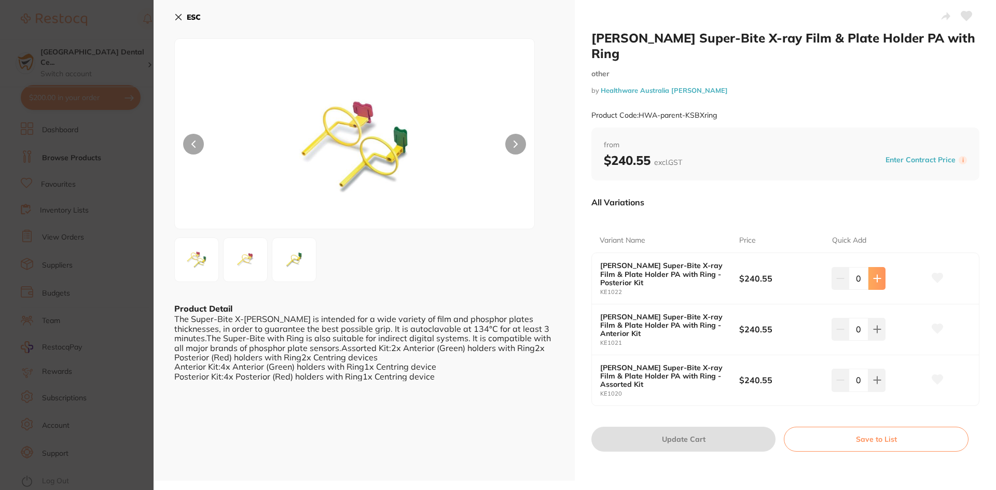
click at [875, 269] on button at bounding box center [877, 278] width 17 height 23
type input "1"
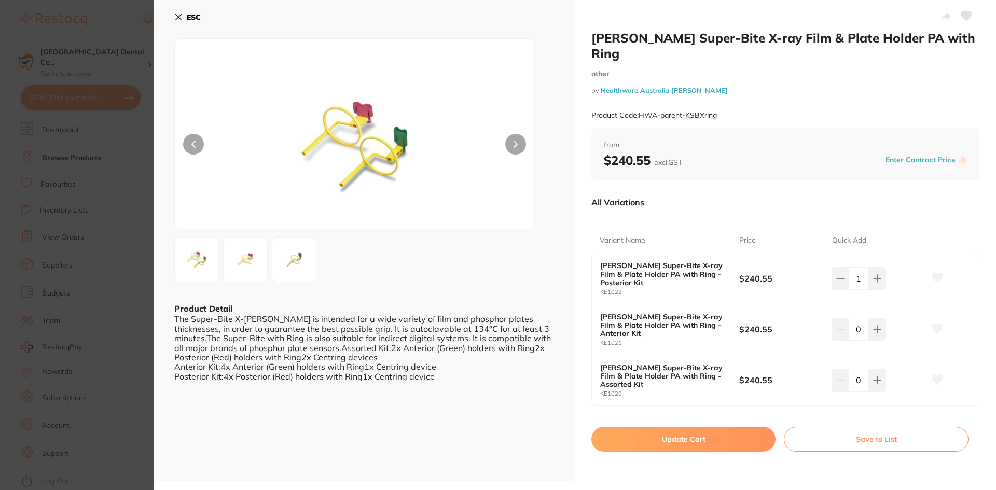
click at [668, 427] on button "Update Cart" at bounding box center [683, 439] width 184 height 25
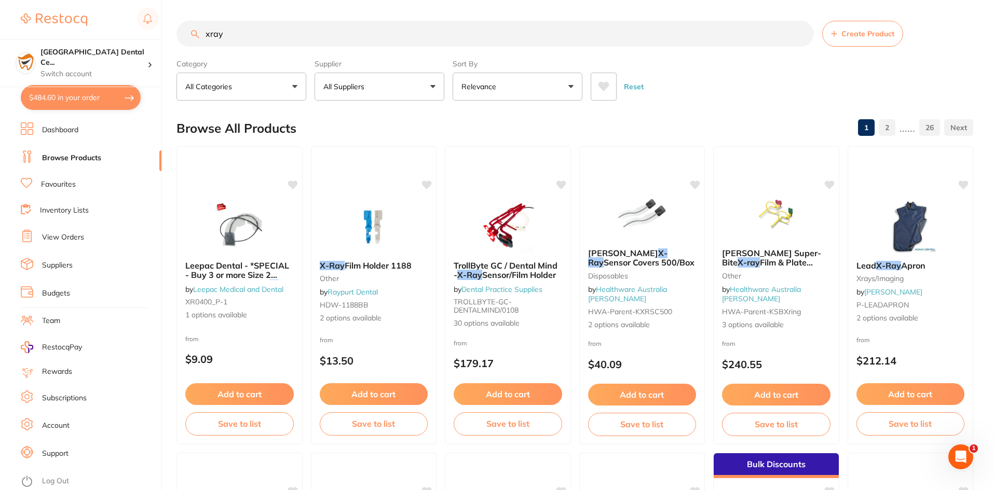
click at [97, 101] on button "$484.60 in your order" at bounding box center [81, 97] width 120 height 25
checkbox input "true"
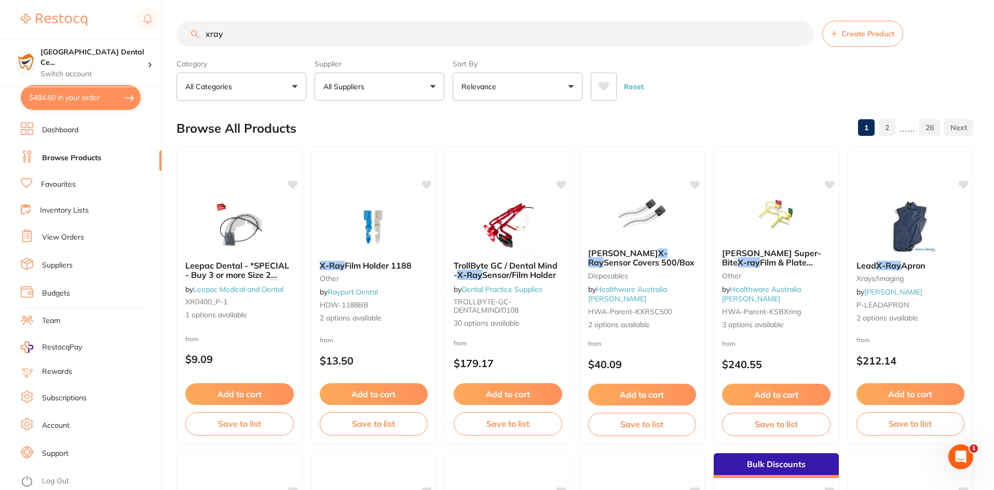
checkbox input "true"
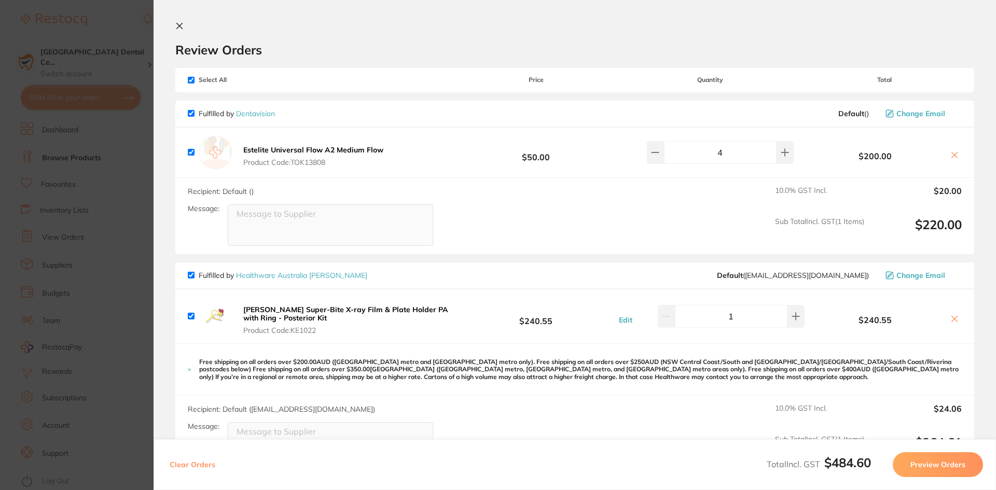
click at [10, 194] on section "Update RRP Set your pre negotiated price for this item. Item Agreed RRP (excl. …" at bounding box center [498, 245] width 996 height 490
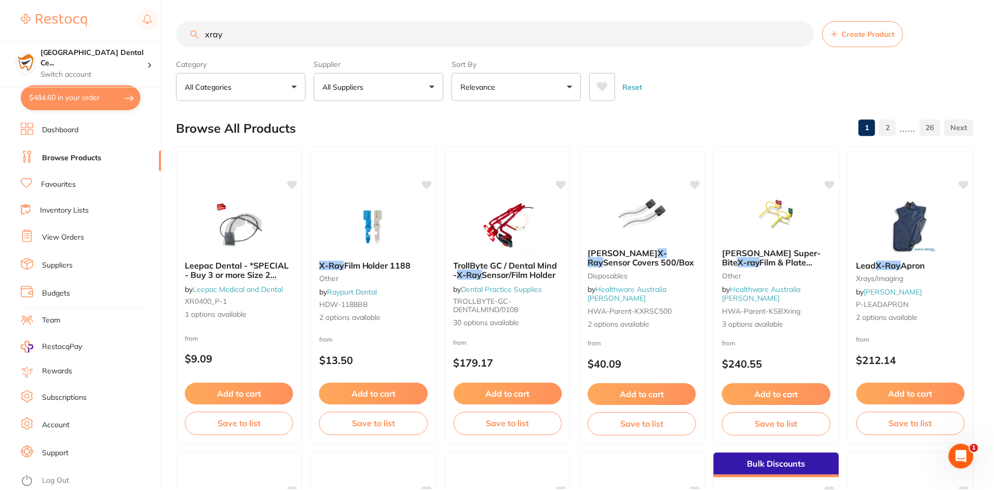
scroll to position [1, 0]
click at [147, 59] on div at bounding box center [153, 63] width 13 height 9
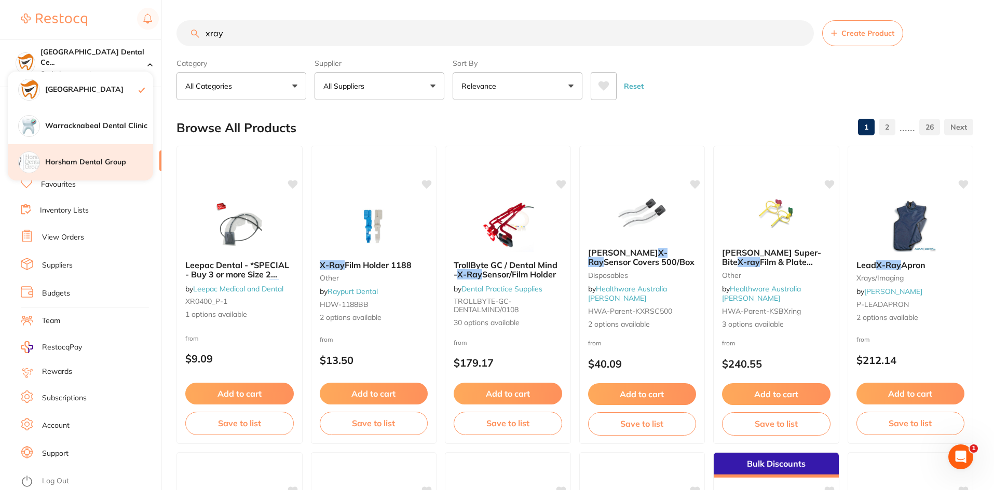
click at [108, 154] on div "Horsham Dental Group" at bounding box center [80, 162] width 145 height 36
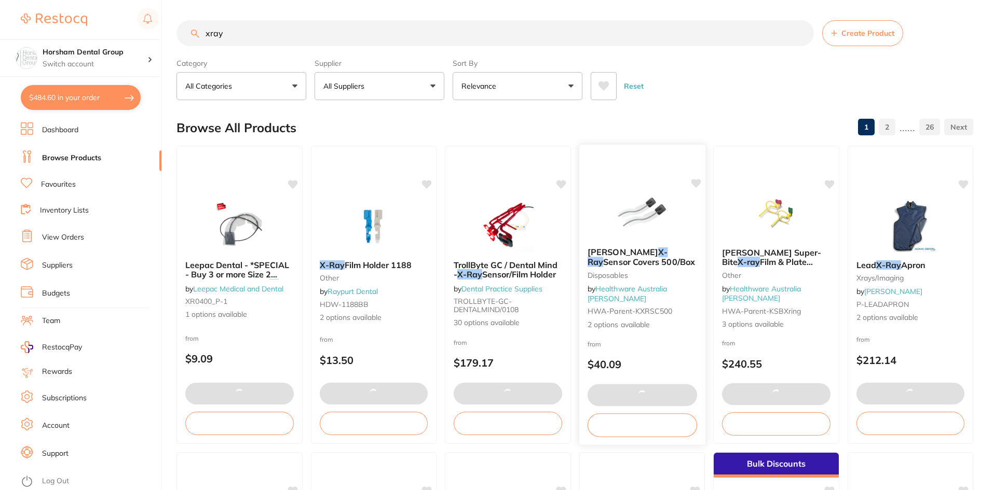
checkbox input "false"
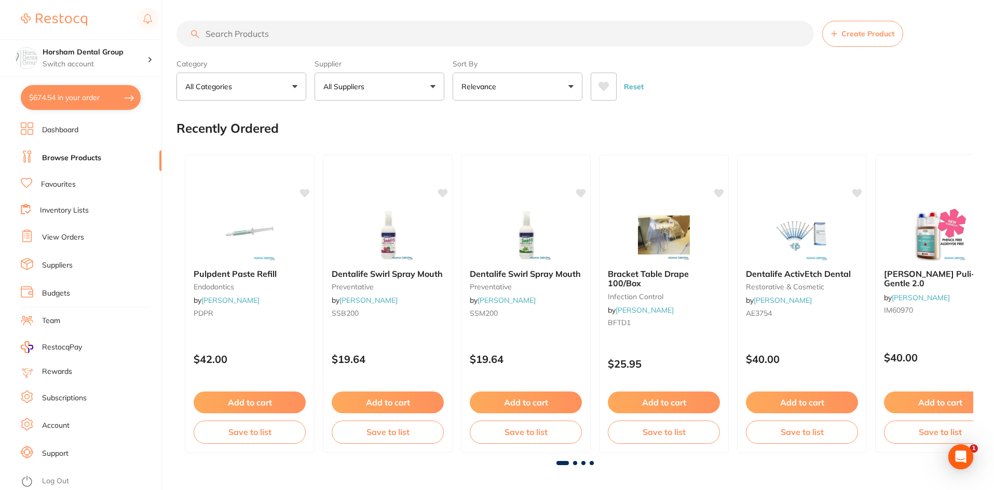
click at [231, 39] on input "search" at bounding box center [494, 34] width 637 height 26
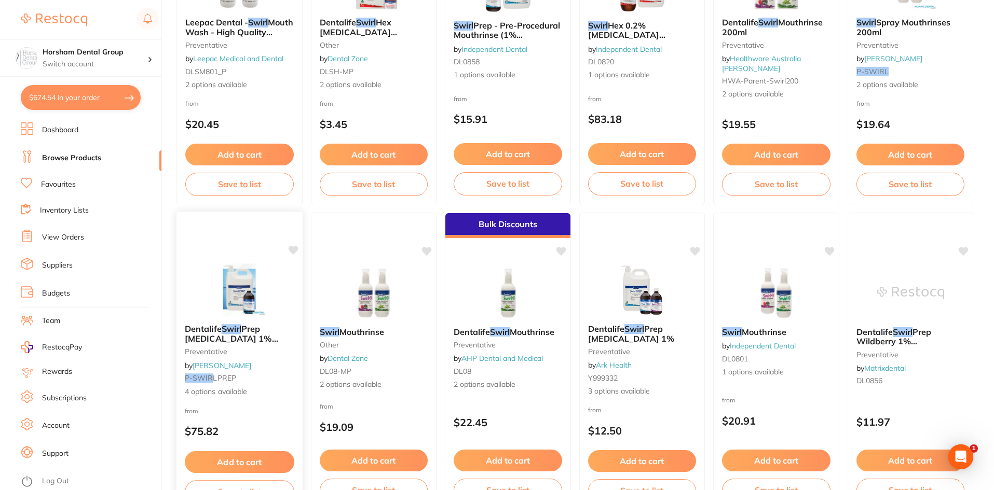
scroll to position [311, 0]
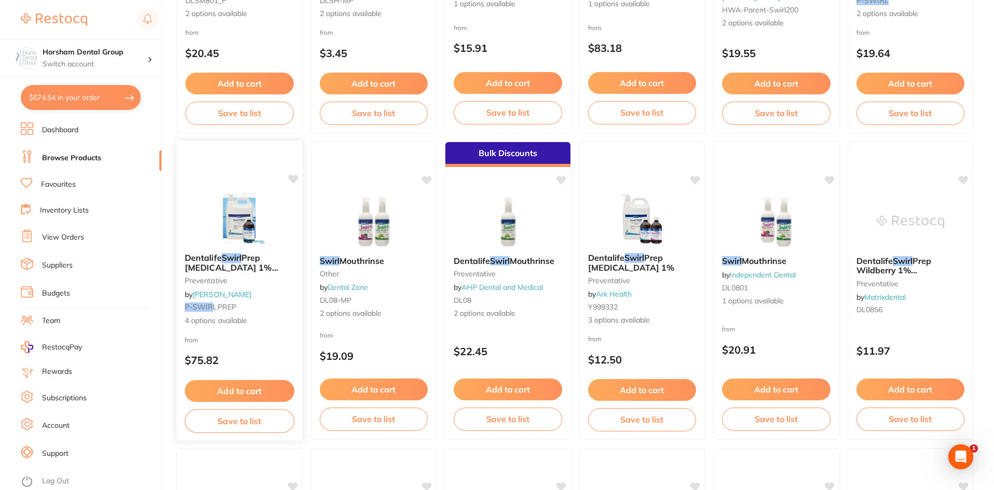
type input "swirl"
click at [232, 265] on span "Prep [MEDICAL_DATA] 1% Mouth Rinses" at bounding box center [231, 268] width 93 height 30
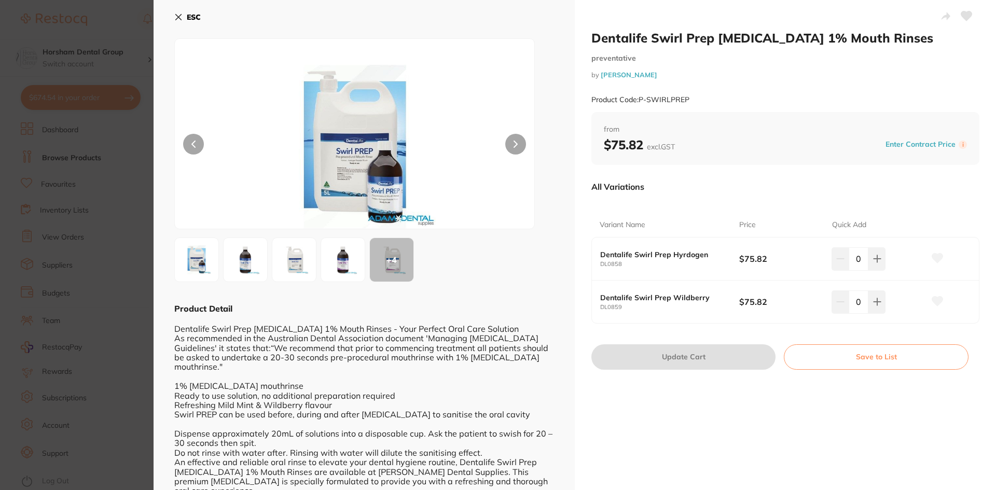
click at [279, 260] on img at bounding box center [293, 259] width 37 height 37
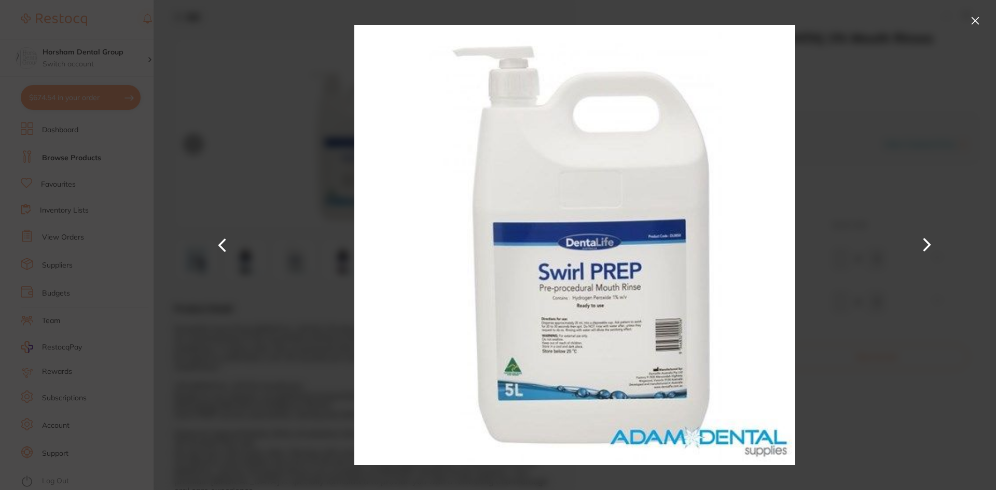
click at [941, 82] on div at bounding box center [575, 245] width 843 height 490
click at [117, 129] on section "Dentalife Swirl Prep Hydrogen Peroxide 1% Mouth Rinses preventative by Adam Den…" at bounding box center [498, 245] width 996 height 490
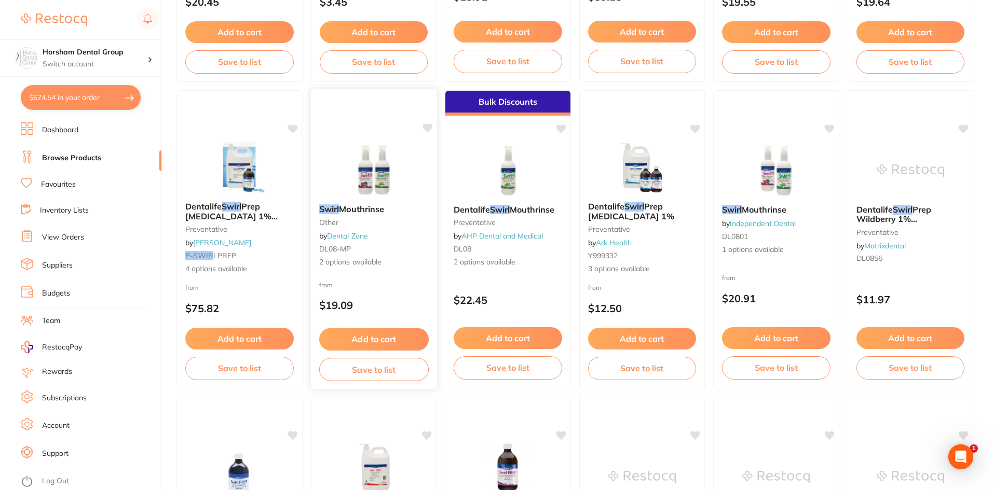
scroll to position [415, 0]
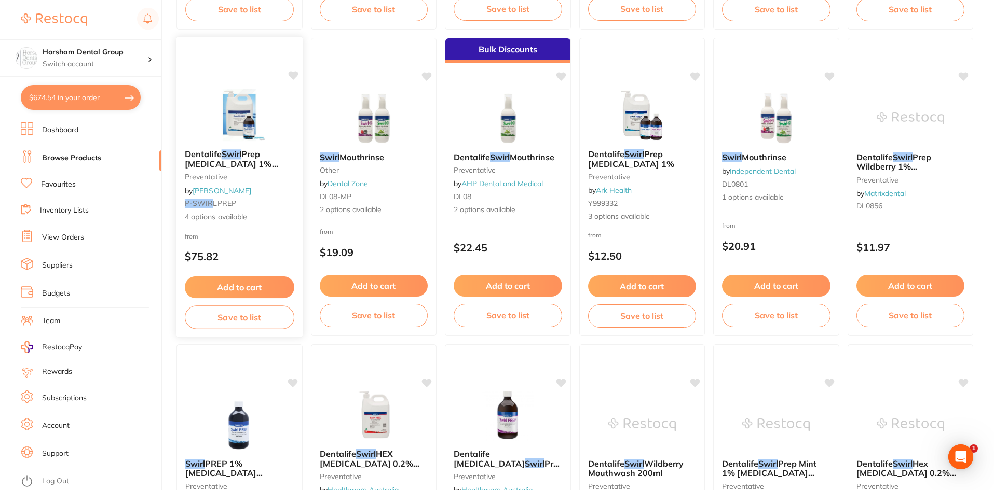
click at [232, 153] on em "Swirl" at bounding box center [232, 154] width 20 height 10
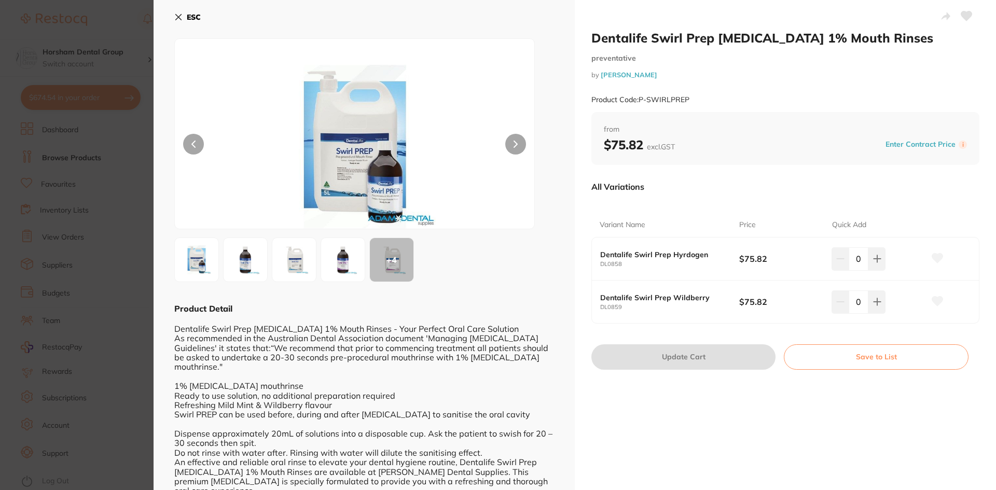
click at [180, 8] on button "ESC" at bounding box center [187, 17] width 26 height 18
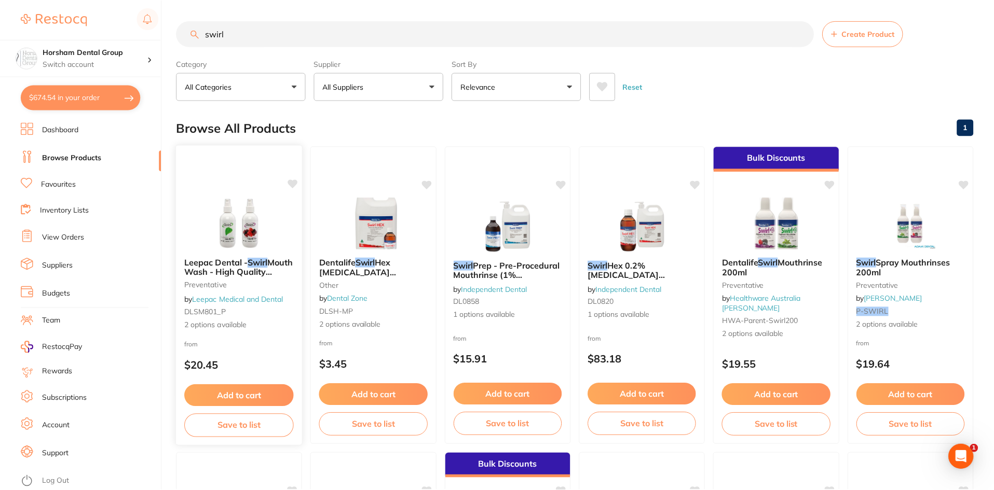
scroll to position [415, 0]
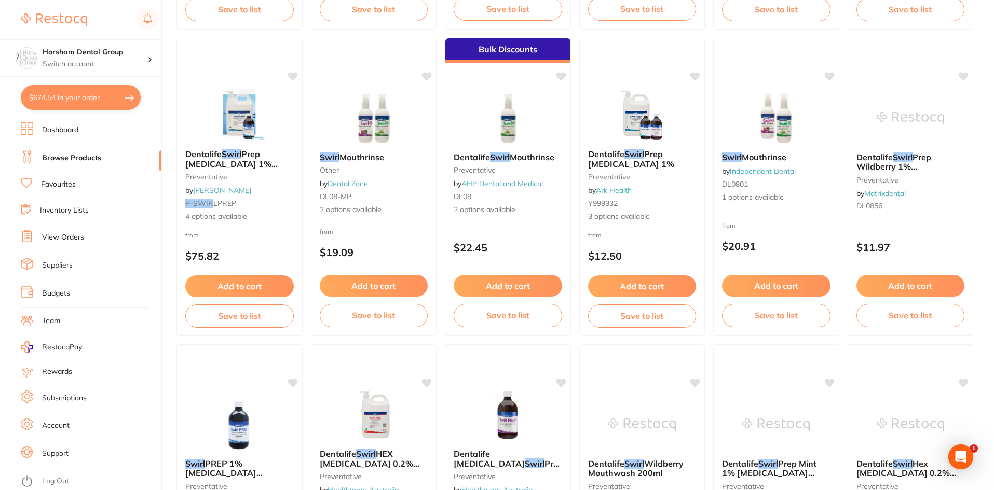
click at [59, 147] on ul "Dashboard Browse Products Favourites Inventory Lists View Orders Suppliers Budg…" at bounding box center [91, 306] width 141 height 368
click at [60, 131] on link "Dashboard" at bounding box center [60, 130] width 36 height 10
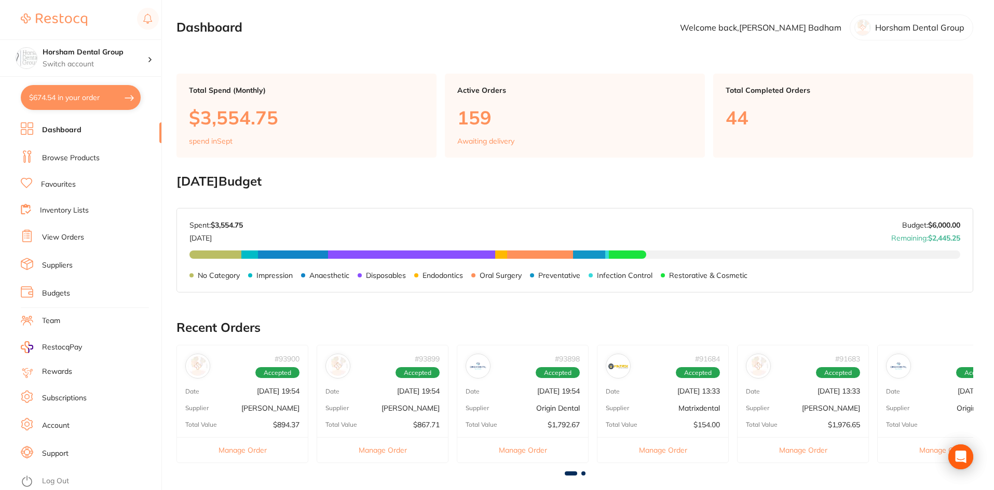
click at [57, 230] on li "View Orders" at bounding box center [91, 238] width 141 height 16
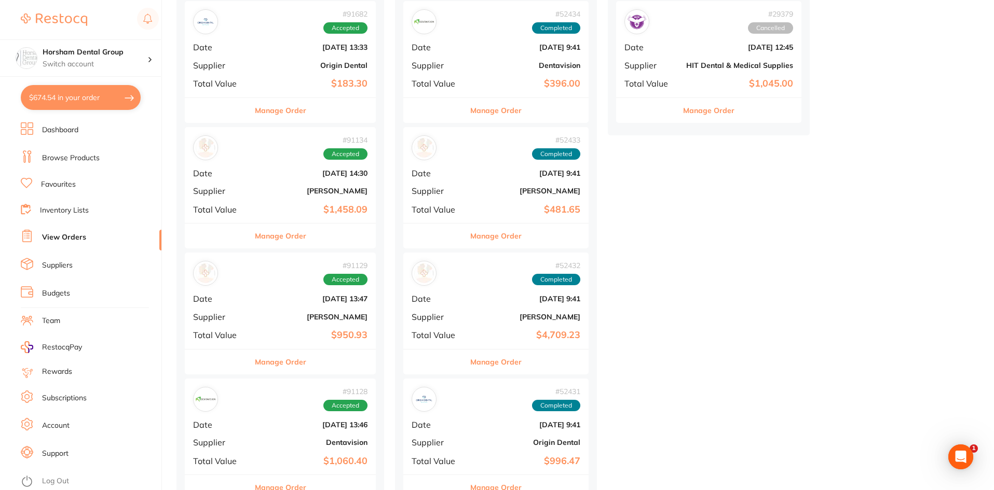
scroll to position [830, 0]
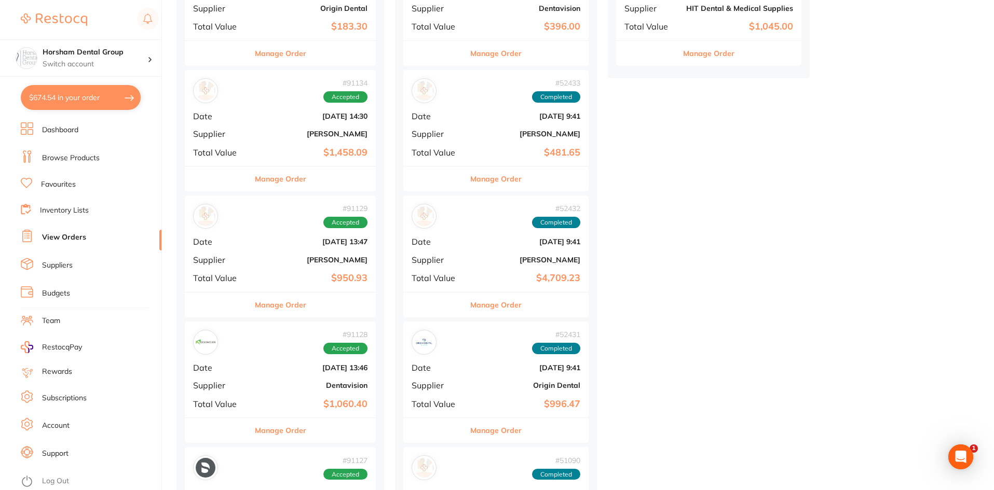
click at [305, 296] on button "Manage Order" at bounding box center [280, 305] width 51 height 25
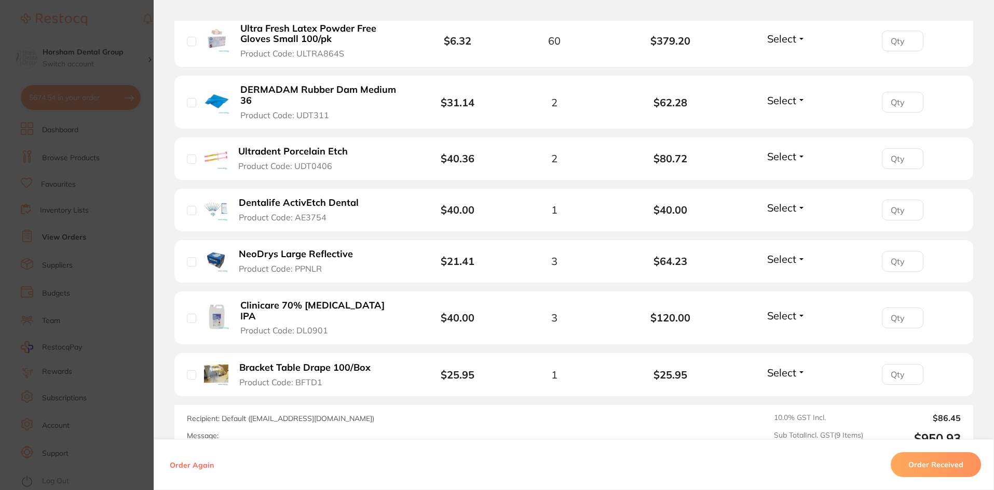
scroll to position [519, 0]
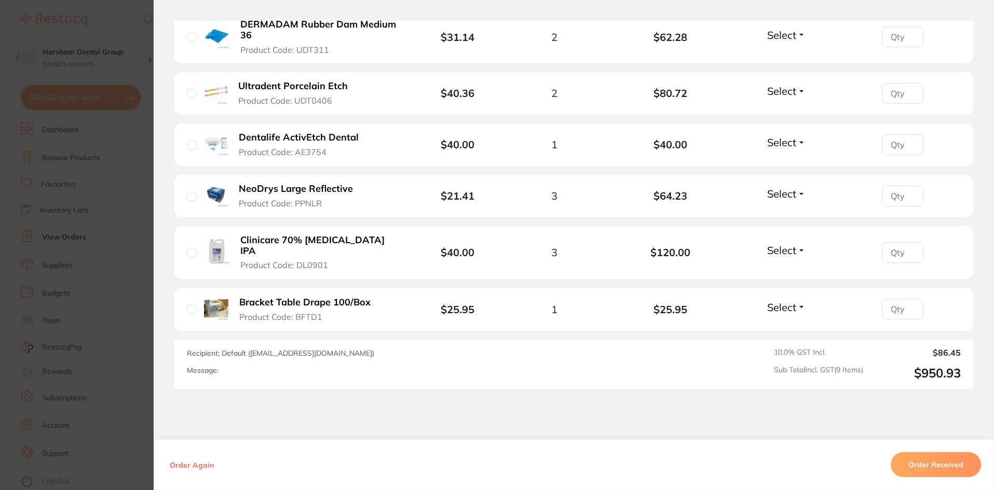
click at [84, 305] on section "Order ID: Restocq- 91129 Order Information Accepted Order Order Date Aug 22 202…" at bounding box center [497, 245] width 994 height 490
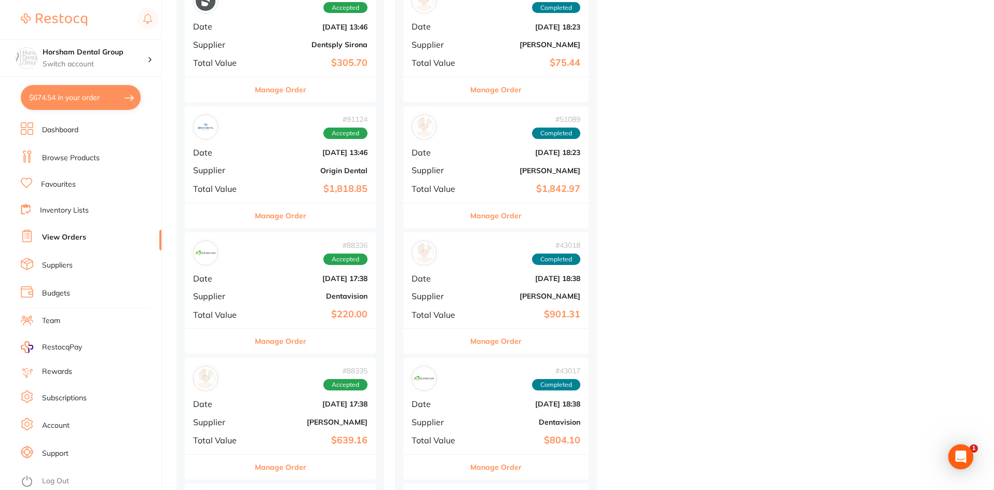
click at [84, 305] on ul "Dashboard Browse Products Favourites Inventory Lists View Orders Suppliers Budg…" at bounding box center [91, 306] width 141 height 368
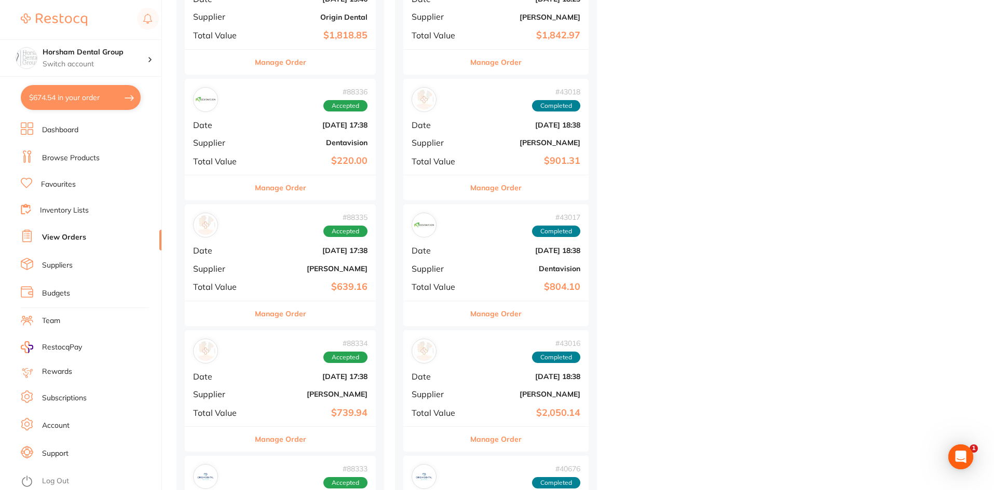
scroll to position [1505, 0]
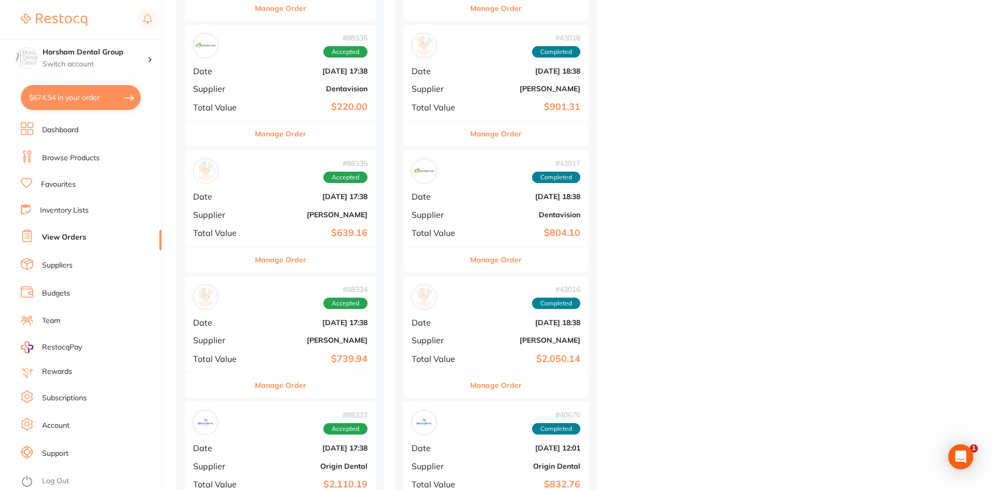
click at [300, 251] on button "Manage Order" at bounding box center [280, 259] width 51 height 25
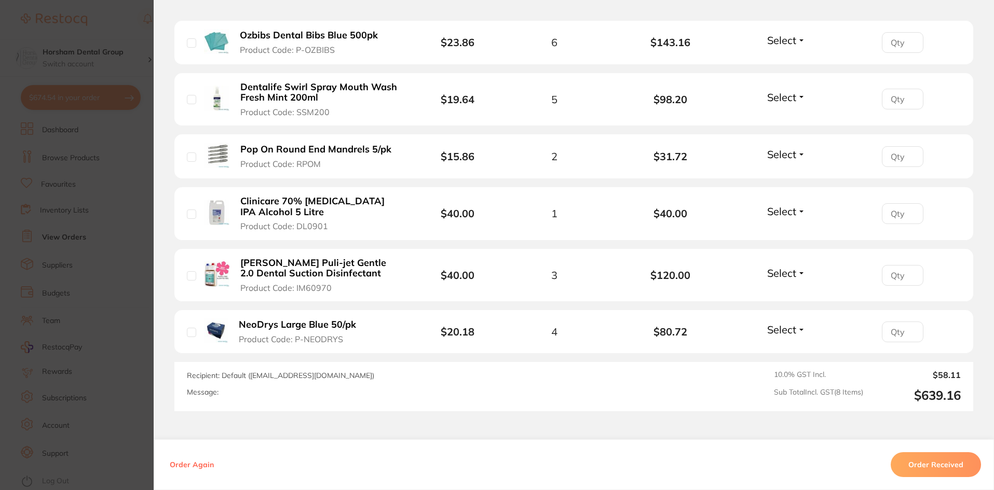
click at [106, 336] on section "Order ID: Restocq- 88335 Order Information Accepted Order Order Date Jul 31 202…" at bounding box center [497, 245] width 994 height 490
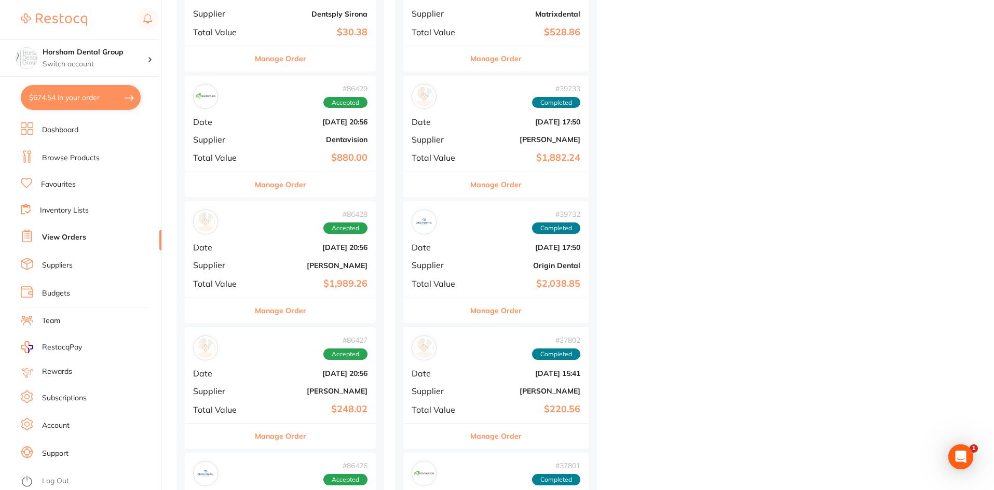
click at [294, 445] on button "Manage Order" at bounding box center [280, 436] width 51 height 25
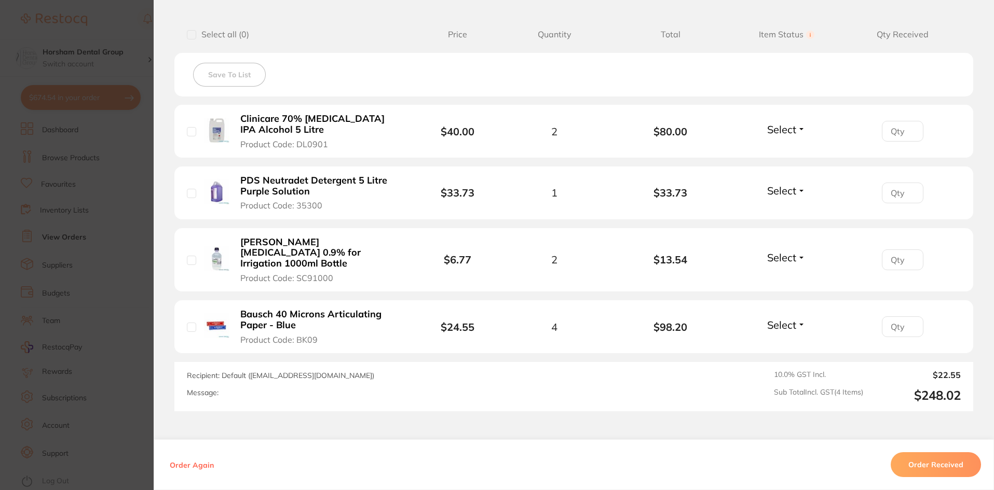
click at [69, 249] on section "Order ID: Restocq- 86427 Order Information Accepted Order Order Date Jul 13 202…" at bounding box center [497, 245] width 994 height 490
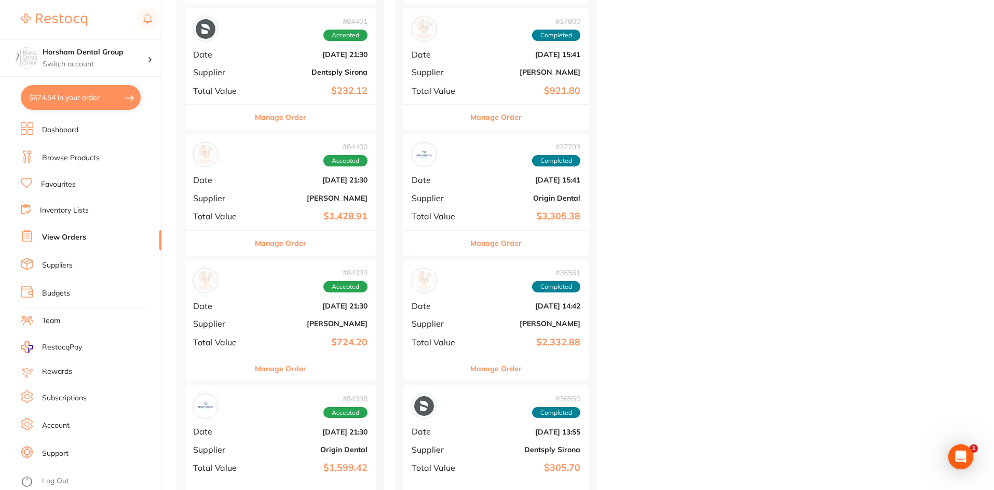
click at [318, 379] on div "Manage Order" at bounding box center [280, 368] width 191 height 25
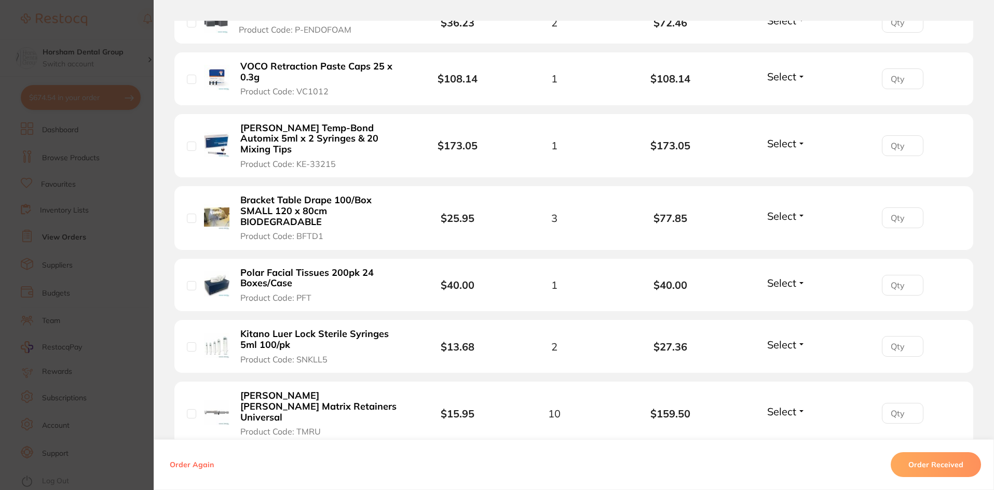
click at [89, 337] on section "Order ID: Restocq- 84399 Order Information Accepted Order Order Date Jun 25 202…" at bounding box center [497, 245] width 994 height 490
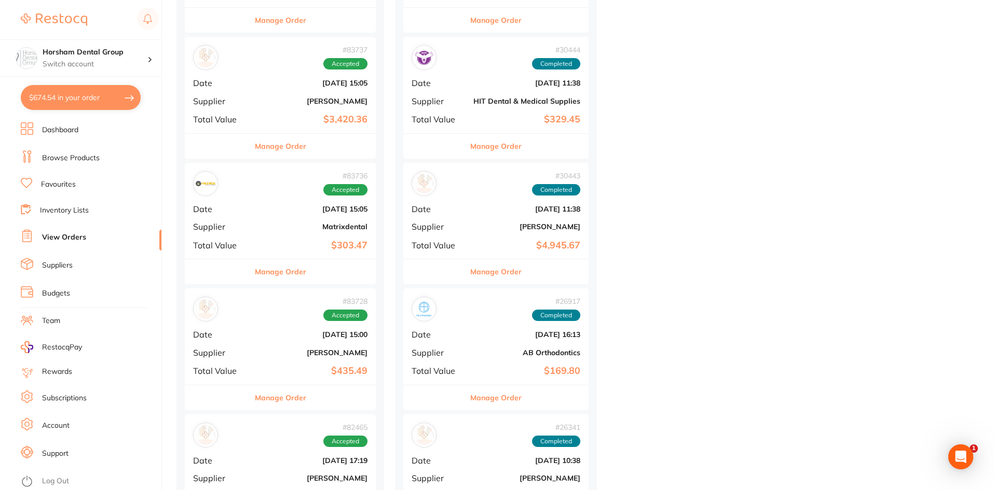
click at [324, 404] on div "Manage Order" at bounding box center [280, 397] width 191 height 25
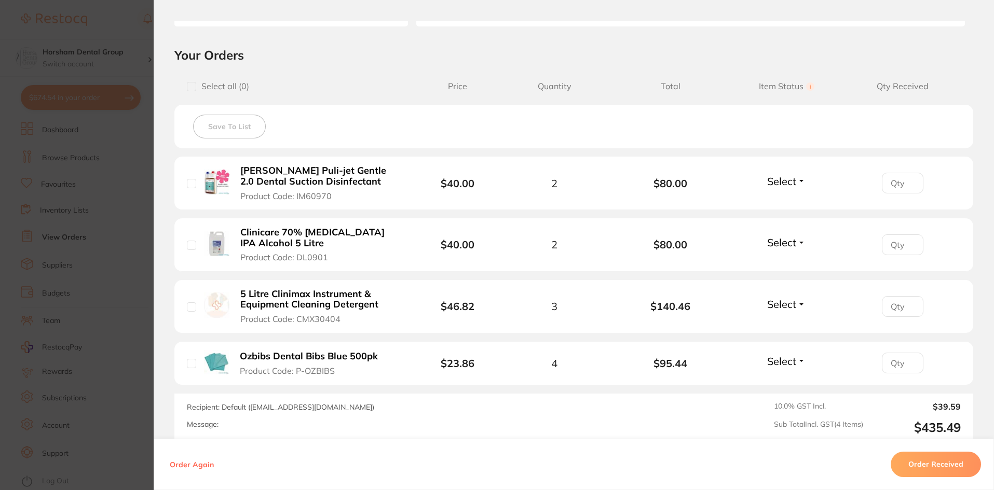
click at [141, 295] on section "Order ID: Restocq- 83728 Order Information Accepted Order Order Date Jun 18 202…" at bounding box center [497, 245] width 994 height 490
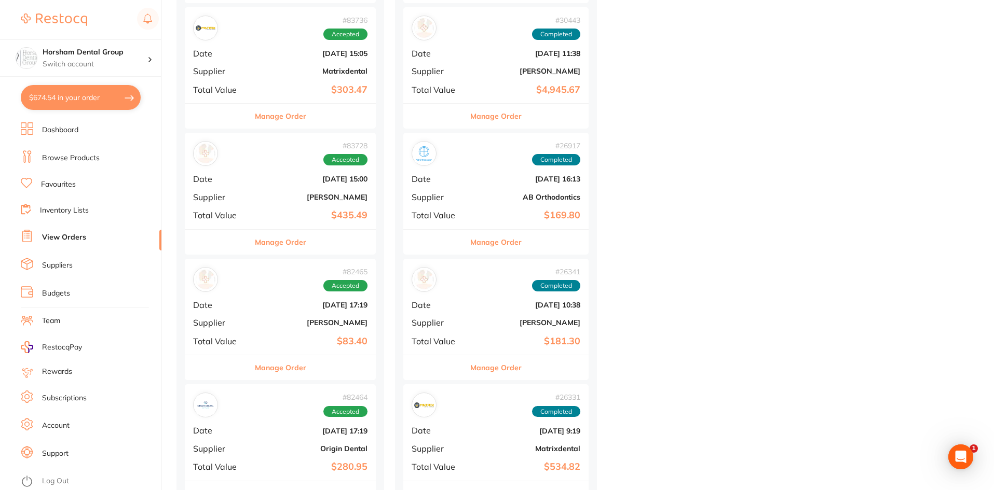
click at [288, 372] on button "Manage Order" at bounding box center [280, 367] width 51 height 25
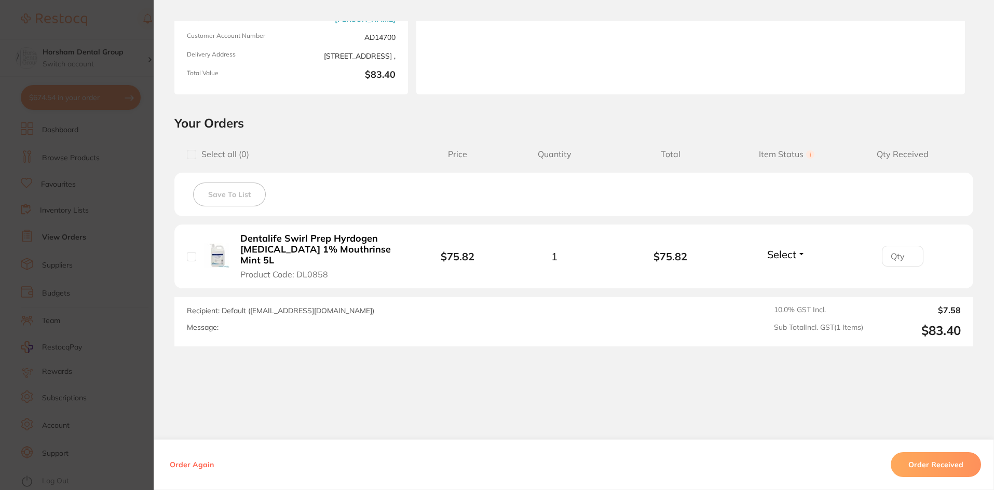
click at [289, 251] on b "Dentalife Swirl Prep Hyrdogen Peroxide 1% Mouthrinse Mint 5L" at bounding box center [320, 249] width 160 height 32
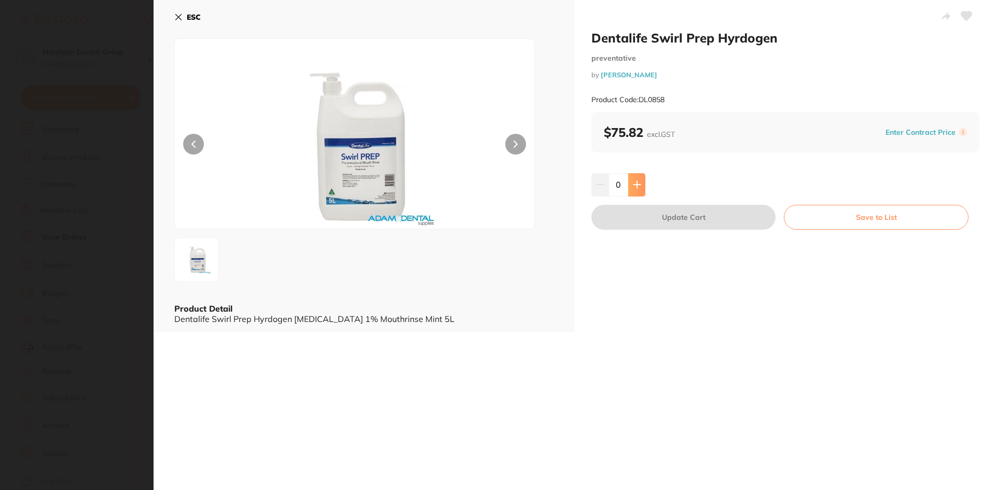
click at [630, 180] on button at bounding box center [636, 184] width 17 height 23
type input "1"
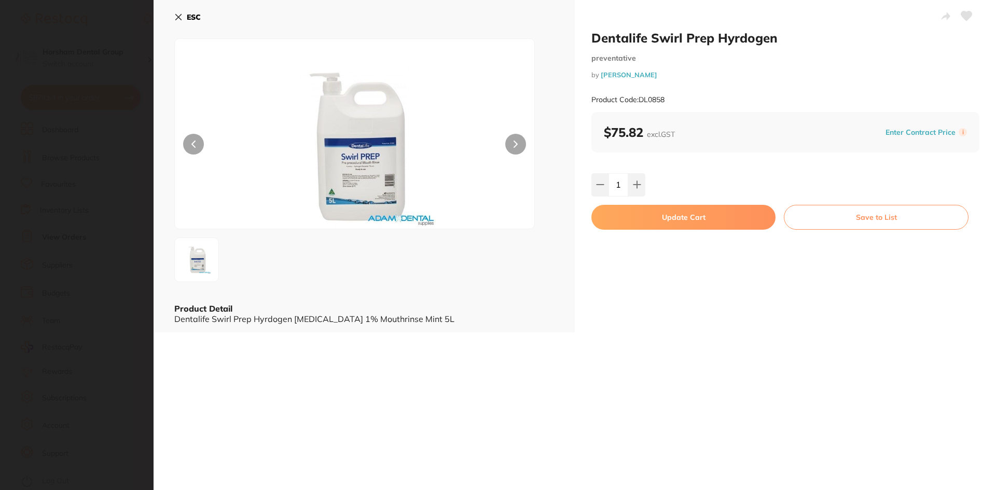
click at [694, 222] on button "Update Cart" at bounding box center [683, 217] width 184 height 25
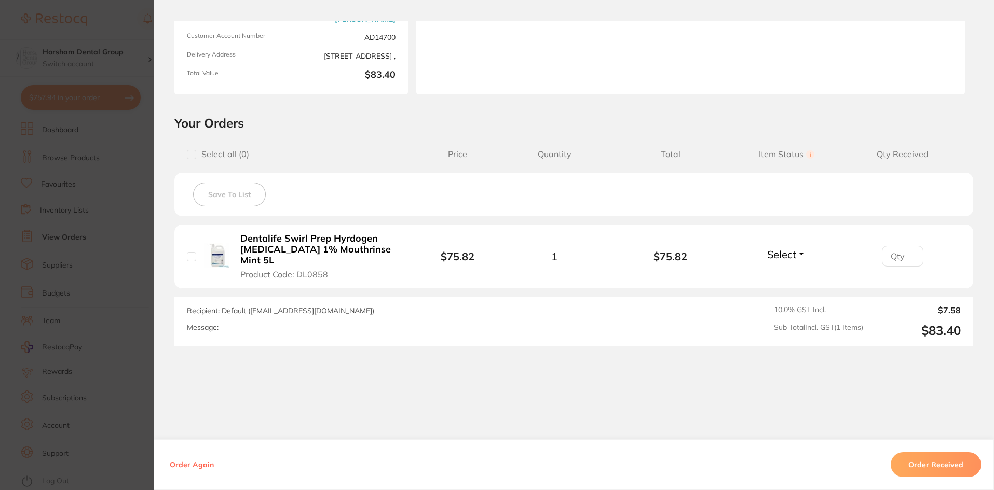
drag, startPoint x: 336, startPoint y: 264, endPoint x: 242, endPoint y: 265, distance: 93.4
click at [242, 265] on button "Dentalife Swirl Prep Hyrdogen Peroxide 1% Mouthrinse Mint 5L Product Code: DL08…" at bounding box center [320, 256] width 167 height 47
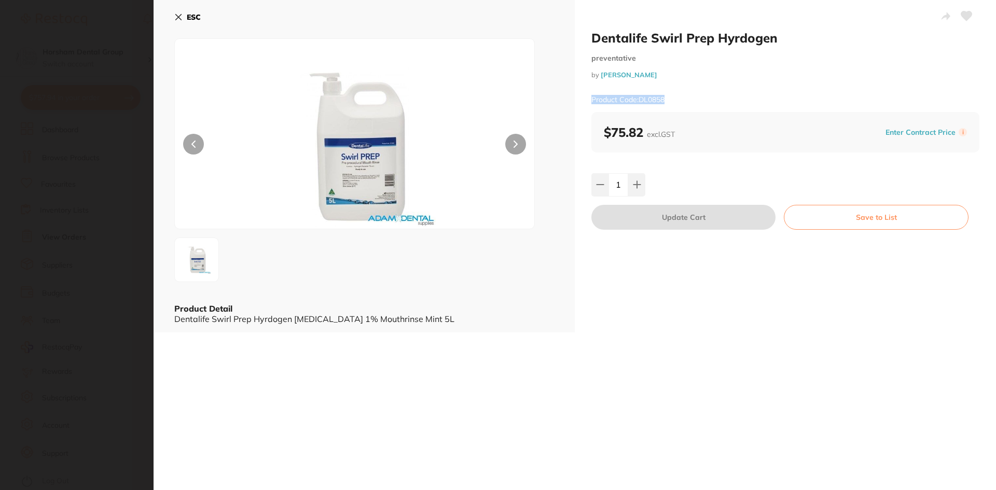
drag, startPoint x: 684, startPoint y: 97, endPoint x: 591, endPoint y: 100, distance: 93.5
click at [591, 100] on div "Product Code: DL0858" at bounding box center [785, 99] width 388 height 25
copy small "Product Code: DL0858"
click at [51, 137] on section "Dentalife Swirl Prep Hyrdogen preventative by Adam Dental Product Code: DL0858 …" at bounding box center [498, 245] width 996 height 490
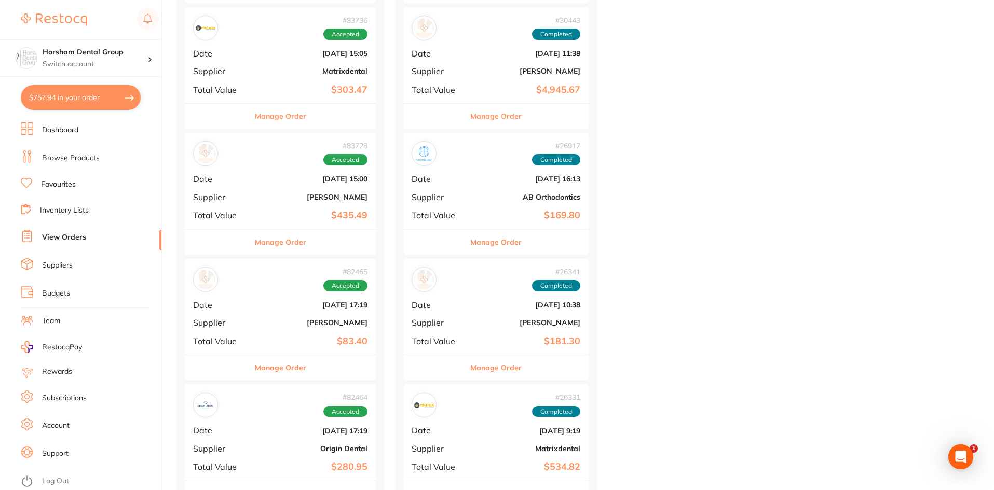
click at [101, 101] on button "$757.94 in your order" at bounding box center [81, 97] width 120 height 25
checkbox input "true"
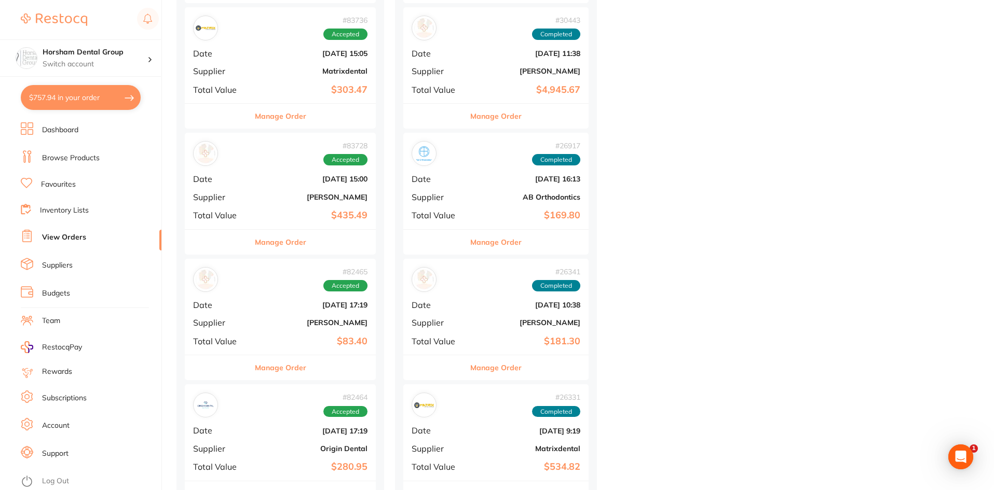
checkbox input "true"
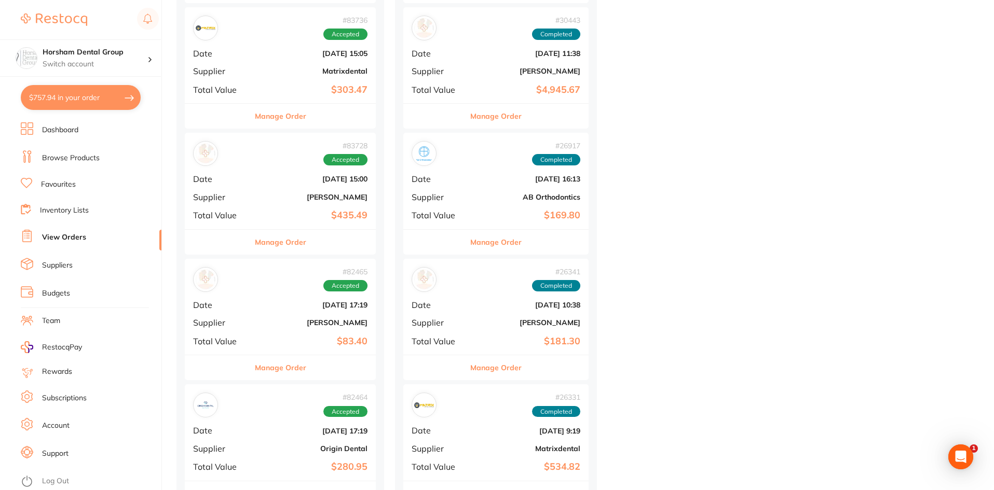
checkbox input "true"
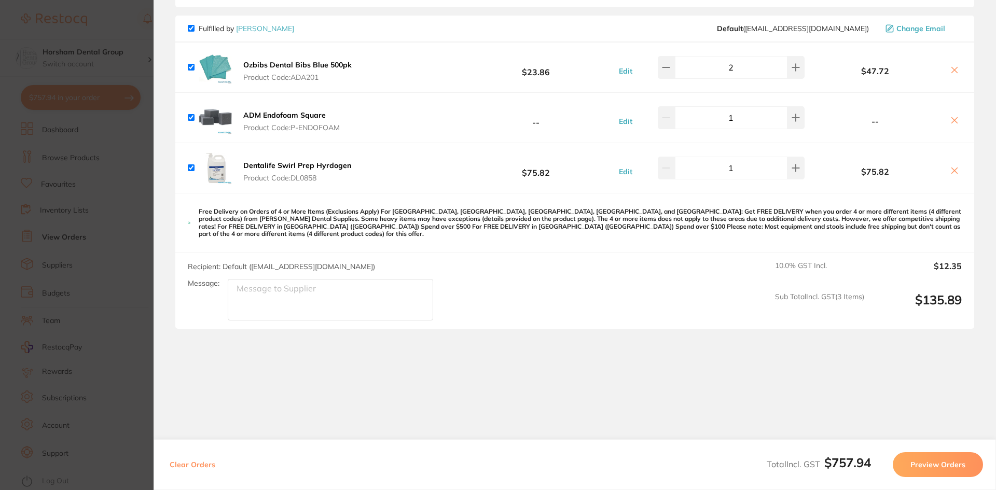
click at [416, 347] on section "Review Orders Your orders are being processed and we will notify you once we ha…" at bounding box center [575, 245] width 843 height 490
click at [955, 118] on icon at bounding box center [954, 120] width 8 height 8
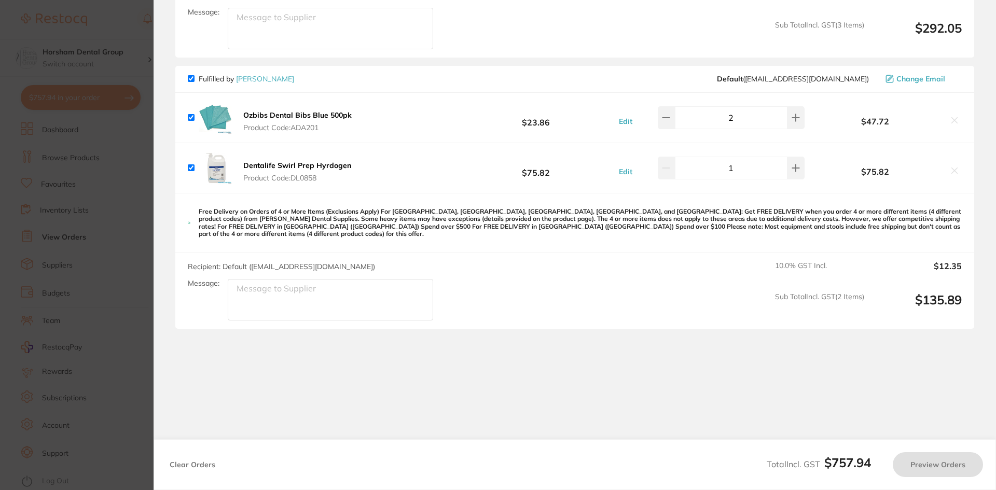
checkbox input "true"
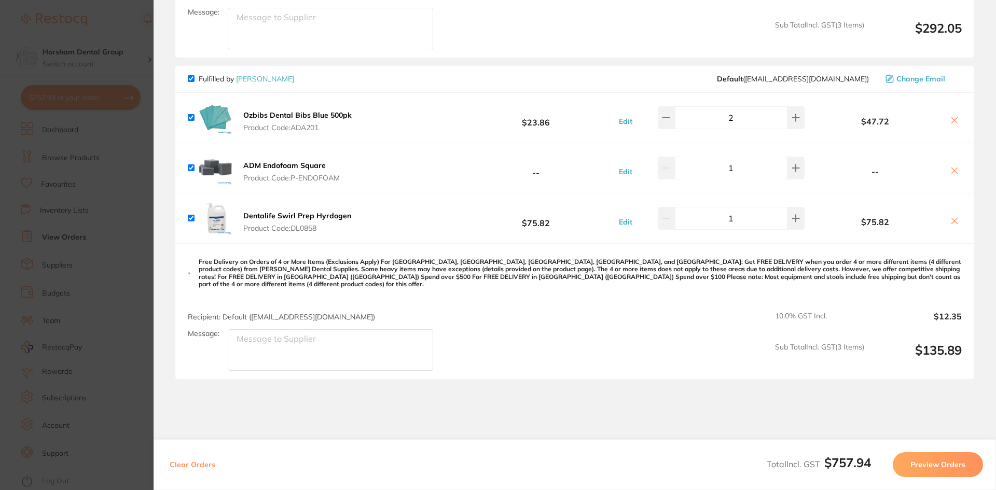
click at [121, 134] on section "Update RRP Set your pre negotiated price for this item. Item Agreed RRP (excl. …" at bounding box center [498, 245] width 996 height 490
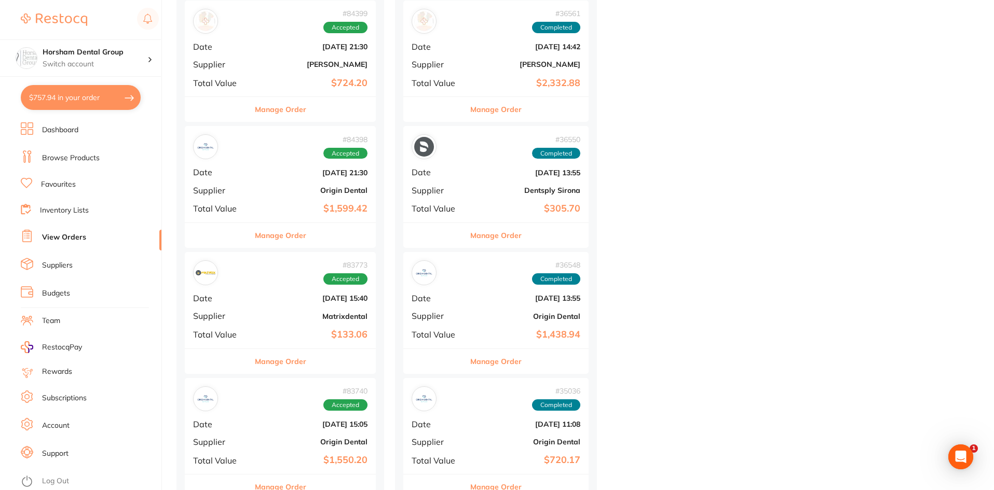
click at [68, 169] on ul "Dashboard Browse Products Favourites Inventory Lists View Orders Suppliers Budg…" at bounding box center [91, 306] width 141 height 368
click at [73, 165] on li "Browse Products" at bounding box center [91, 158] width 141 height 16
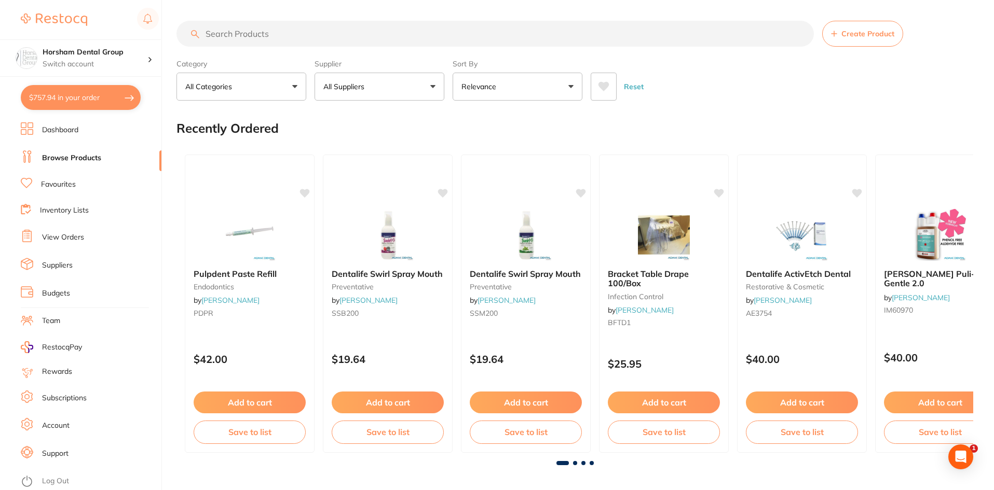
click at [259, 40] on input "search" at bounding box center [494, 34] width 637 height 26
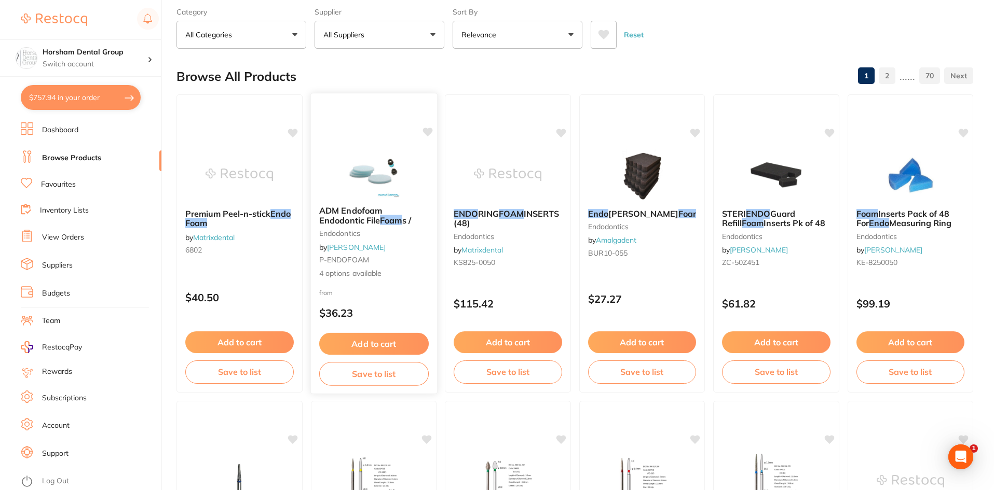
type input "endo foam"
click at [389, 227] on div "ADM Endofoam Endodontic File Foam s / endodontics by Adam Dental P-ENDOFOAM 4 o…" at bounding box center [373, 243] width 126 height 90
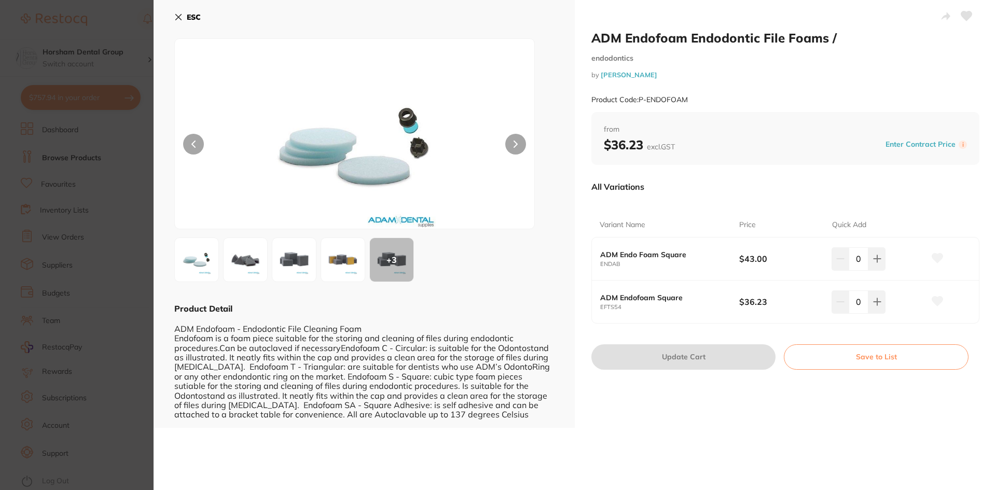
click at [254, 264] on img at bounding box center [245, 259] width 37 height 37
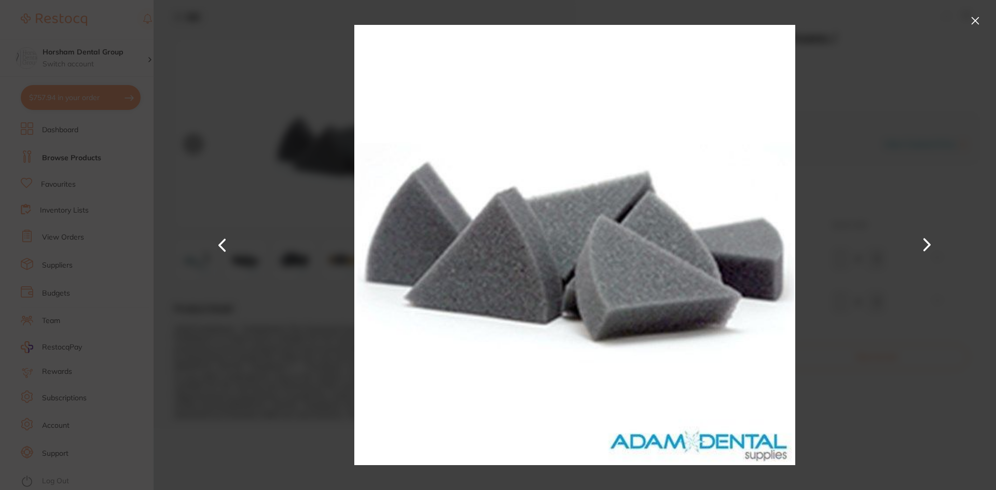
click at [952, 13] on div at bounding box center [575, 245] width 843 height 490
click at [970, 20] on button at bounding box center [975, 20] width 17 height 17
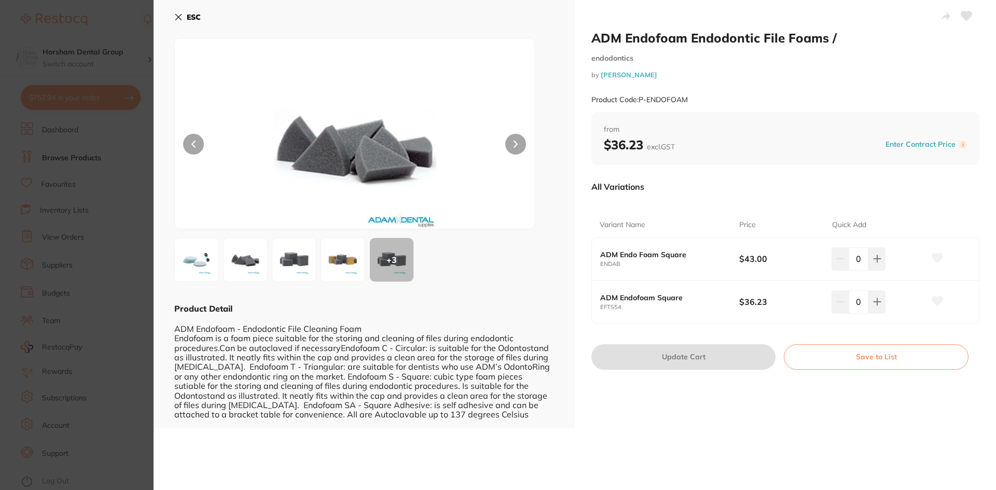
click at [339, 255] on img at bounding box center [342, 259] width 37 height 37
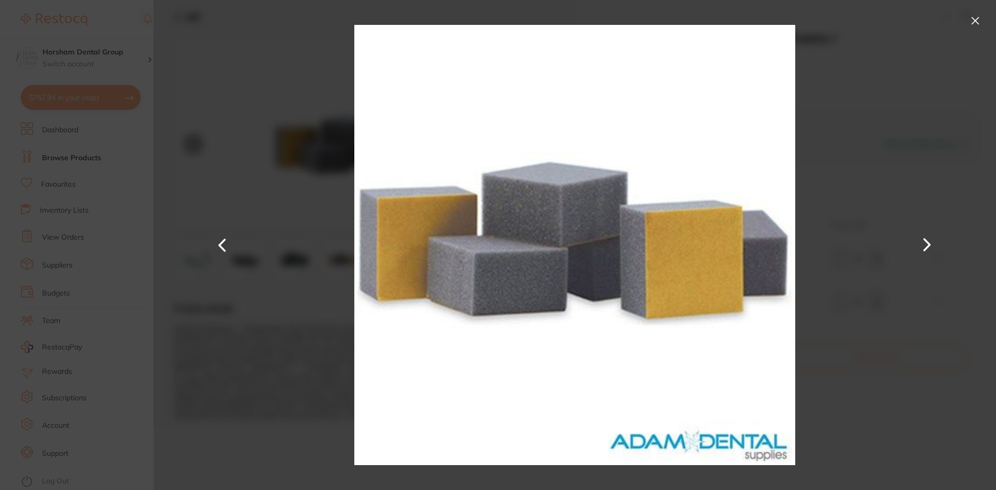
click at [926, 50] on div at bounding box center [575, 245] width 843 height 490
click at [971, 37] on div at bounding box center [575, 245] width 843 height 490
click at [984, 15] on div at bounding box center [575, 245] width 843 height 490
click at [974, 16] on button at bounding box center [975, 20] width 17 height 17
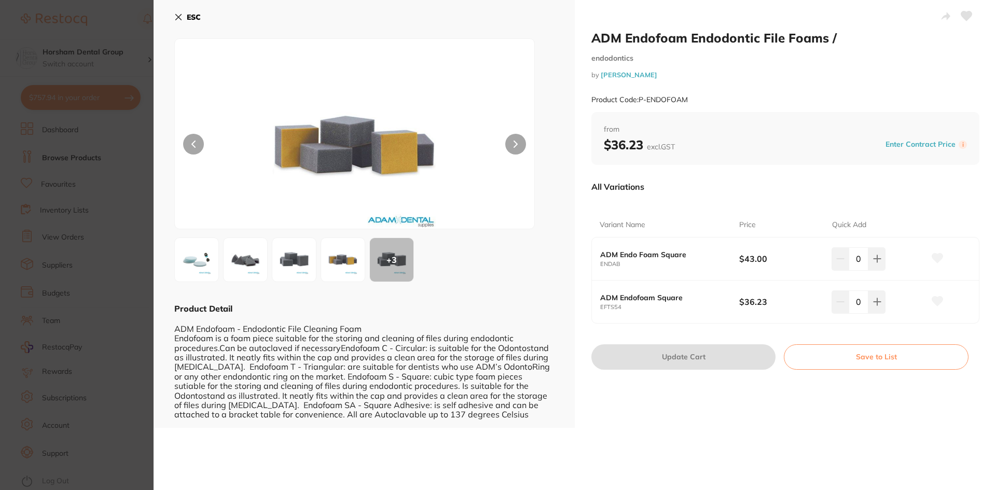
click at [340, 257] on img at bounding box center [342, 259] width 37 height 37
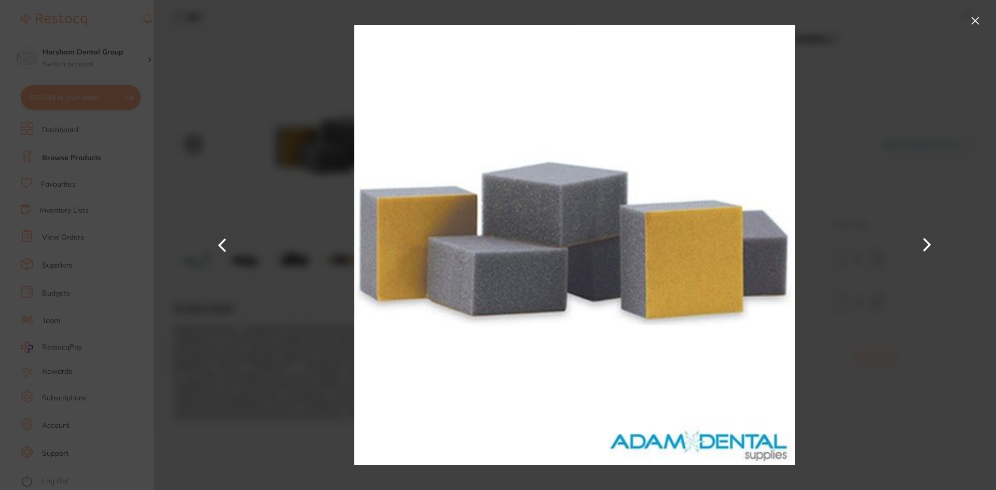
click at [933, 234] on button at bounding box center [927, 244] width 25 height 245
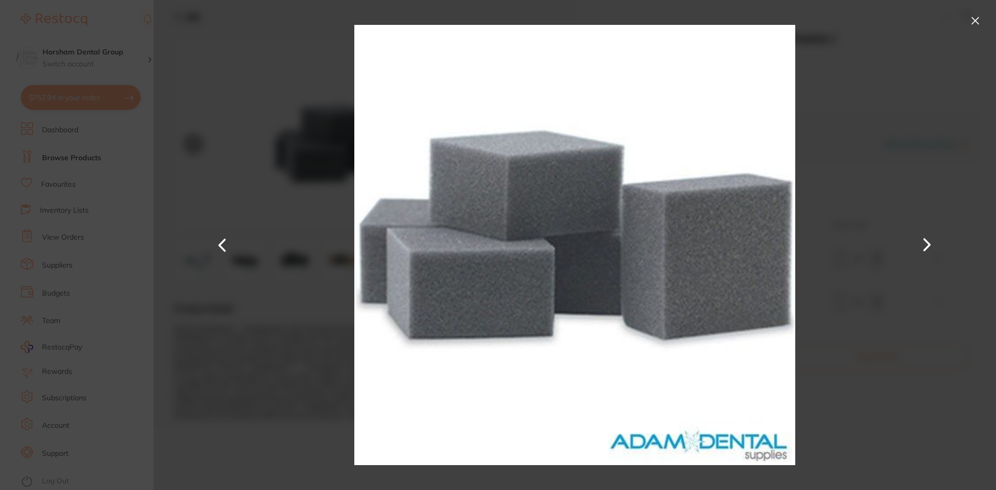
click at [931, 238] on button at bounding box center [927, 244] width 25 height 245
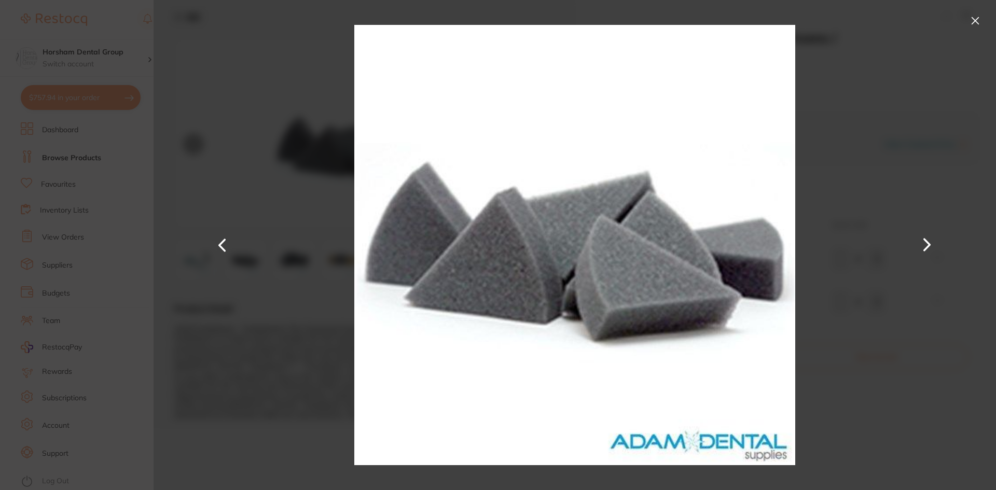
click at [931, 238] on button at bounding box center [927, 244] width 25 height 245
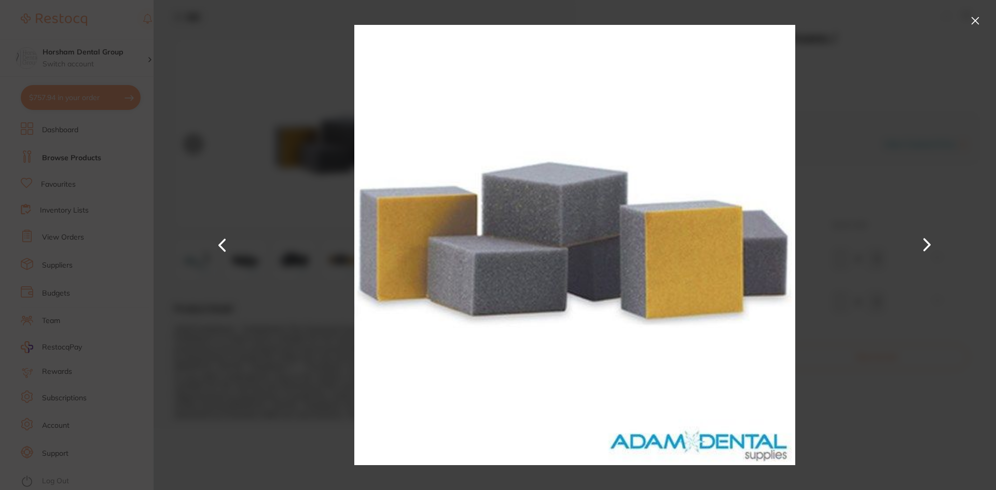
click at [989, 21] on div at bounding box center [575, 245] width 843 height 490
click at [986, 21] on div at bounding box center [575, 245] width 843 height 490
click at [973, 16] on button at bounding box center [975, 20] width 17 height 17
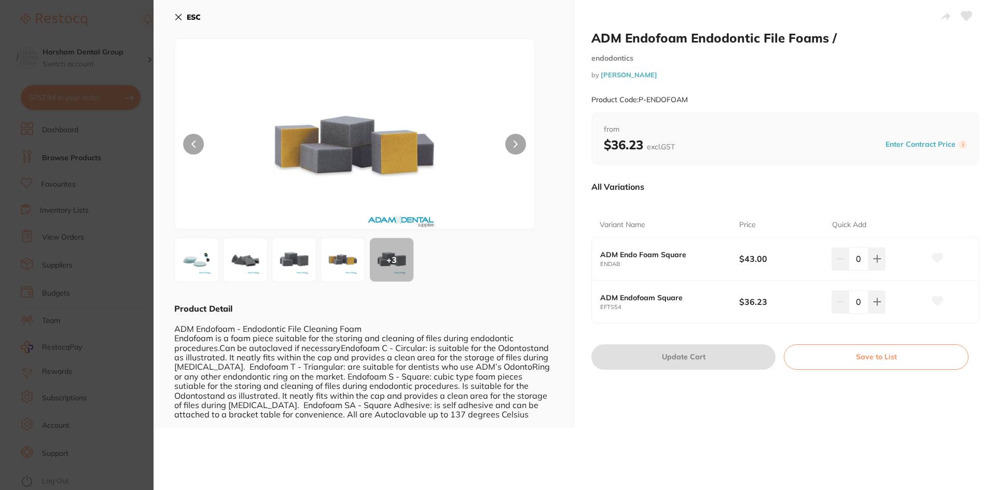
click at [685, 301] on b "ADM Endofoam Square" at bounding box center [662, 298] width 125 height 8
click at [881, 259] on button at bounding box center [877, 258] width 17 height 23
type input "1"
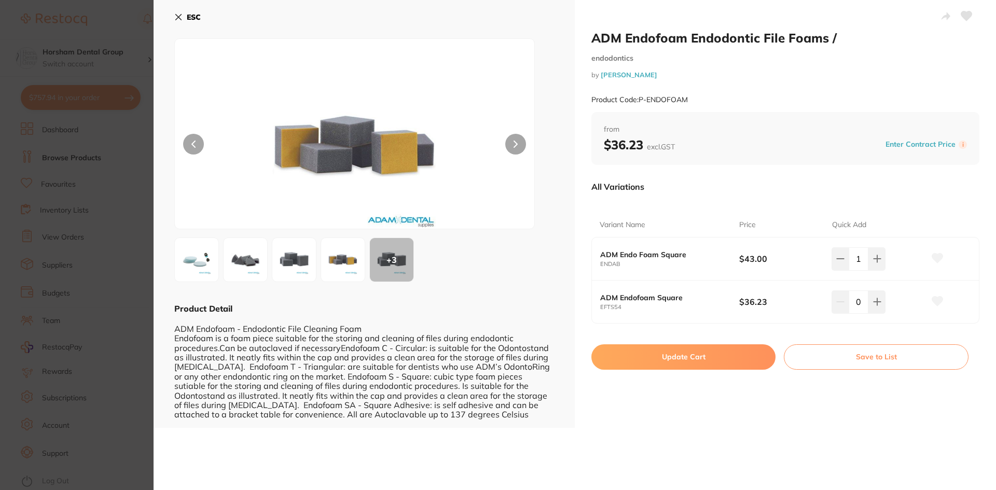
click at [612, 351] on button "Update Cart" at bounding box center [683, 356] width 184 height 25
checkbox input "false"
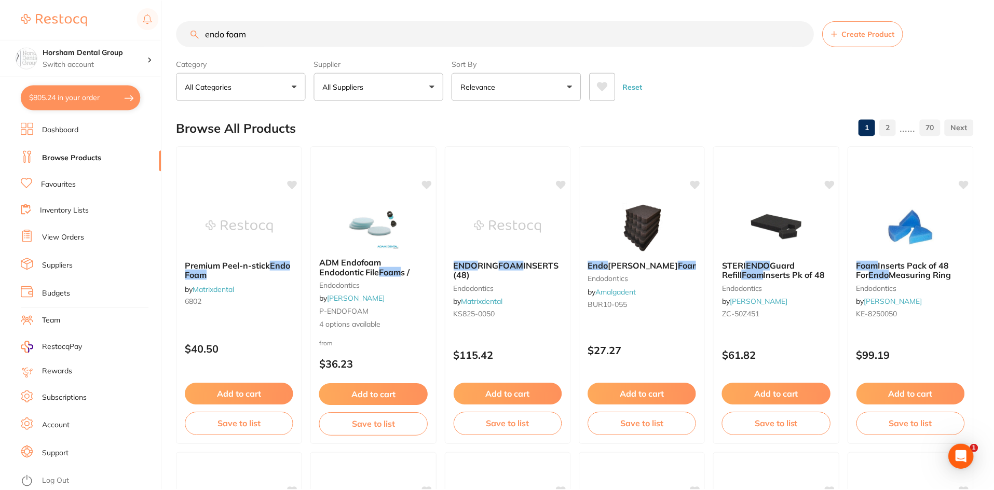
scroll to position [52, 0]
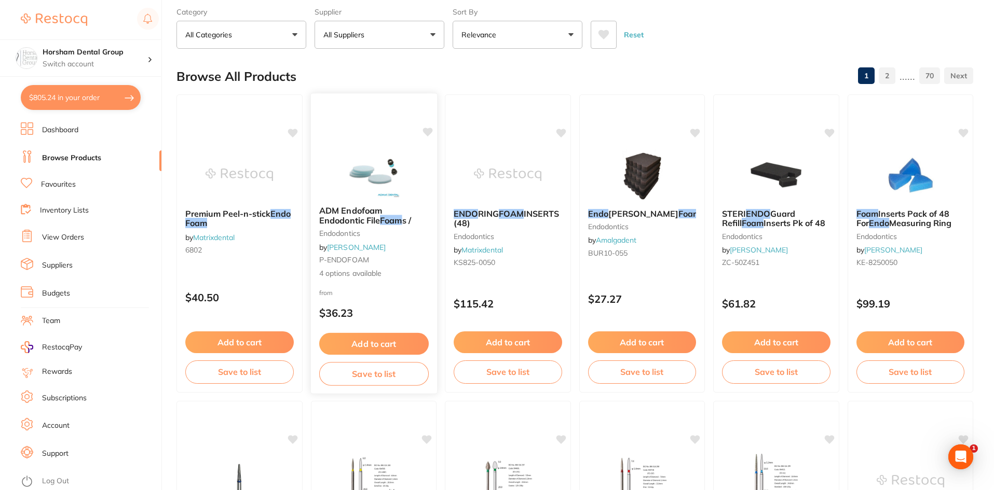
click at [354, 233] on small "endodontics" at bounding box center [373, 233] width 109 height 8
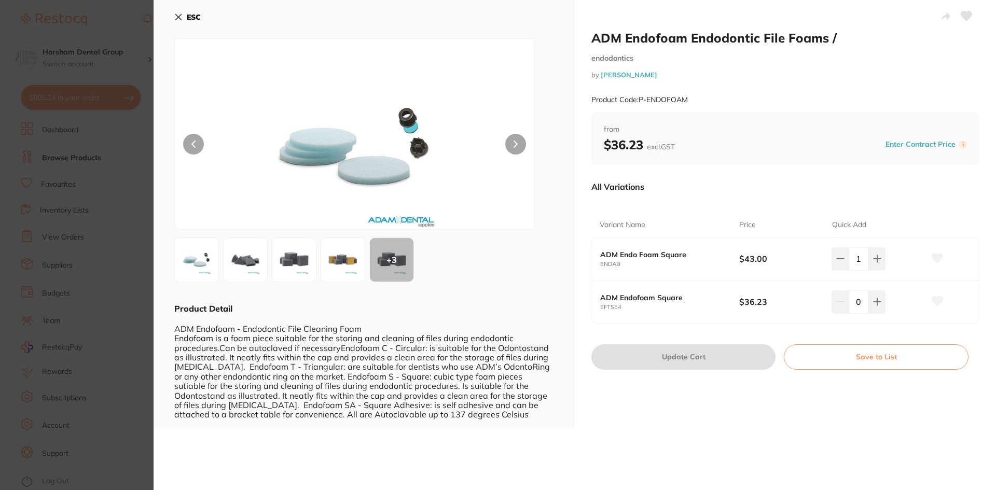
click at [274, 259] on button at bounding box center [294, 260] width 45 height 45
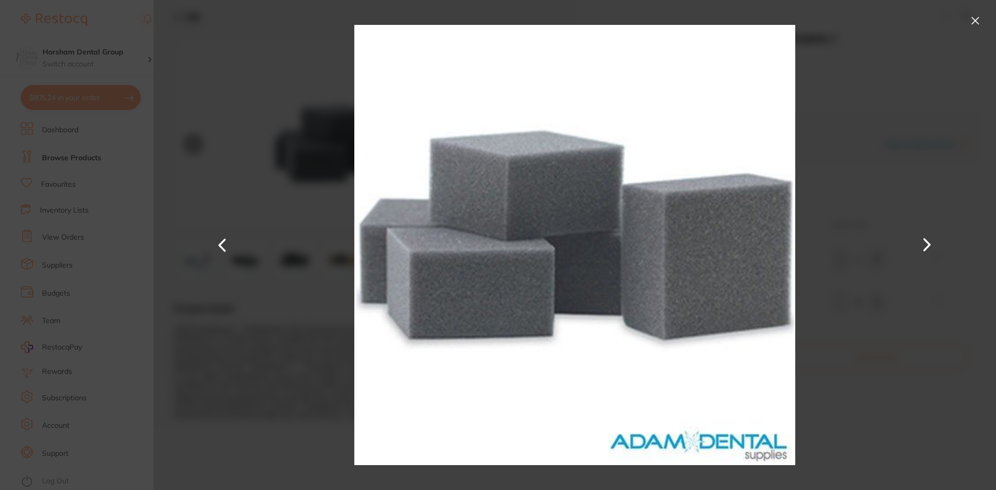
click at [907, 219] on div at bounding box center [575, 245] width 843 height 490
click at [892, 225] on div at bounding box center [575, 245] width 843 height 490
click at [930, 232] on button at bounding box center [927, 244] width 25 height 245
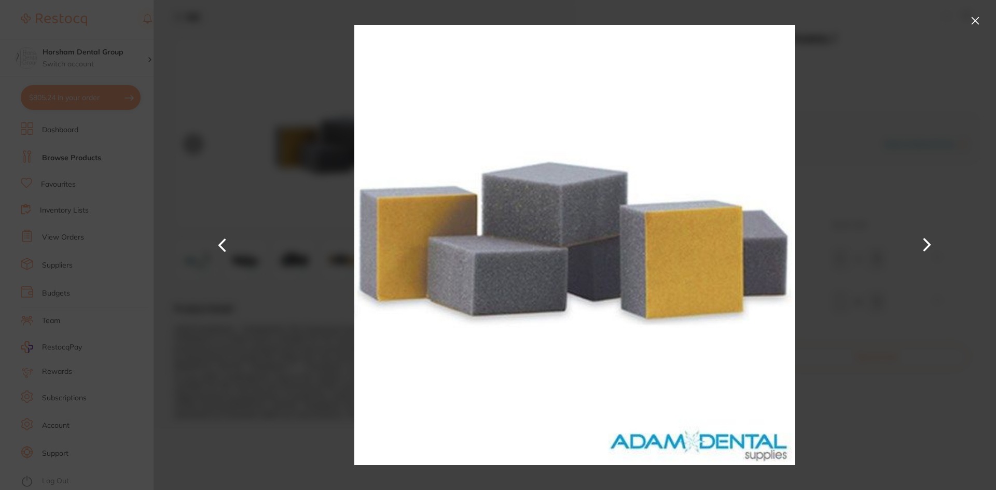
click at [926, 242] on button at bounding box center [927, 244] width 25 height 245
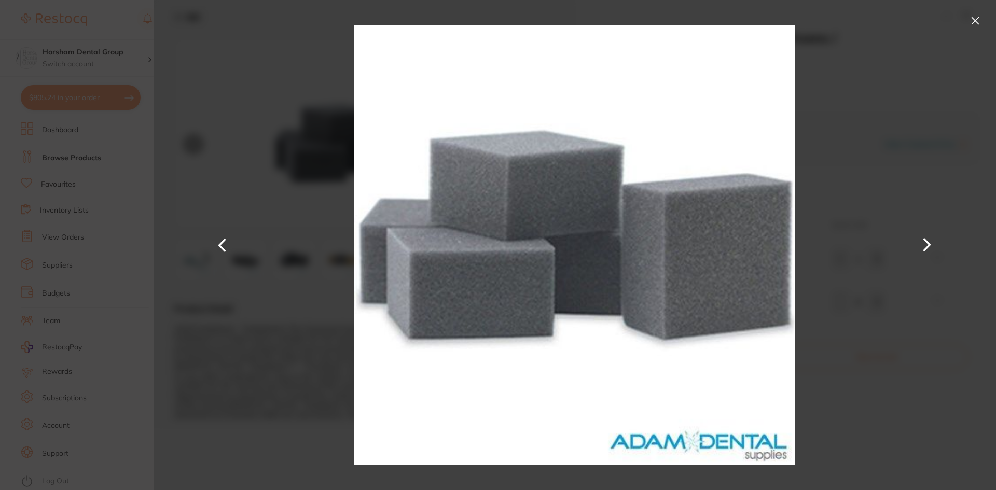
click at [926, 242] on button at bounding box center [927, 244] width 25 height 245
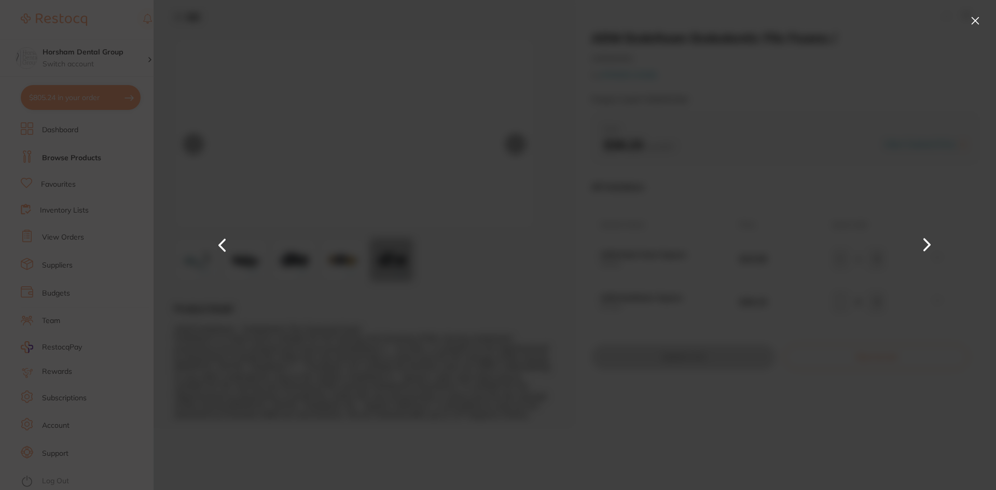
click at [926, 242] on button at bounding box center [927, 244] width 25 height 245
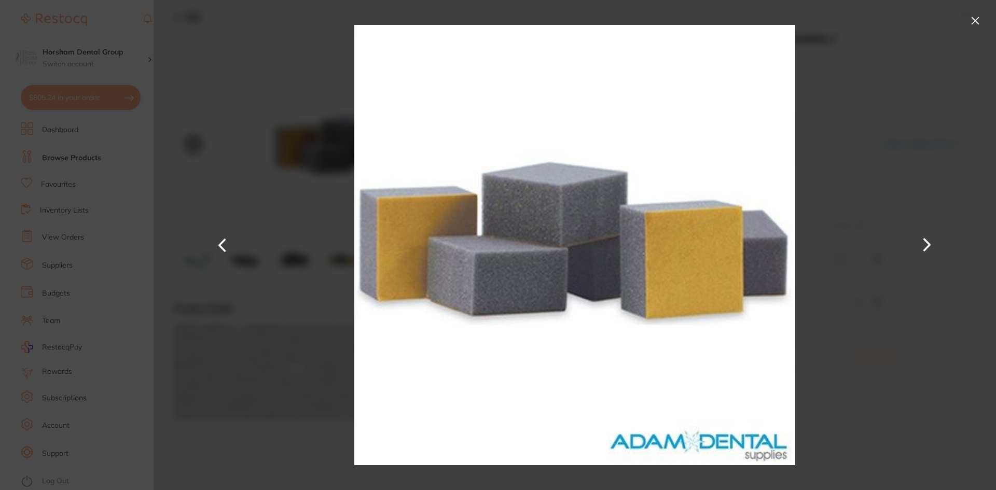
click at [926, 242] on button at bounding box center [927, 244] width 25 height 245
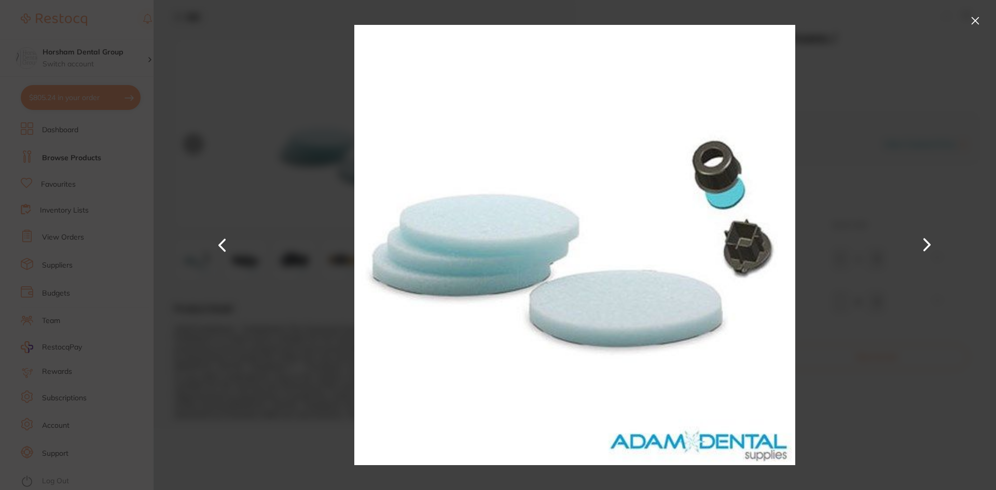
click at [990, 7] on div at bounding box center [575, 245] width 843 height 490
click at [975, 17] on button at bounding box center [975, 20] width 17 height 17
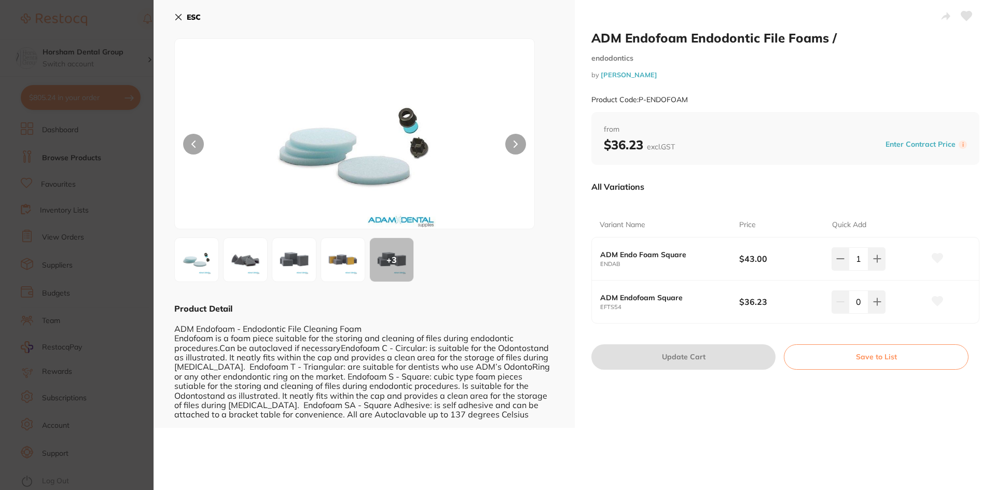
click at [21, 277] on section "ADM Endofoam Endodontic File Foams / endodontics by Adam Dental Product Code: P…" at bounding box center [498, 245] width 996 height 490
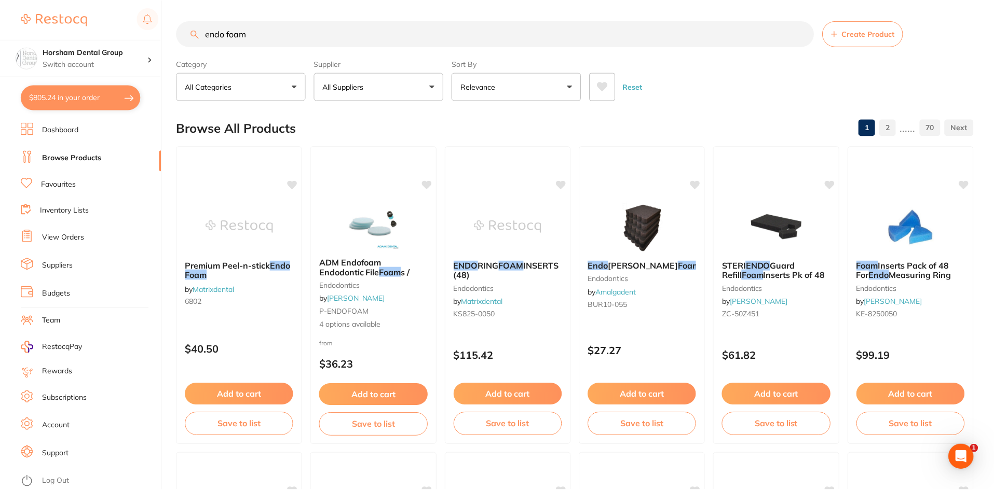
scroll to position [52, 0]
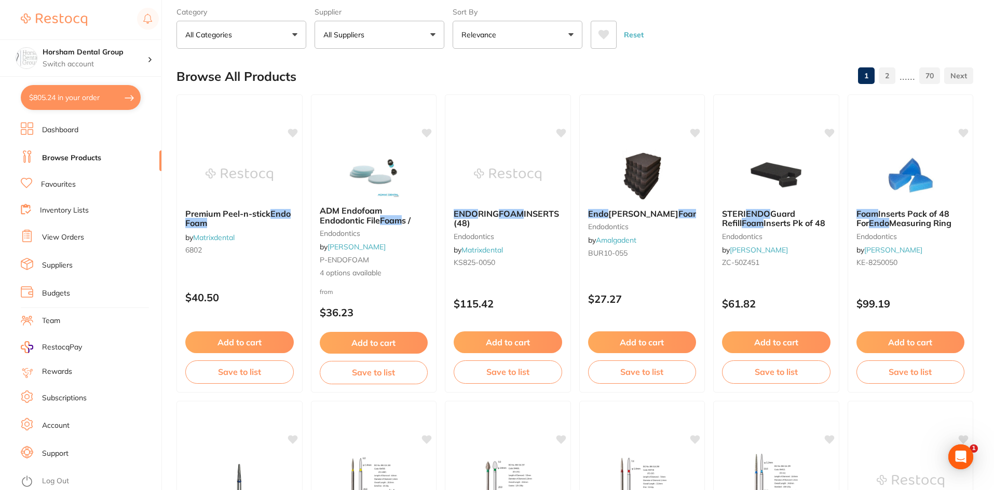
click at [60, 95] on button "$805.24 in your order" at bounding box center [81, 97] width 120 height 25
checkbox input "true"
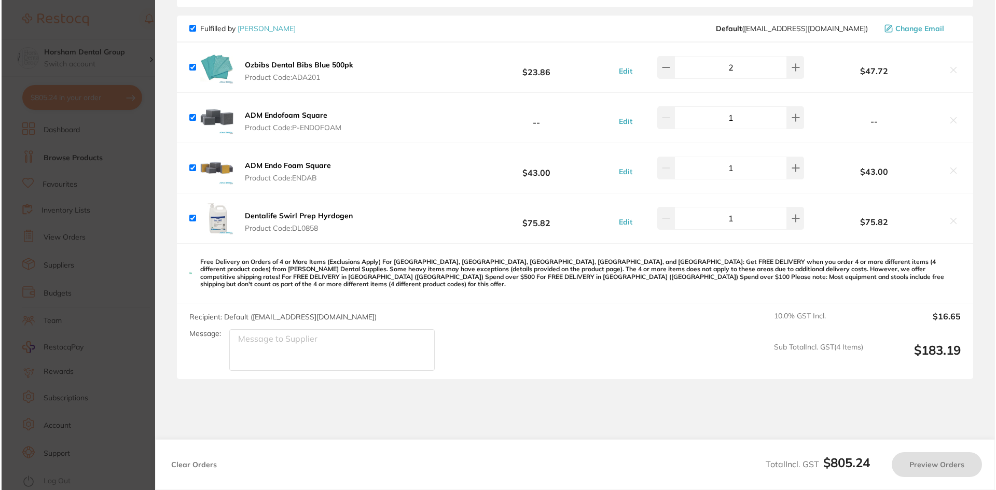
scroll to position [0, 0]
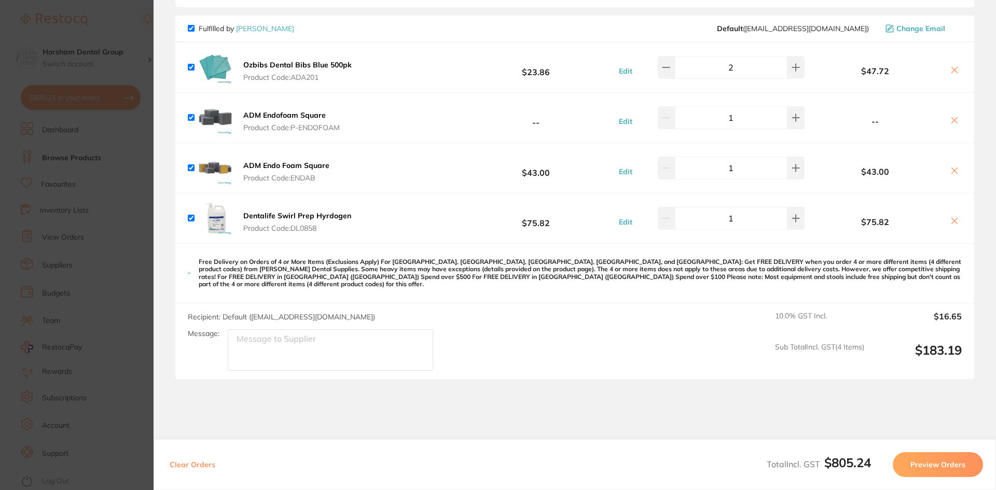
click at [280, 351] on textarea "Message:" at bounding box center [330, 350] width 205 height 42
type textarea "a"
type textarea "endo foam with adhesive"
click at [459, 403] on section "Review Orders Your orders are being processed and we will notify you once we ha…" at bounding box center [575, 245] width 843 height 490
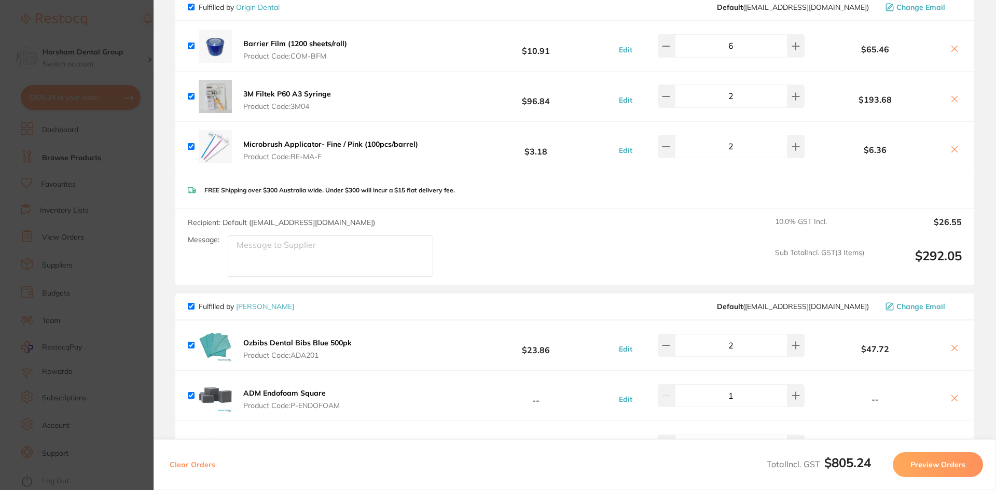
scroll to position [441, 0]
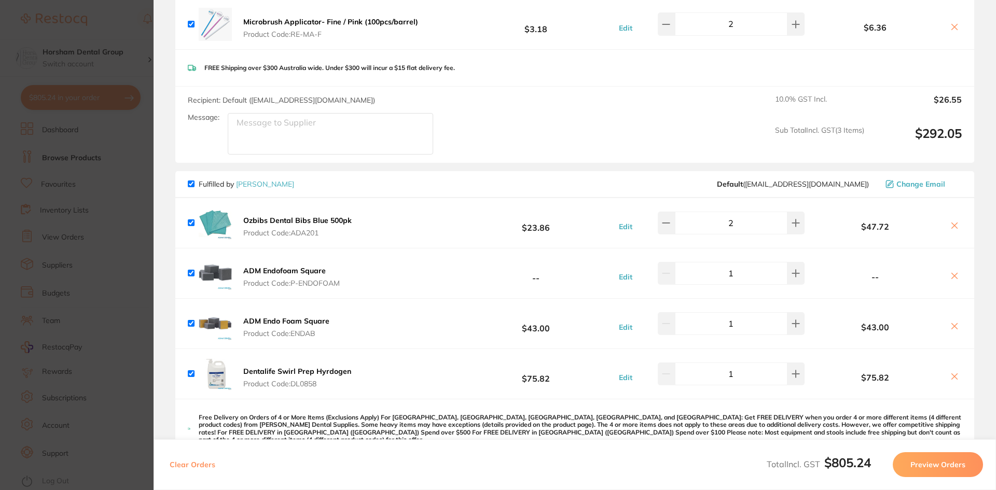
click at [92, 209] on section "Update RRP Set your pre negotiated price for this item. Item Agreed RRP (excl. …" at bounding box center [498, 245] width 996 height 490
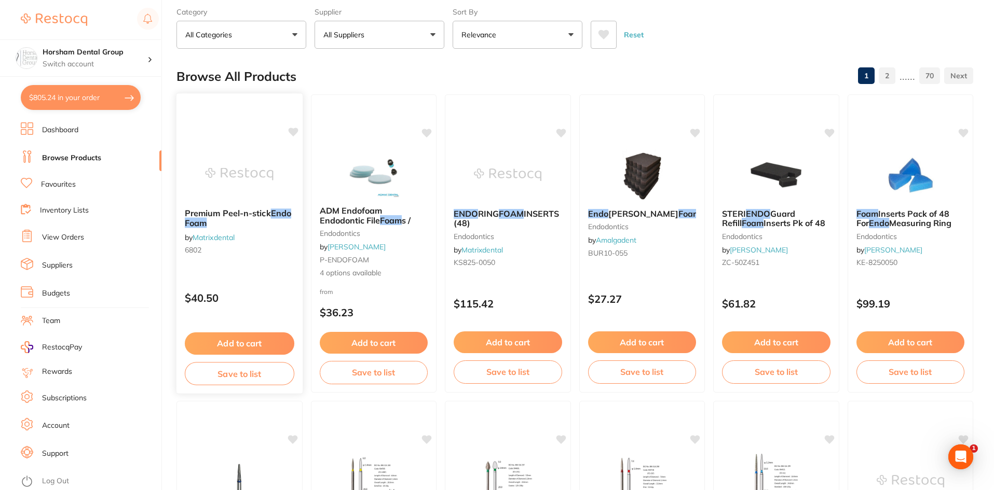
scroll to position [0, 0]
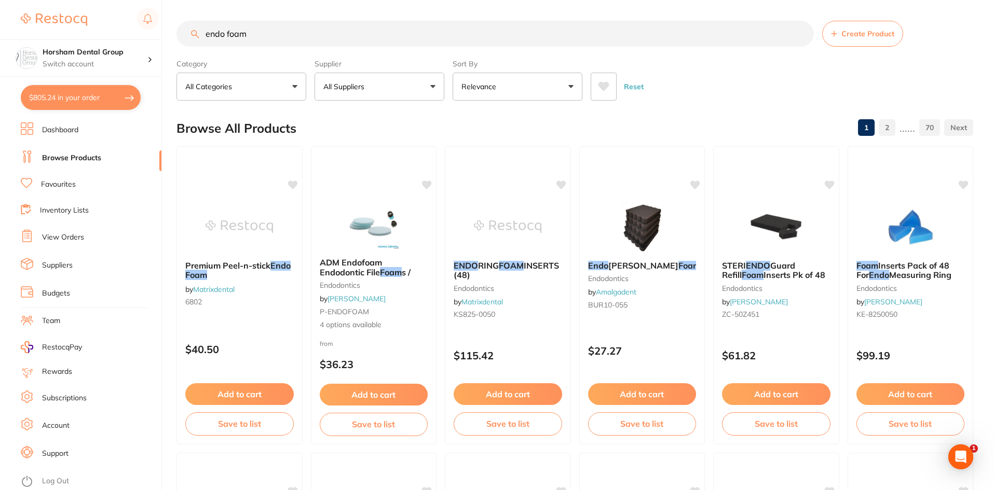
click at [218, 24] on input "endo foam" at bounding box center [494, 34] width 637 height 26
click at [218, 28] on input "endo foam" at bounding box center [494, 34] width 637 height 26
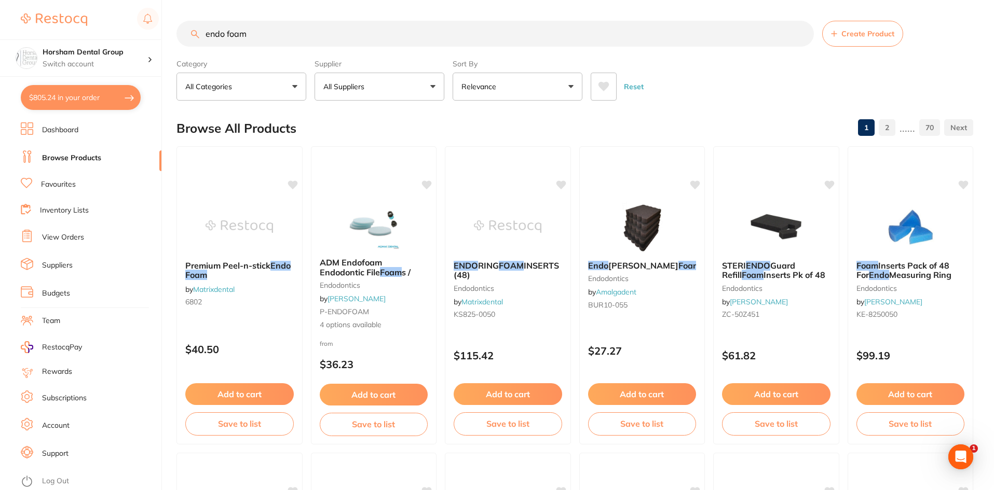
click at [218, 28] on input "endo foam" at bounding box center [494, 34] width 637 height 26
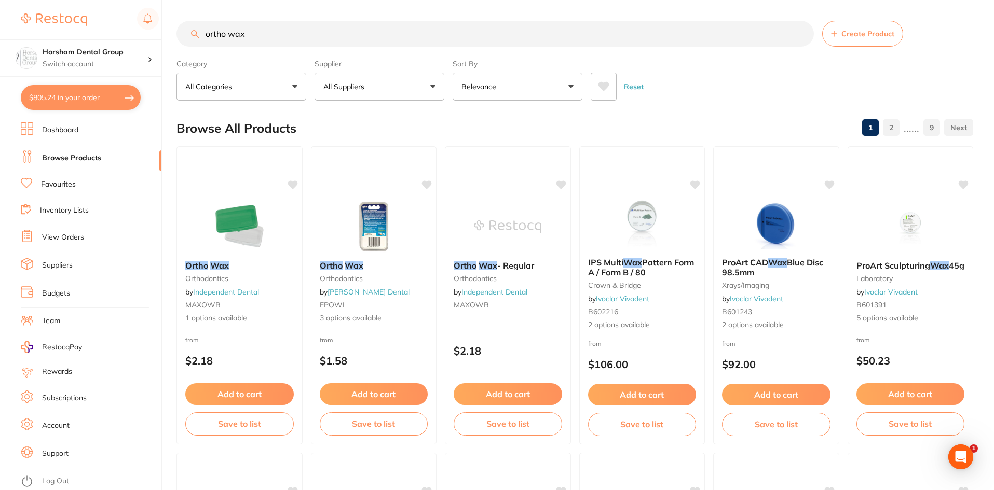
type input "ortho wax"
click at [349, 73] on button "All Suppliers" at bounding box center [379, 87] width 130 height 28
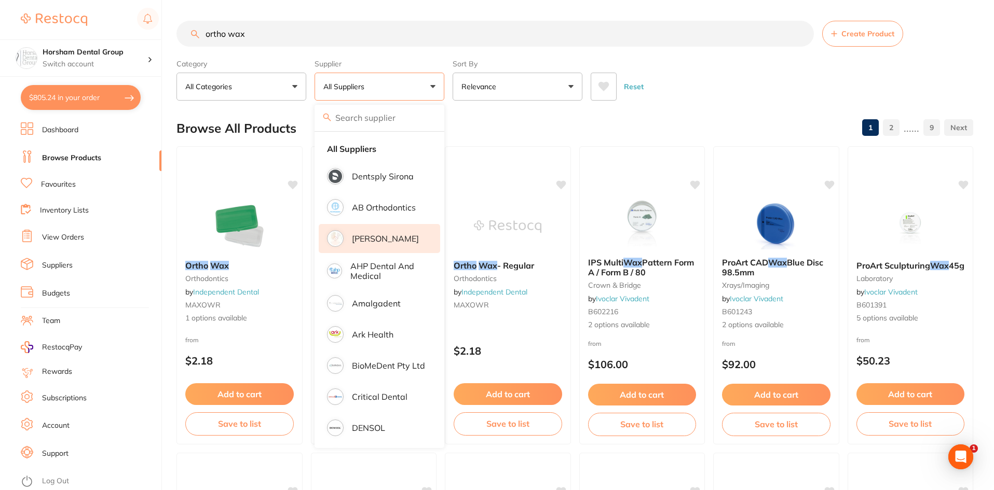
click at [390, 229] on li "[PERSON_NAME]" at bounding box center [379, 238] width 121 height 29
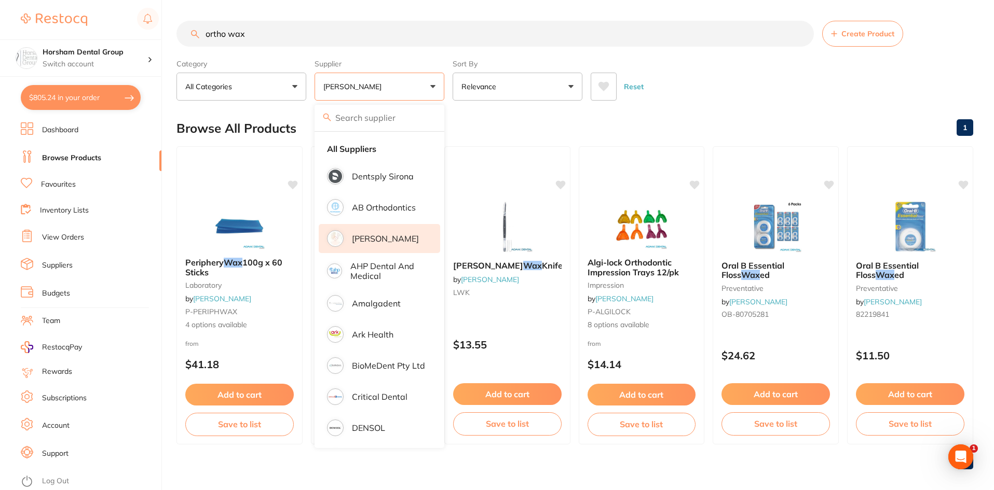
click at [690, 102] on main "ortho wax Create Product Category All Categories All Categories impression labo…" at bounding box center [584, 249] width 817 height 499
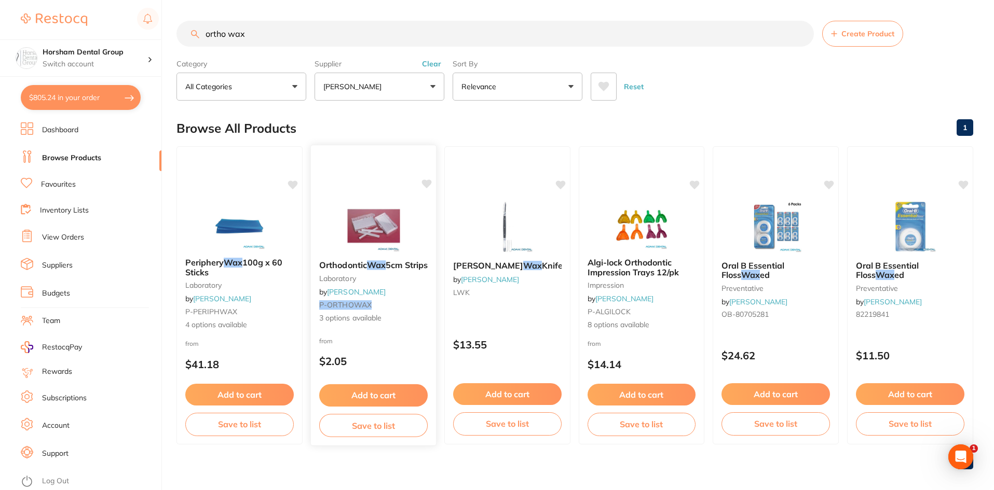
click at [365, 265] on span "Orthodontic" at bounding box center [343, 265] width 48 height 10
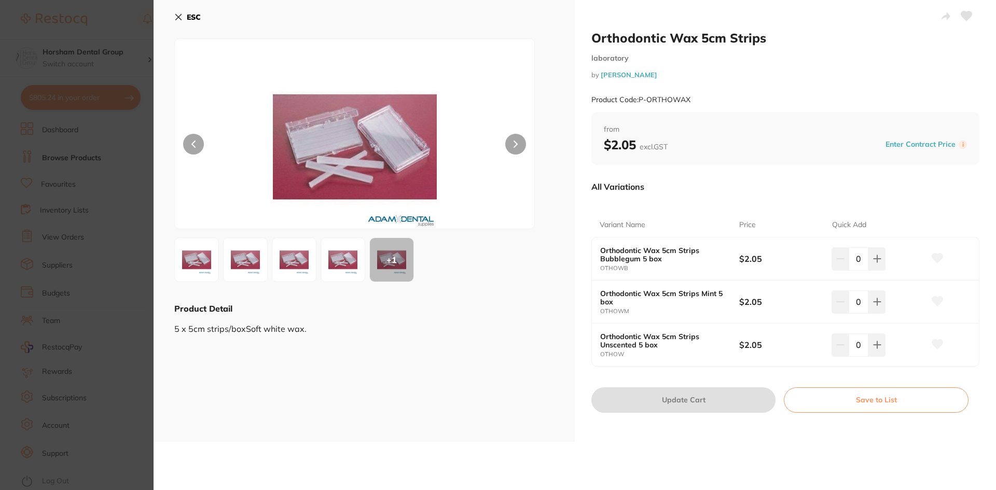
scroll to position [441, 0]
click at [872, 352] on button at bounding box center [877, 345] width 17 height 23
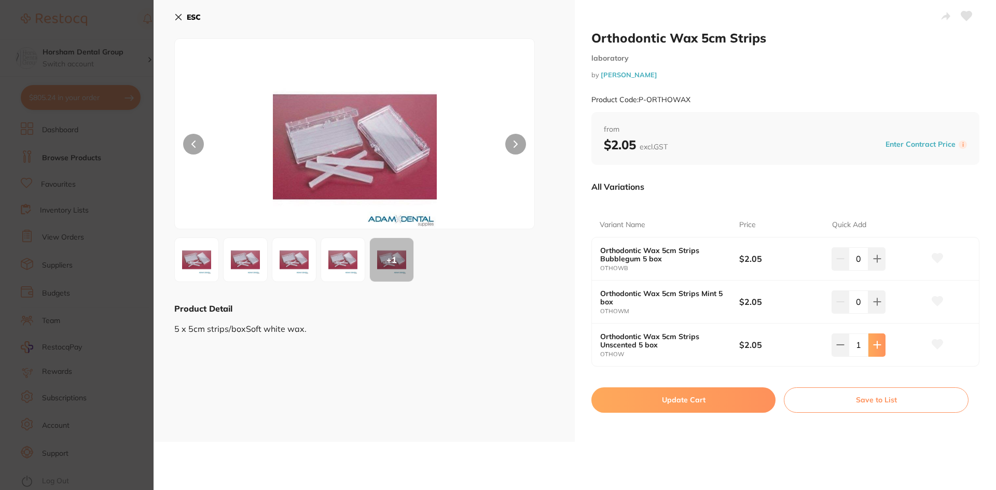
click at [872, 352] on button at bounding box center [877, 345] width 17 height 23
click at [870, 350] on button at bounding box center [877, 345] width 17 height 23
type input "4"
click at [715, 409] on button "Update Cart" at bounding box center [683, 400] width 184 height 25
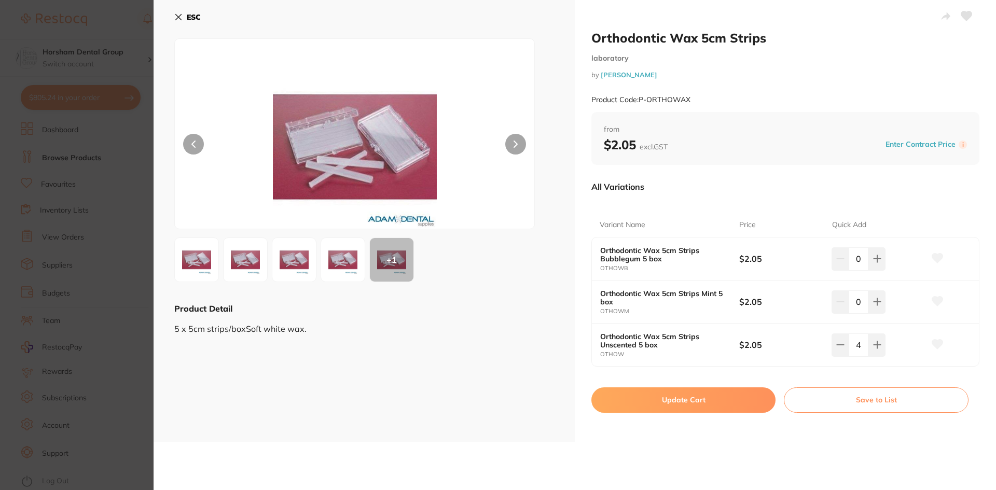
checkbox input "false"
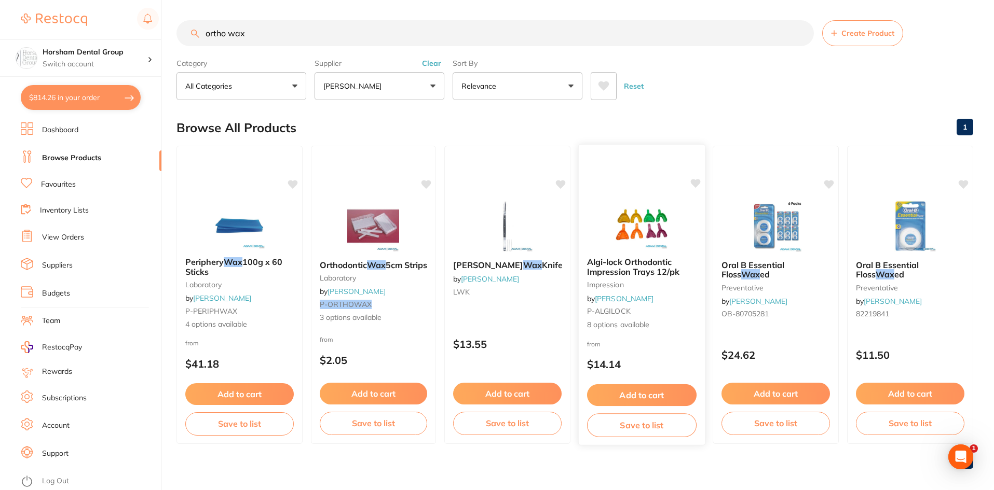
scroll to position [8, 0]
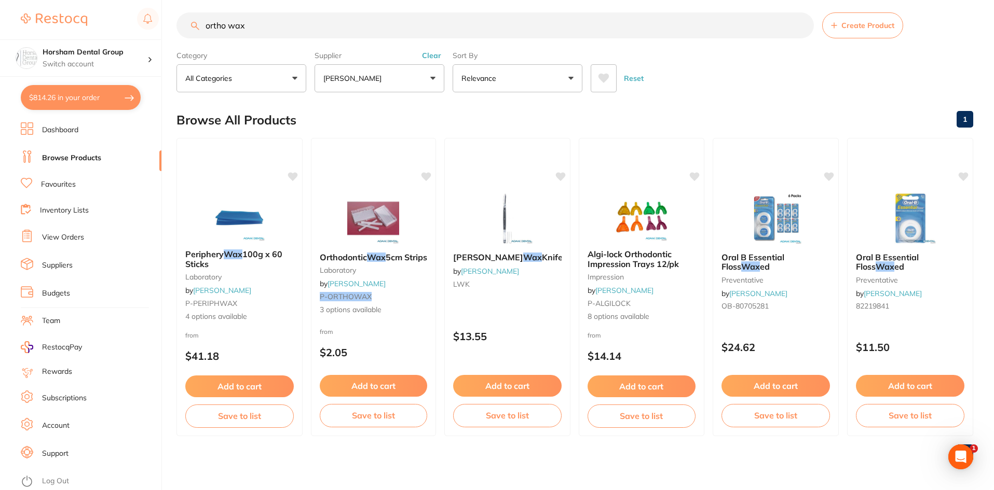
click at [435, 60] on button "Clear" at bounding box center [431, 55] width 25 height 9
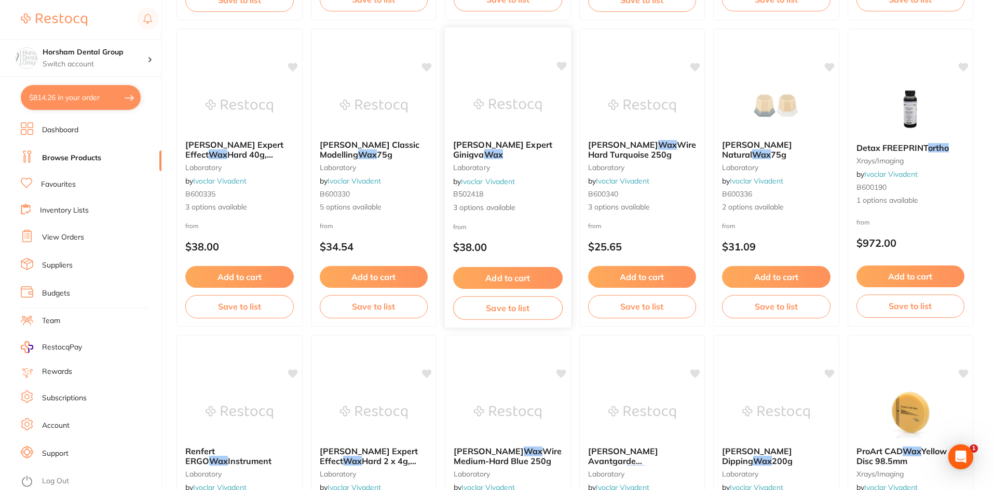
scroll to position [1349, 0]
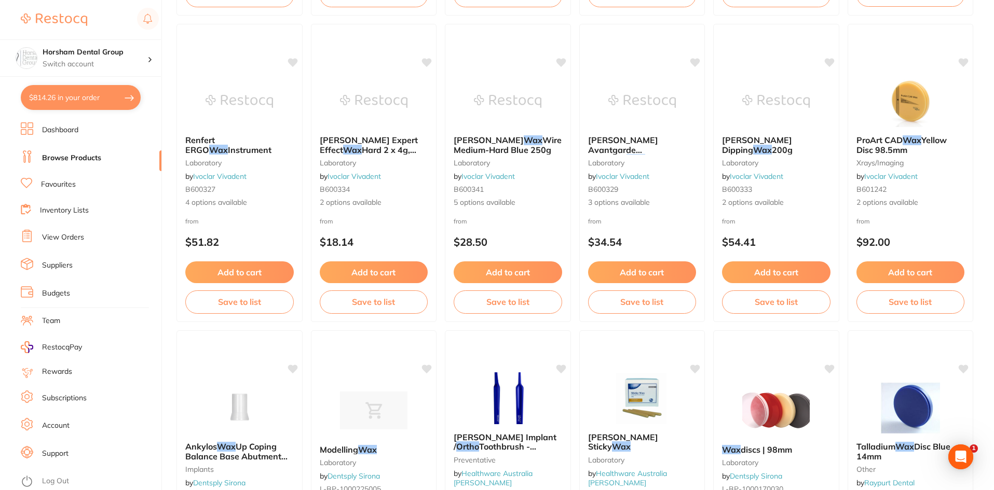
click at [706, 19] on ul "Ortho Wax orthodontics by Independent Dental MAXOWR 1 options available from $2…" at bounding box center [574, 172] width 796 height 2751
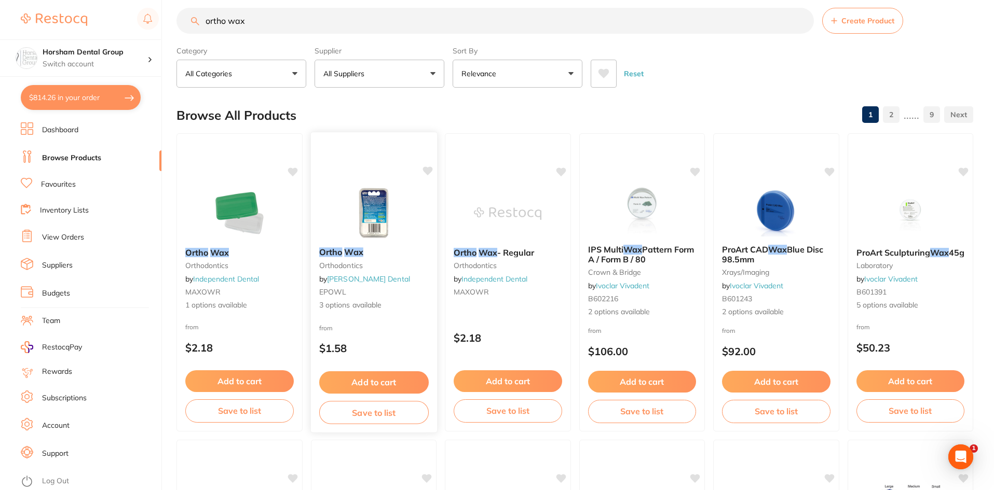
scroll to position [0, 0]
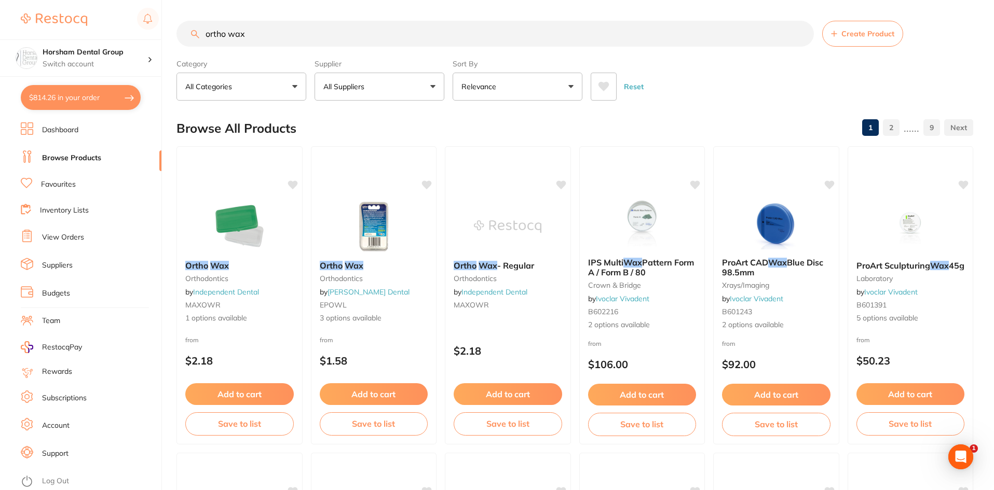
click at [314, 49] on section "ortho wax Create Product Category All Categories All Categories 3D Printing bur…" at bounding box center [574, 61] width 796 height 80
click at [314, 45] on input "ortho wax" at bounding box center [494, 34] width 637 height 26
click at [314, 44] on input "ortho wax" at bounding box center [494, 34] width 637 height 26
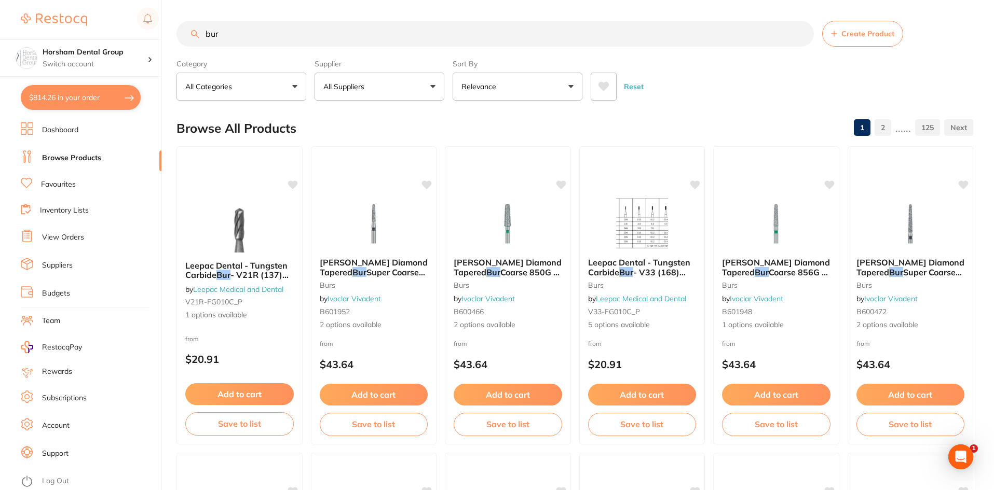
click at [281, 31] on input "bur" at bounding box center [494, 34] width 637 height 26
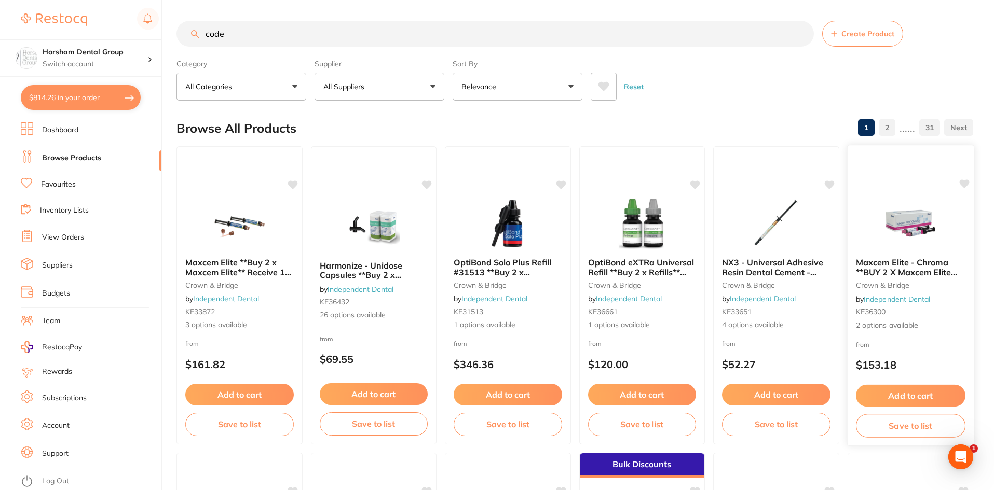
scroll to position [259, 0]
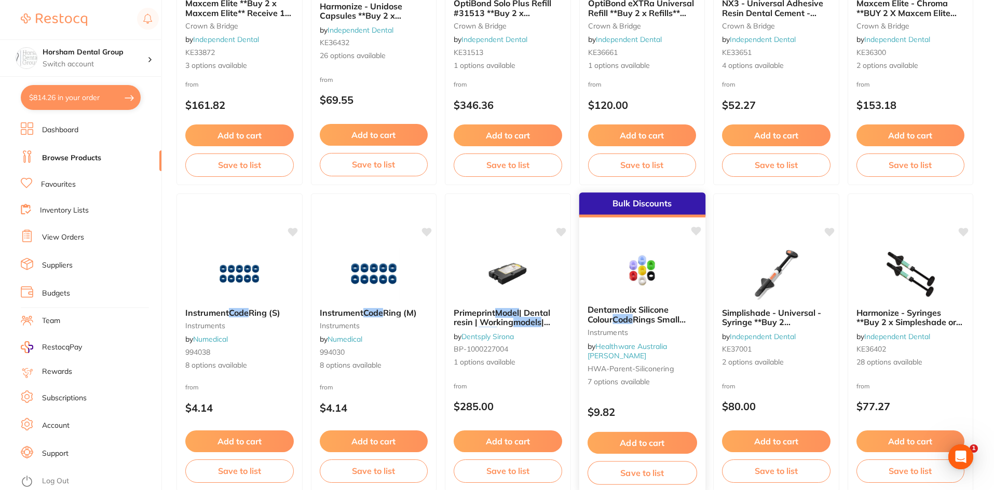
click at [653, 311] on span "Dentamedix Silicone Colour" at bounding box center [627, 315] width 81 height 20
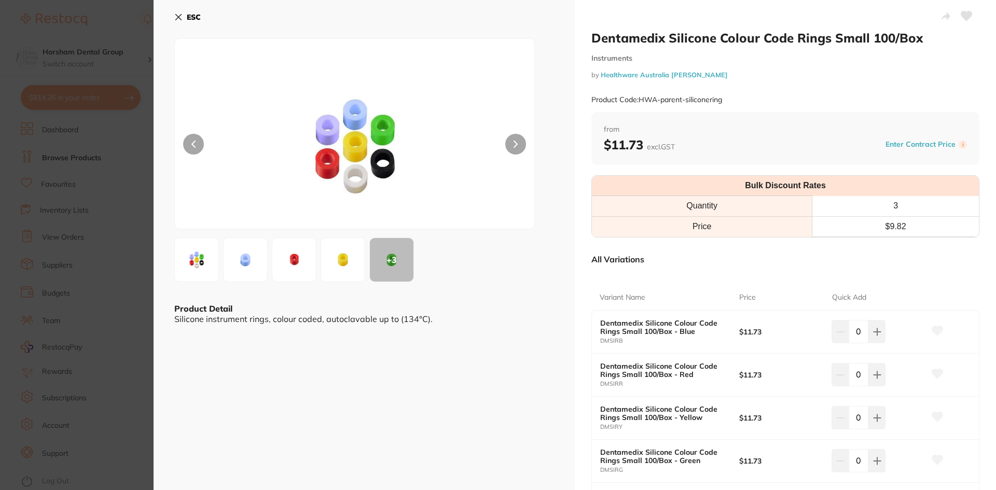
click at [98, 101] on section "Dentamedix Silicone Colour Code Rings Small 100/Box Instruments by Healthware A…" at bounding box center [498, 245] width 996 height 490
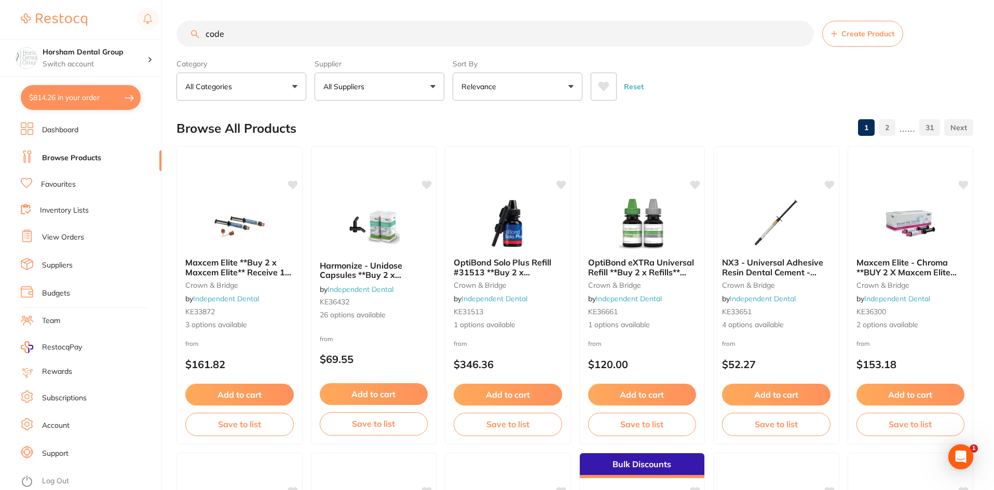
click at [263, 27] on input "code" at bounding box center [494, 34] width 637 height 26
type input "code rings"
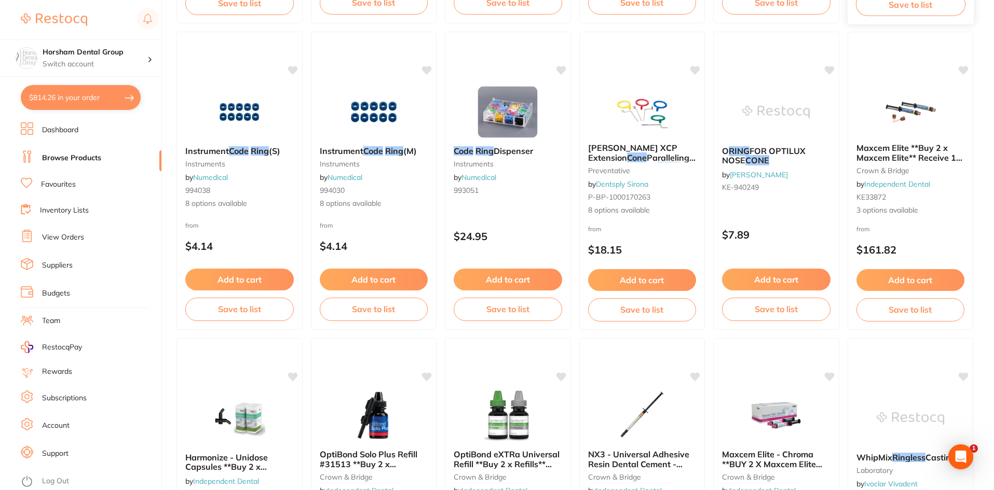
scroll to position [467, 0]
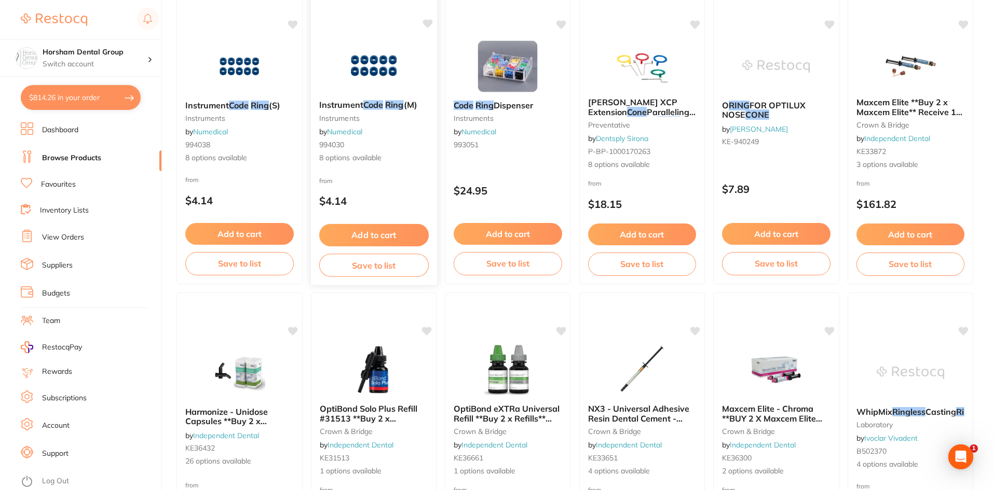
click at [347, 97] on div "Instrument Code Ring (M) instruments by Numedical 994030 8 options available" at bounding box center [373, 132] width 126 height 80
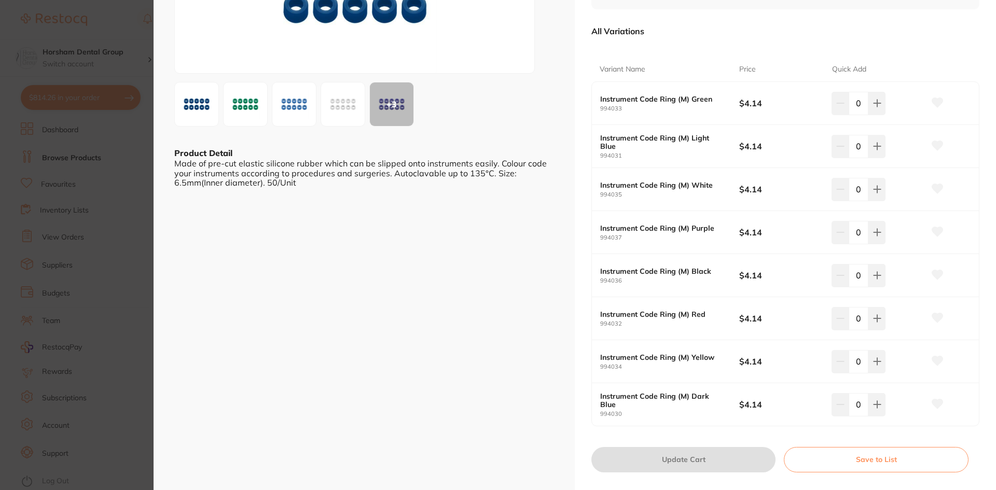
click at [166, 176] on div "ESC + 3 Product Detail Made of pre-cut elastic silicone rubber which can be sli…" at bounding box center [364, 172] width 421 height 657
click at [153, 177] on section "Instrument Code Ring (M) instruments by Numedical Product Code: 994030 ESC + 3 …" at bounding box center [498, 245] width 996 height 490
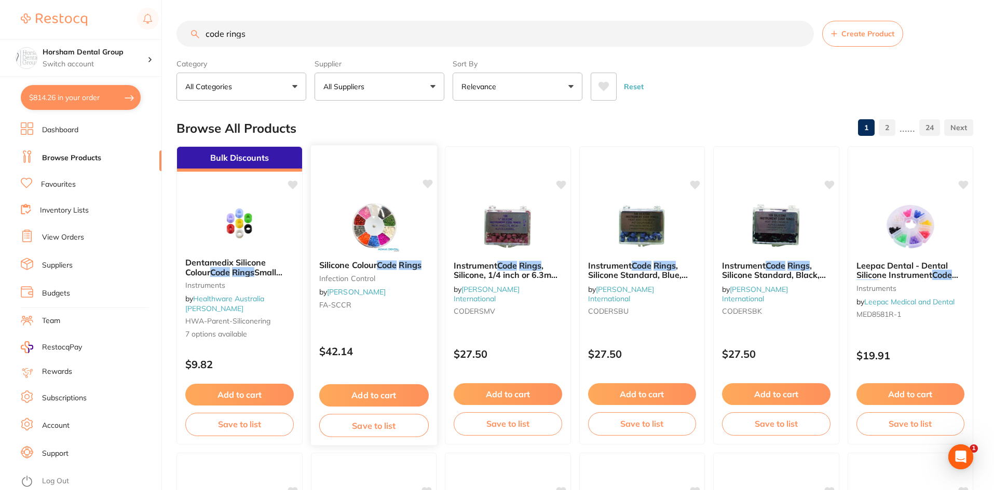
click at [390, 275] on small "infection control" at bounding box center [373, 278] width 109 height 8
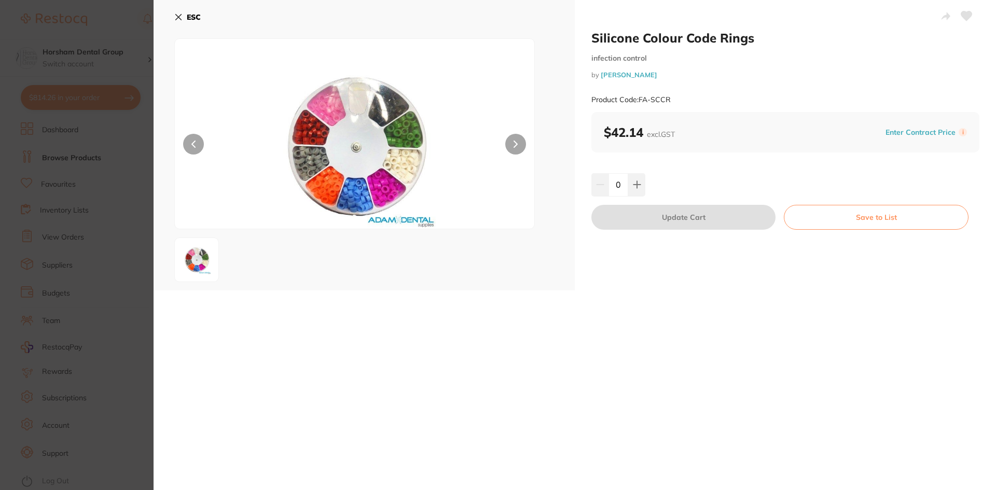
click at [181, 21] on icon at bounding box center [178, 17] width 8 height 8
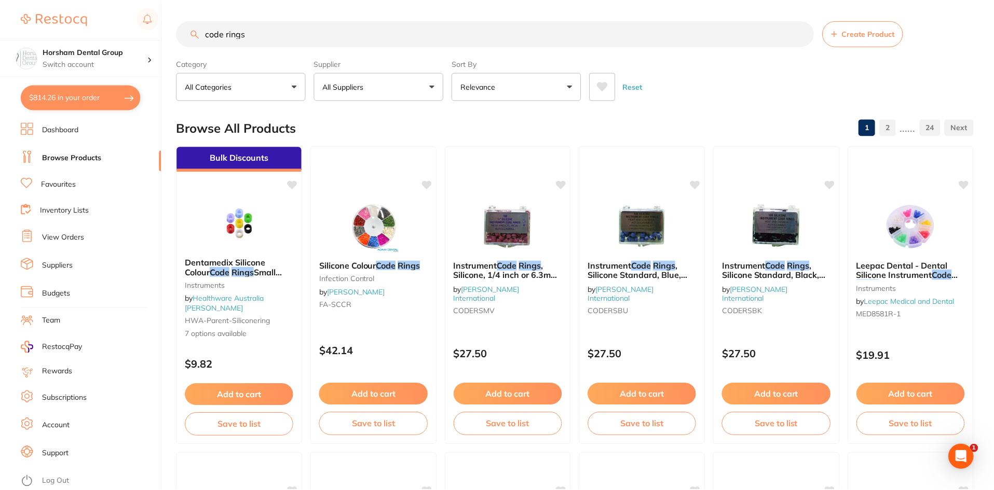
scroll to position [2, 0]
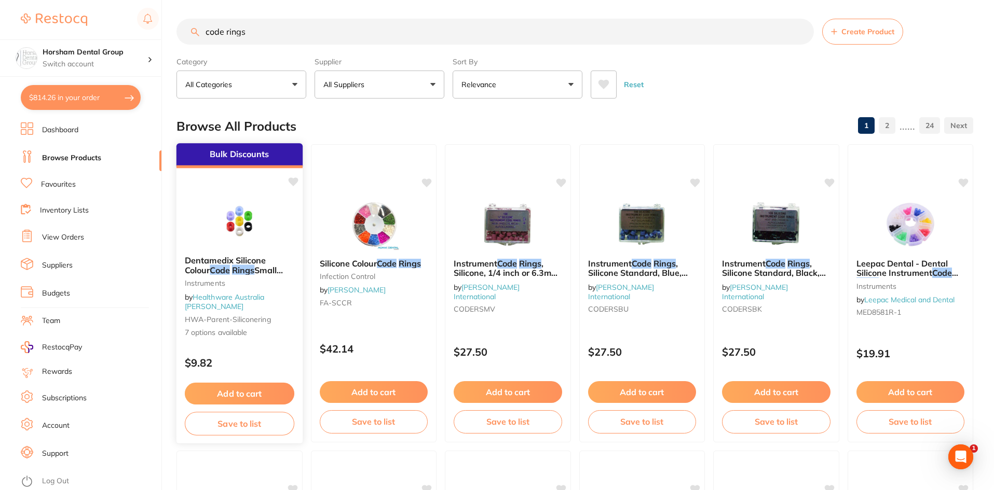
click at [235, 247] on img at bounding box center [239, 221] width 68 height 52
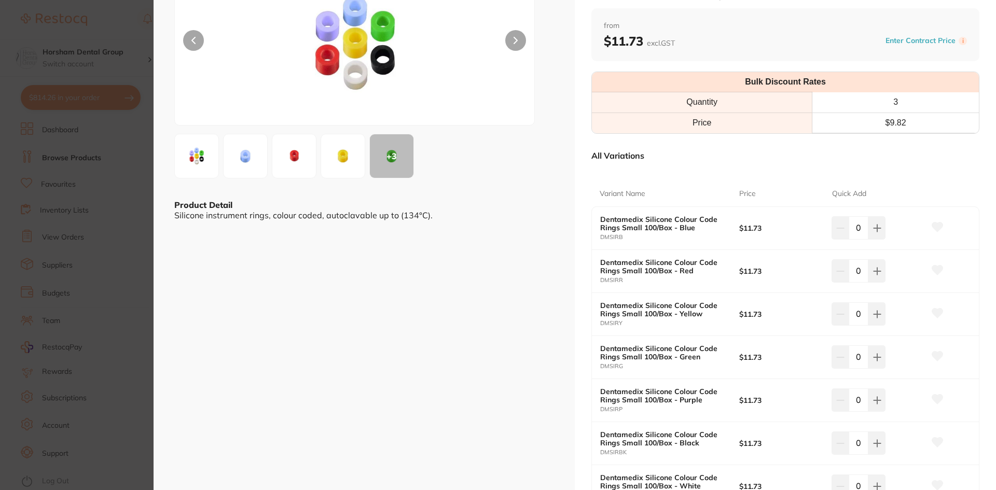
scroll to position [208, 0]
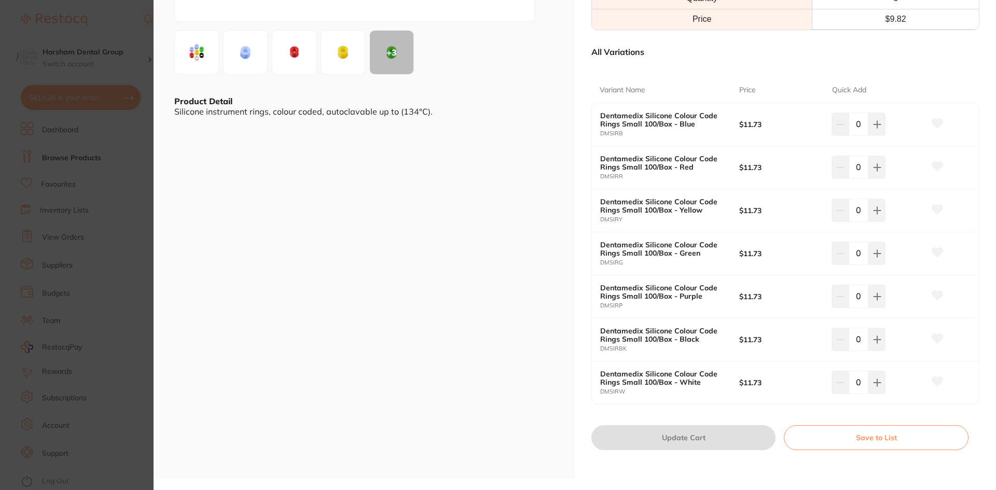
click at [130, 203] on section "Dentamedix Silicone Colour Code Rings Small 100/Box Instruments by Healthware A…" at bounding box center [498, 245] width 996 height 490
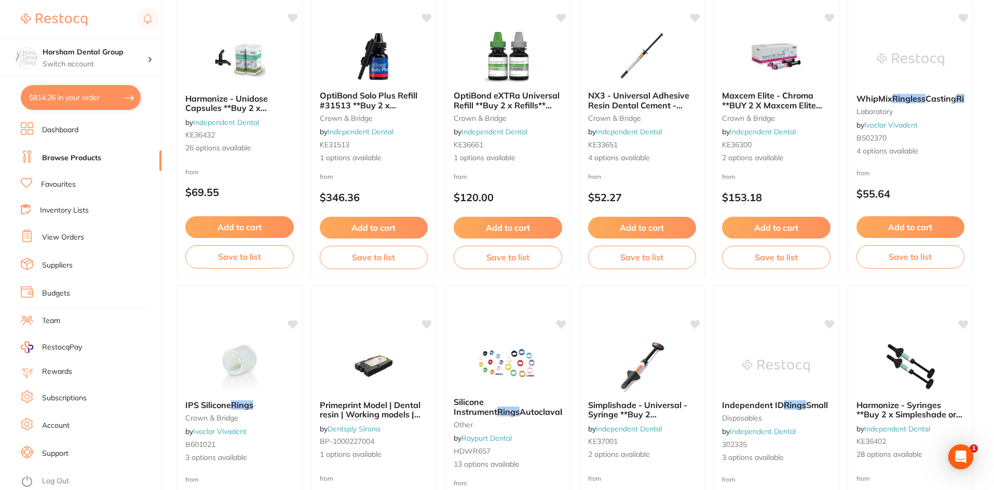
scroll to position [1040, 0]
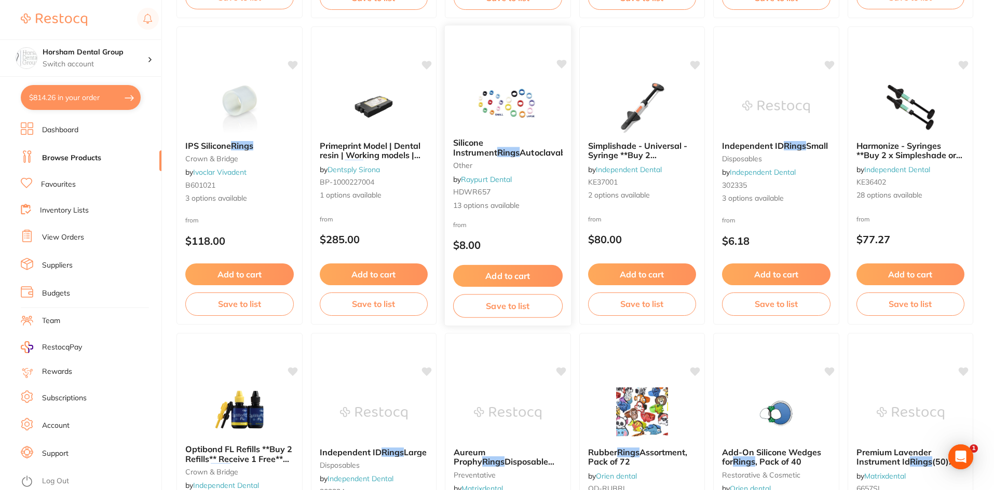
click at [469, 145] on span "Silicone Instrument" at bounding box center [475, 147] width 44 height 20
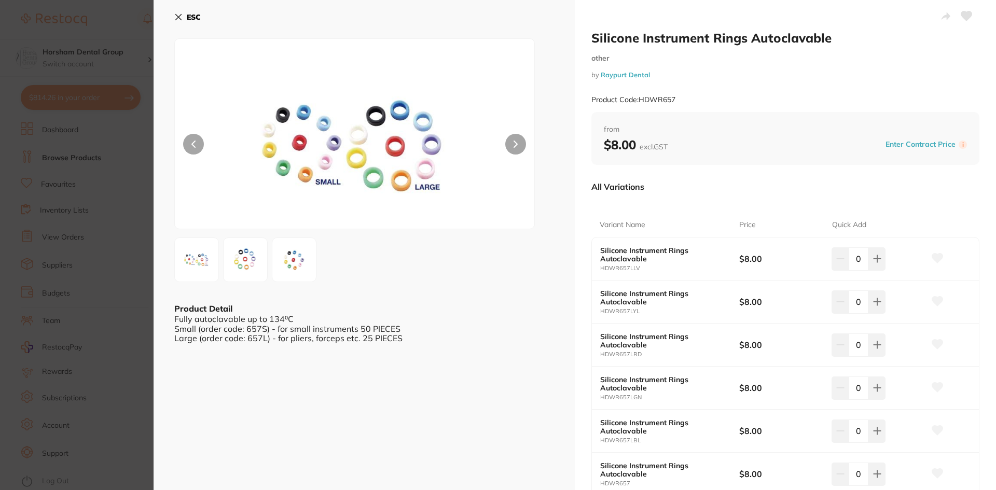
click at [191, 16] on b "ESC" at bounding box center [194, 16] width 14 height 9
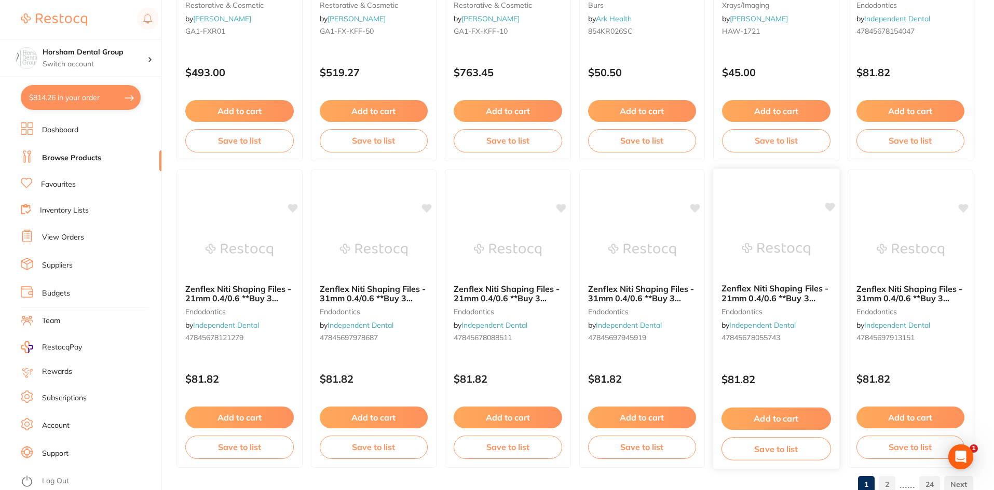
scroll to position [2461, 0]
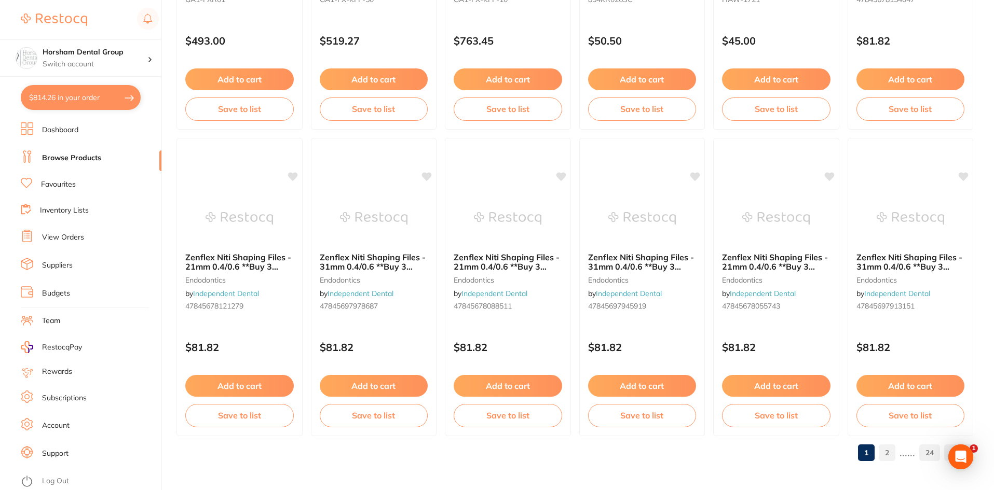
click at [891, 462] on link "2" at bounding box center [886, 453] width 17 height 21
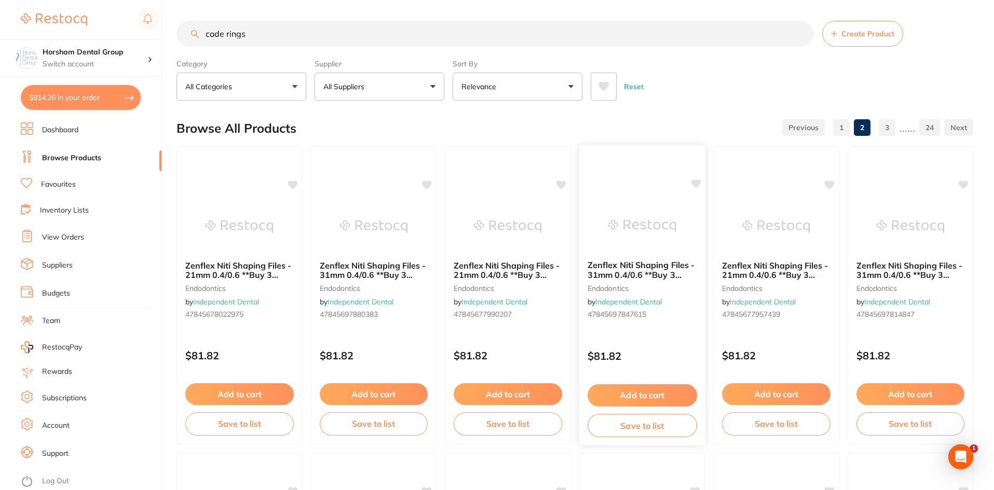
scroll to position [0, 0]
click at [697, 68] on div "Reset" at bounding box center [777, 82] width 374 height 36
